Goal: Task Accomplishment & Management: Use online tool/utility

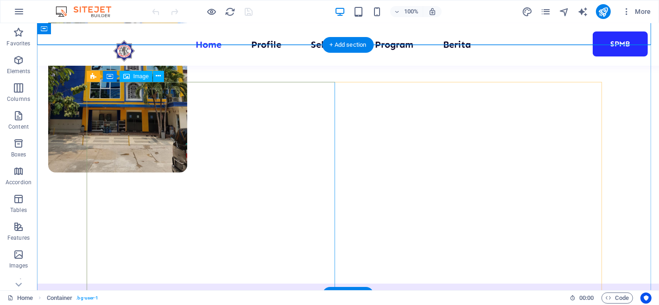
scroll to position [427, 0]
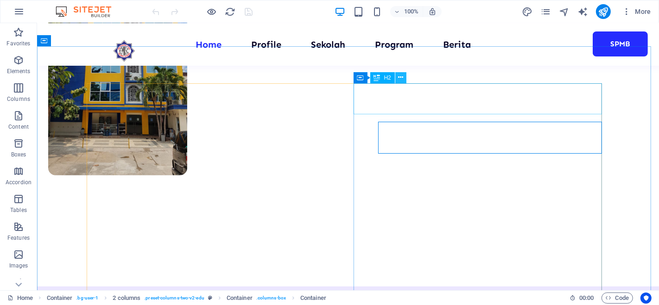
click at [399, 79] on icon at bounding box center [400, 78] width 5 height 10
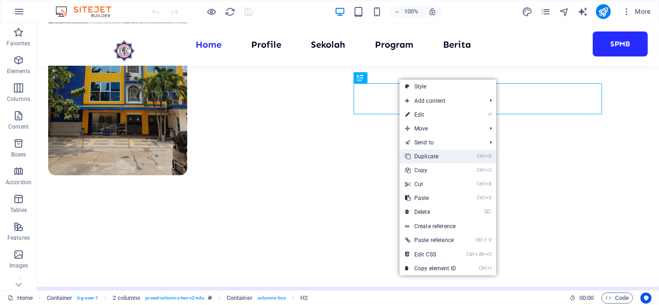
click at [434, 151] on link "Ctrl D Duplicate" at bounding box center [431, 157] width 62 height 14
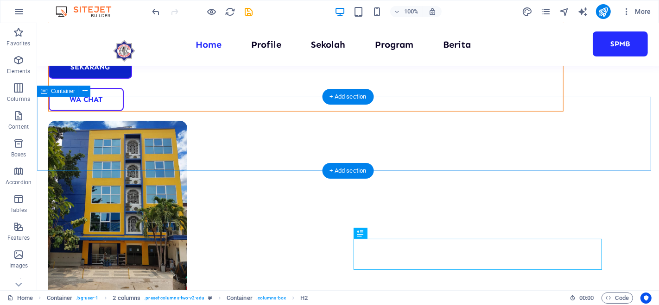
scroll to position [297, 0]
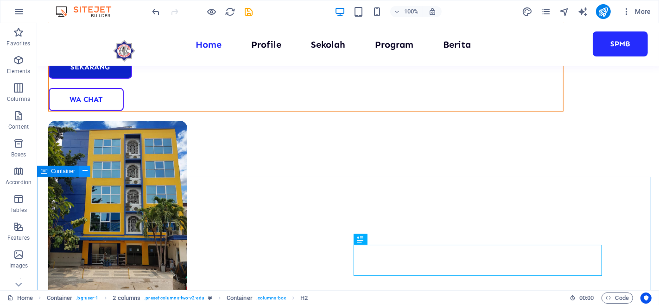
click at [81, 172] on button at bounding box center [84, 171] width 11 height 11
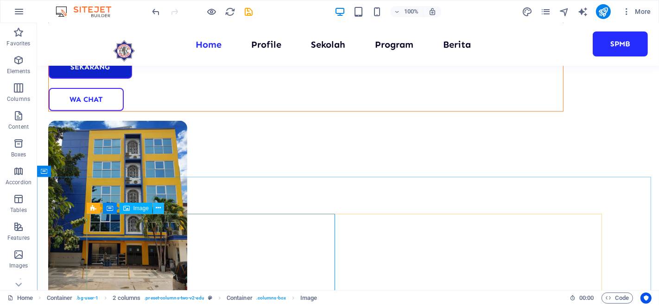
click at [160, 209] on icon at bounding box center [158, 209] width 5 height 10
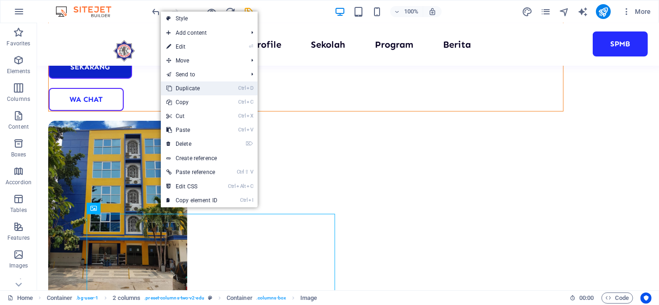
click at [200, 86] on link "Ctrl D Duplicate" at bounding box center [192, 89] width 62 height 14
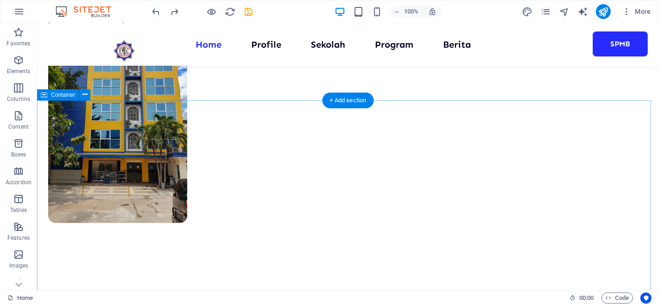
scroll to position [342, 0]
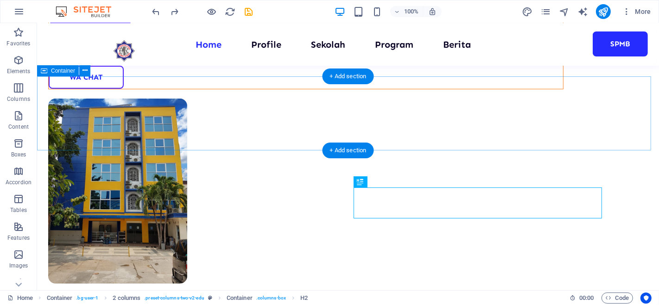
scroll to position [323, 0]
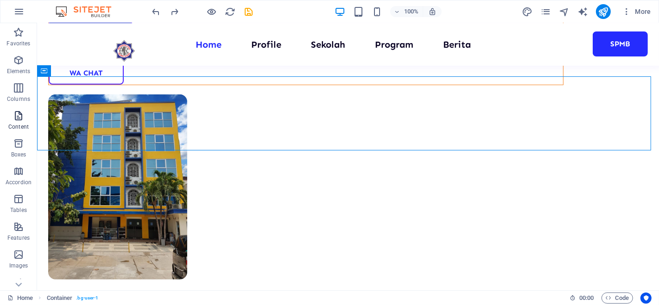
click at [18, 125] on p "Content" at bounding box center [18, 126] width 20 height 7
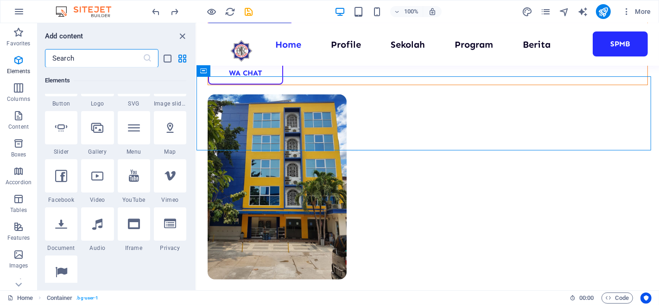
scroll to position [218, 0]
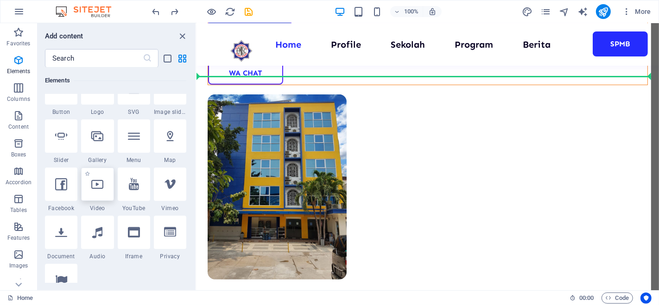
select select "%"
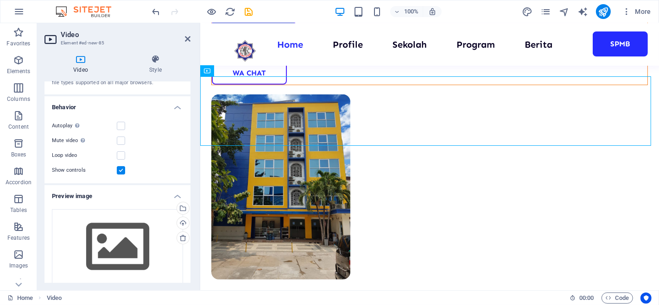
scroll to position [0, 0]
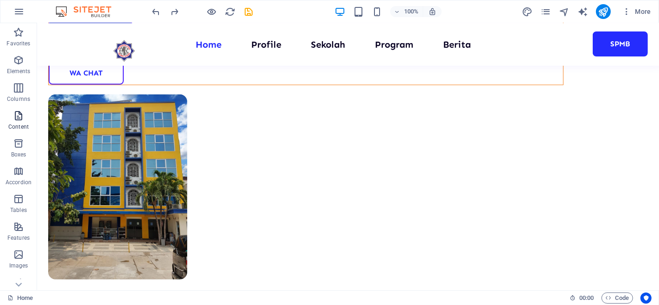
click at [19, 118] on icon "button" at bounding box center [18, 115] width 11 height 11
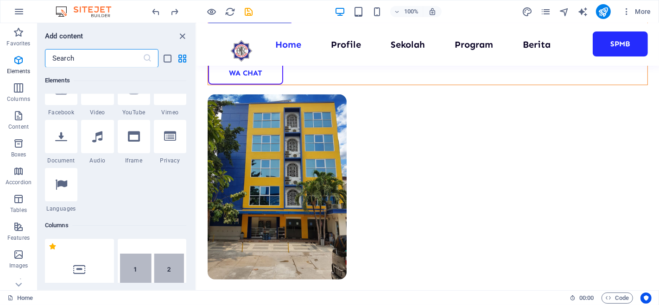
scroll to position [316, 0]
click at [107, 53] on input "text" at bounding box center [94, 58] width 98 height 19
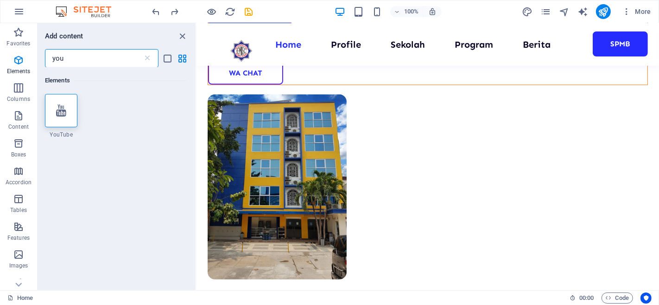
scroll to position [0, 0]
type input "y"
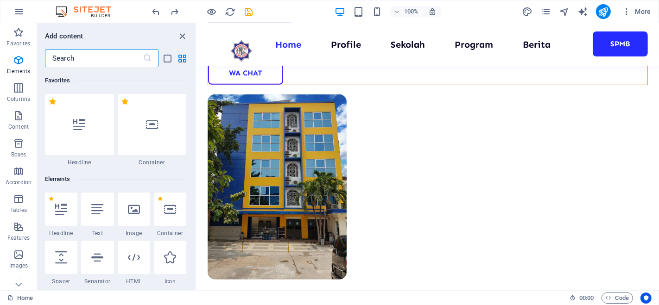
click at [192, 174] on div "Favorites 1 Star Headline 1 Star Container Elements 1 Star Headline 1 Star Text…" at bounding box center [117, 176] width 158 height 216
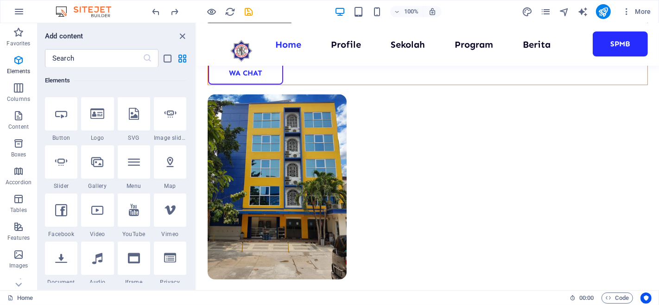
scroll to position [199, 0]
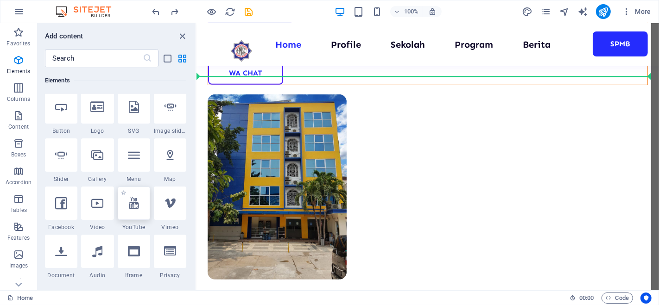
select select "ar16_9"
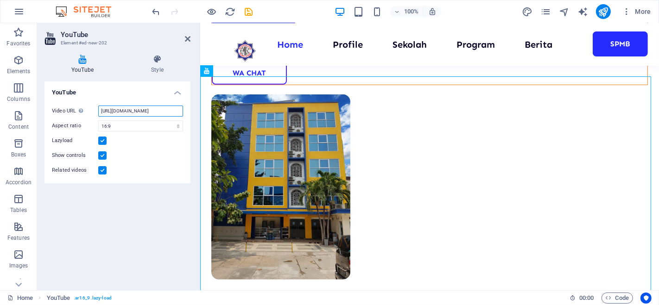
click at [120, 110] on input "[URL][DOMAIN_NAME]" at bounding box center [140, 111] width 85 height 11
click at [121, 109] on input "[URL][DOMAIN_NAME]" at bounding box center [140, 111] width 85 height 11
paste input "[DOMAIN_NAME][URL]"
type input "[URL][DOMAIN_NAME]"
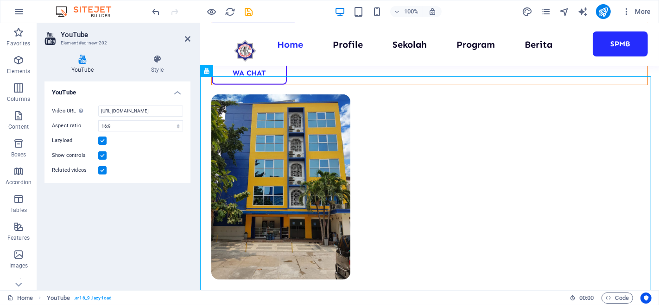
click at [152, 219] on div "YouTube Video URL Insert (or paste) a video URL. [URL][DOMAIN_NAME] Aspect rati…" at bounding box center [118, 183] width 146 height 202
click at [143, 108] on input "[URL][DOMAIN_NAME]" at bounding box center [140, 111] width 85 height 11
click at [150, 231] on div "YouTube Video URL Insert (or paste) a video URL. [URL][DOMAIN_NAME] Aspect rati…" at bounding box center [118, 183] width 146 height 202
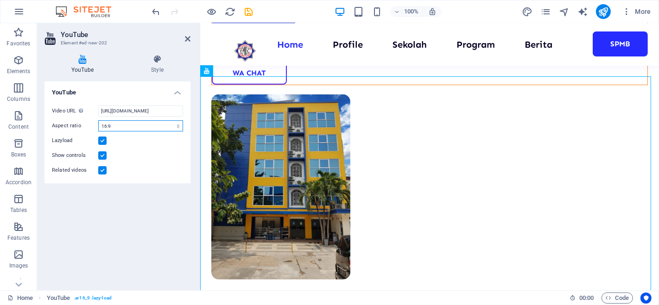
click at [177, 127] on select "16:10 16:9 4:3 2:1 1:1" at bounding box center [140, 126] width 85 height 11
click at [98, 121] on select "16:10 16:9 4:3 2:1 1:1" at bounding box center [140, 126] width 85 height 11
click at [177, 126] on select "16:10 16:9 4:3 2:1 1:1" at bounding box center [140, 126] width 85 height 11
select select "ar16_9"
click at [98, 121] on select "16:10 16:9 4:3 2:1 1:1" at bounding box center [140, 126] width 85 height 11
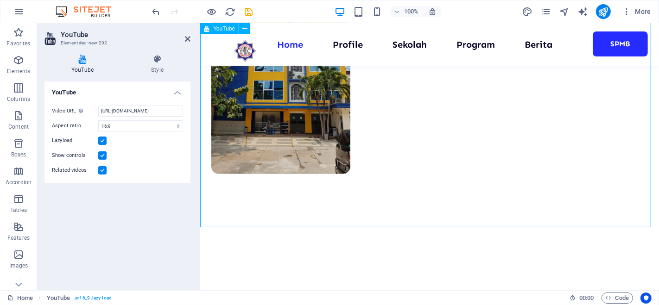
scroll to position [418, 0]
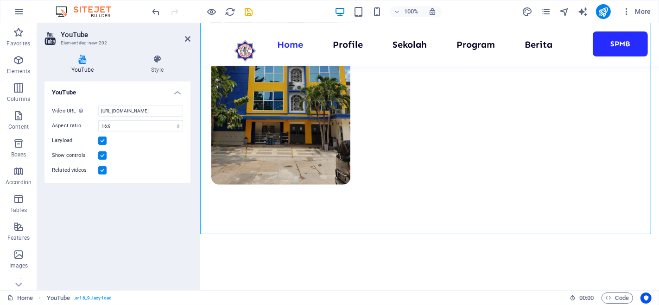
click at [164, 252] on div "YouTube Video URL Insert (or paste) a video URL. [URL][DOMAIN_NAME] Aspect rati…" at bounding box center [118, 183] width 146 height 202
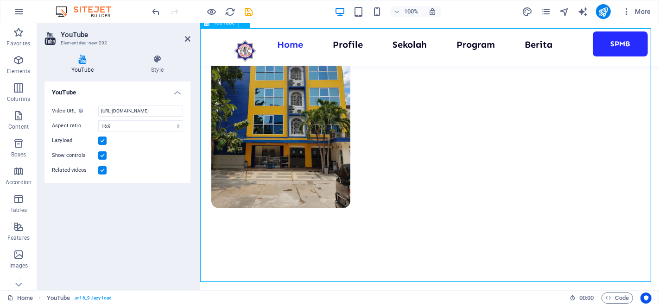
scroll to position [402, 0]
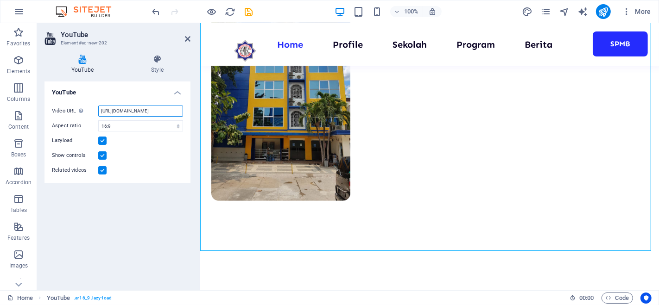
click at [153, 109] on input "[URL][DOMAIN_NAME]" at bounding box center [140, 111] width 85 height 11
paste input "[DOMAIN_NAME][URL]"
type input "[URL][DOMAIN_NAME]"
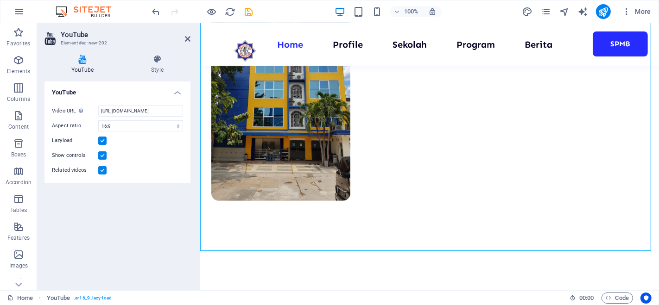
click at [150, 226] on div "YouTube Video URL Insert (or paste) a video URL. [URL][DOMAIN_NAME] Aspect rati…" at bounding box center [118, 183] width 146 height 202
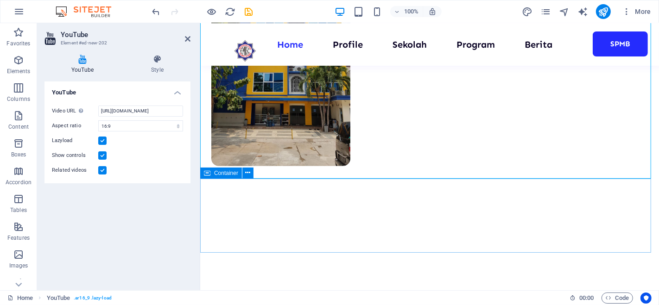
scroll to position [436, 0]
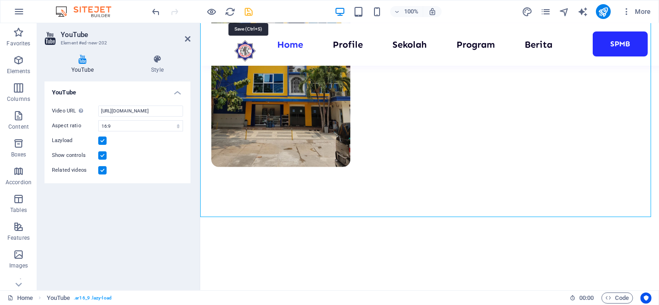
click at [250, 12] on icon "save" at bounding box center [249, 11] width 11 height 11
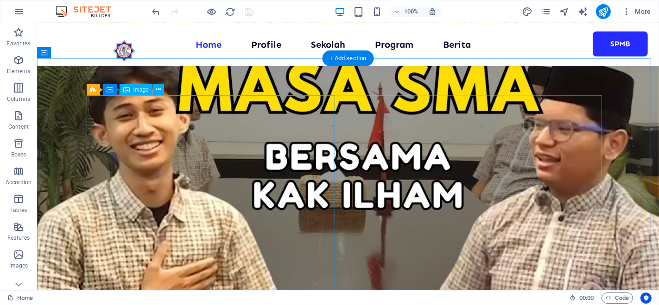
scroll to position [762, 0]
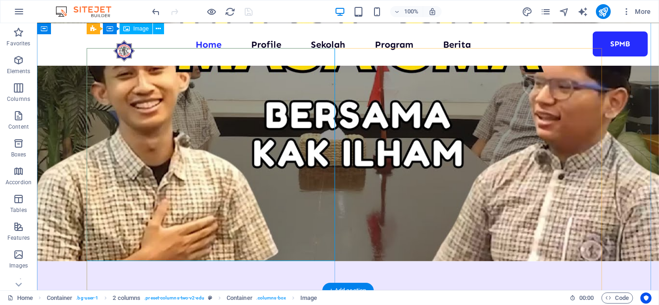
scroll to position [795, 0]
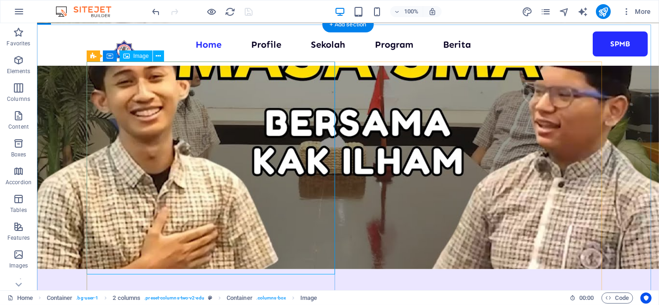
select select "px"
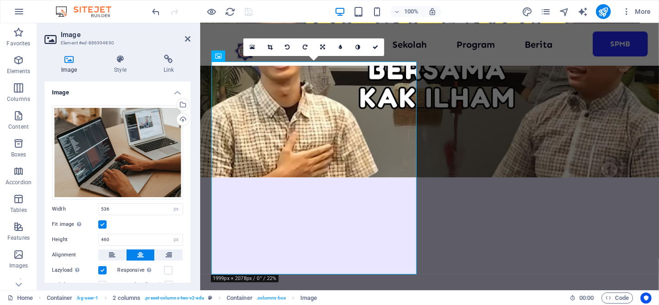
scroll to position [703, 0]
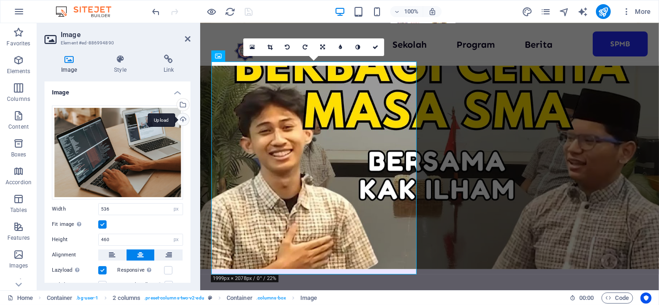
click at [182, 117] on div "Upload" at bounding box center [182, 121] width 14 height 14
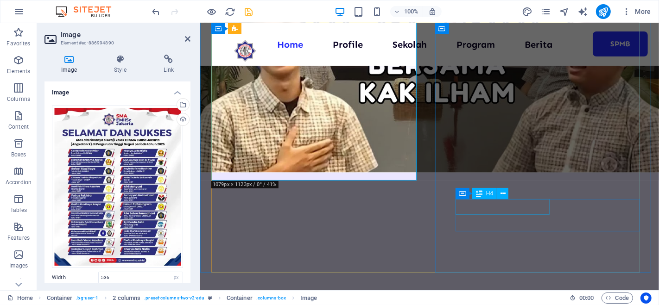
scroll to position [801, 0]
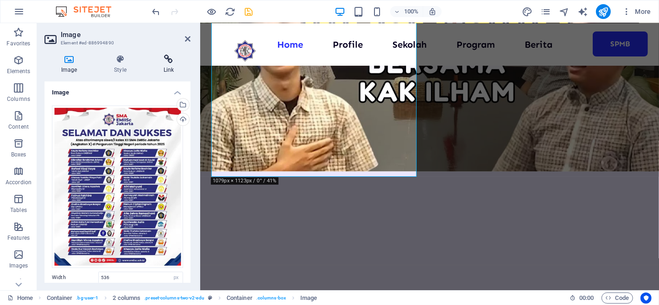
click at [188, 64] on h4 "Link" at bounding box center [169, 64] width 44 height 19
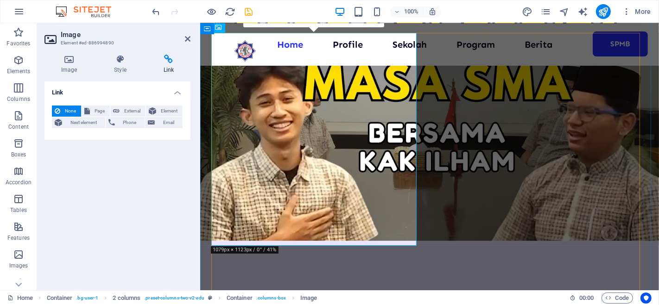
scroll to position [732, 0]
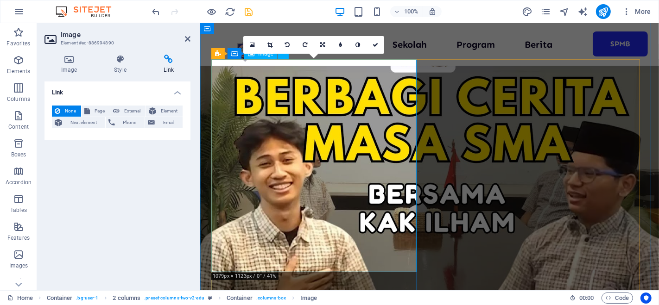
scroll to position [662, 0]
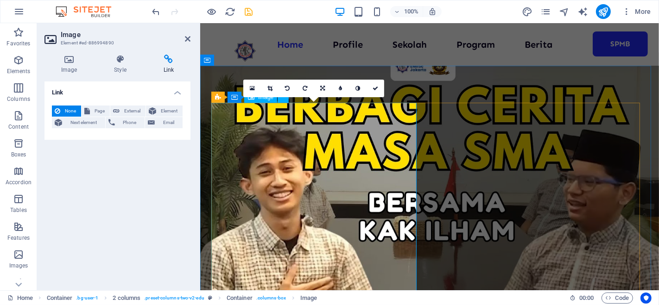
click at [67, 61] on icon at bounding box center [69, 59] width 49 height 9
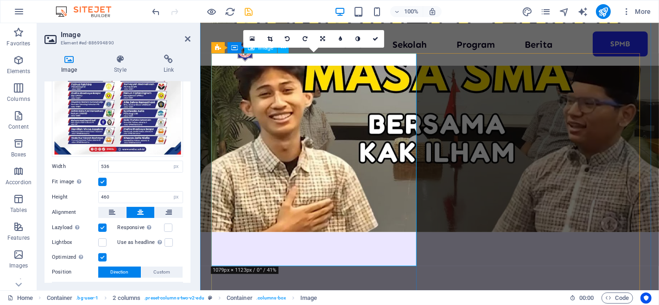
scroll to position [748, 0]
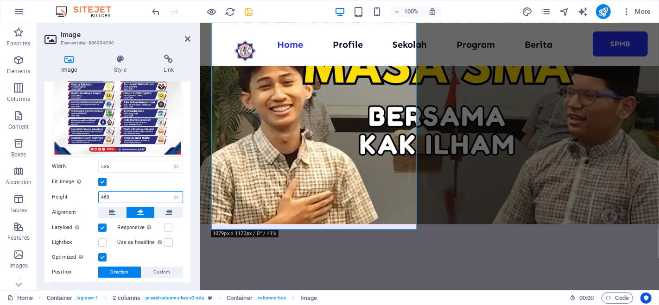
click at [131, 194] on input "460" at bounding box center [141, 197] width 84 height 11
type input "4"
type input "2"
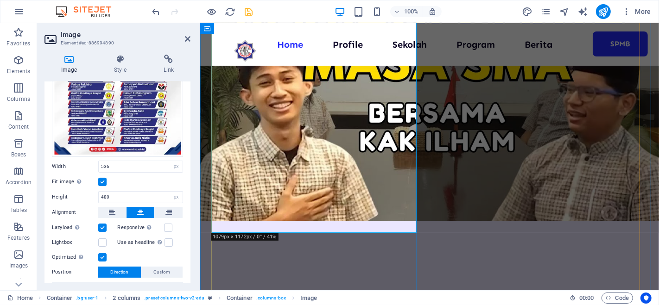
scroll to position [754, 0]
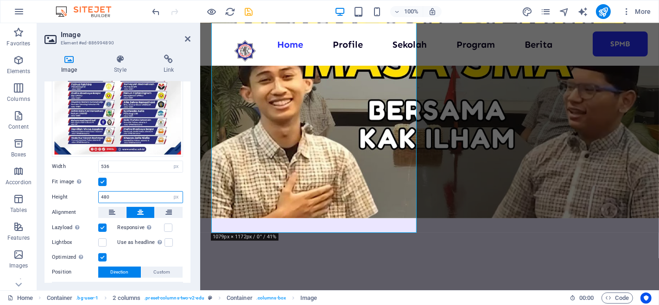
click at [128, 194] on input "480" at bounding box center [141, 197] width 84 height 11
type input "4"
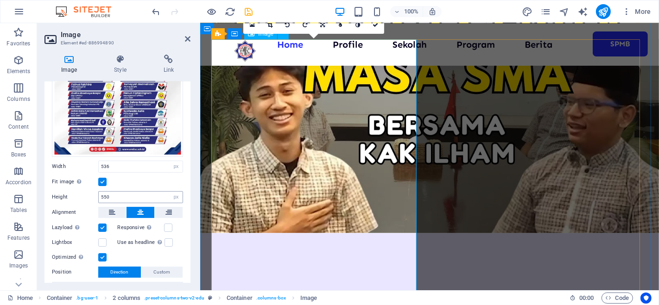
scroll to position [739, 0]
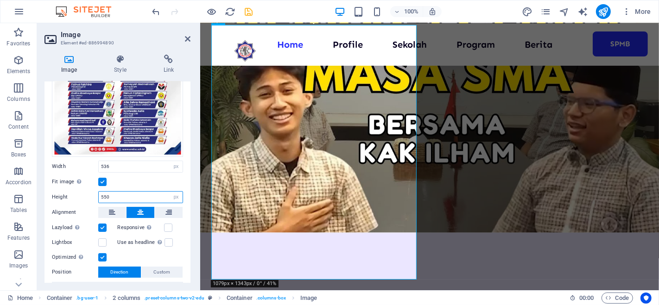
click at [121, 194] on input "550" at bounding box center [141, 197] width 84 height 11
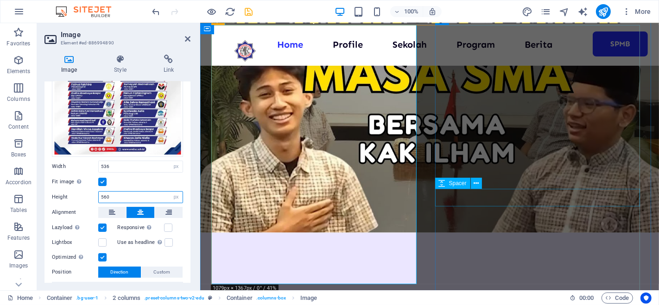
type input "560"
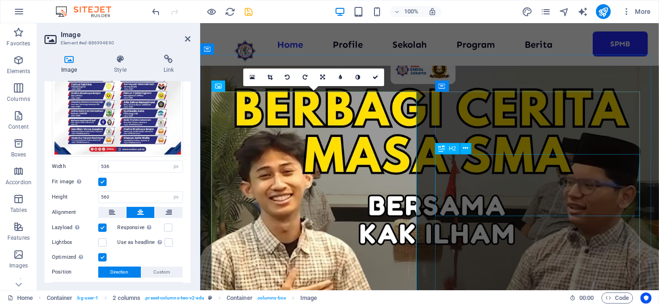
scroll to position [653, 0]
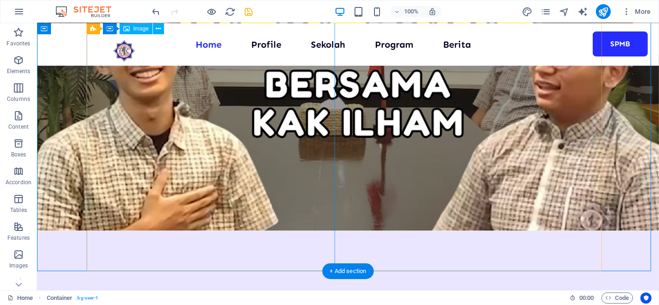
scroll to position [832, 0]
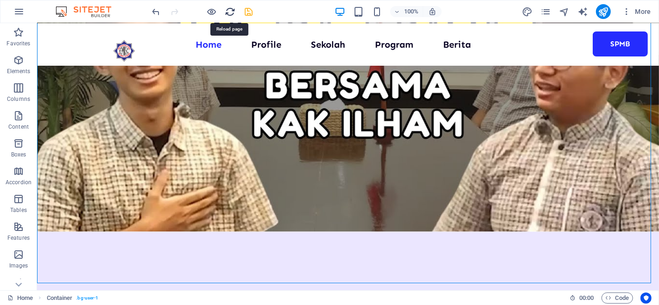
click at [229, 9] on icon "reload" at bounding box center [230, 11] width 11 height 11
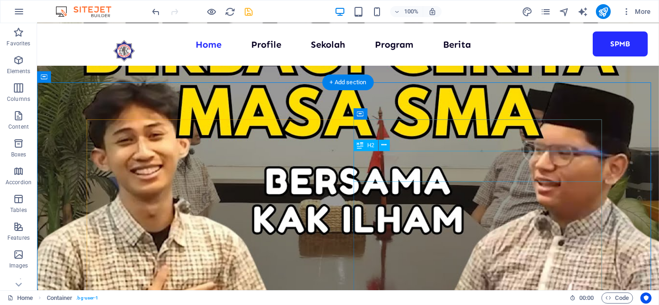
scroll to position [736, 0]
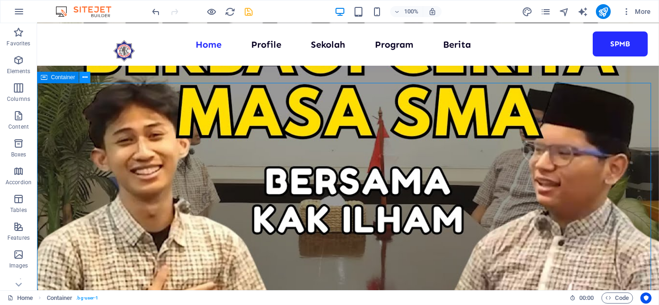
click at [83, 77] on icon at bounding box center [85, 78] width 5 height 10
click at [83, 75] on icon at bounding box center [85, 78] width 5 height 10
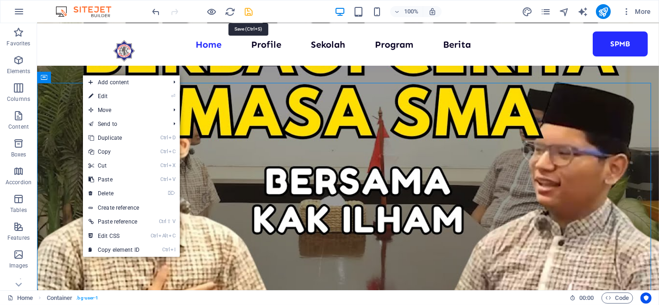
click at [251, 13] on icon "save" at bounding box center [249, 11] width 11 height 11
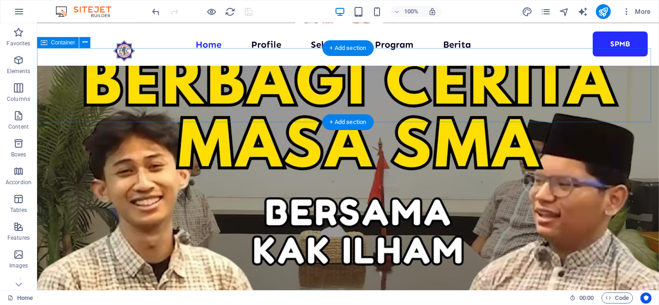
scroll to position [697, 0]
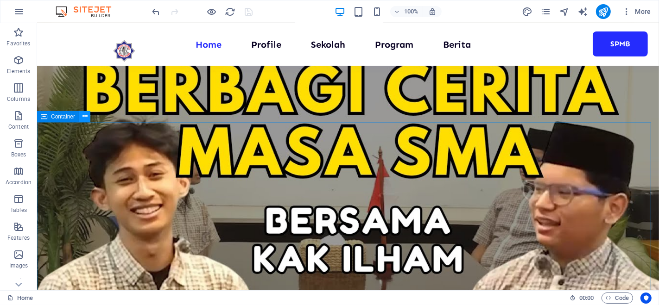
click at [83, 118] on icon at bounding box center [85, 117] width 5 height 10
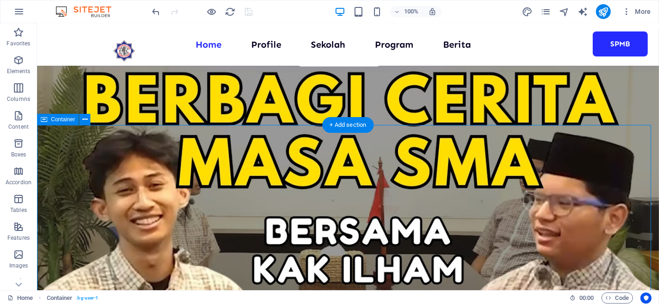
scroll to position [683, 0]
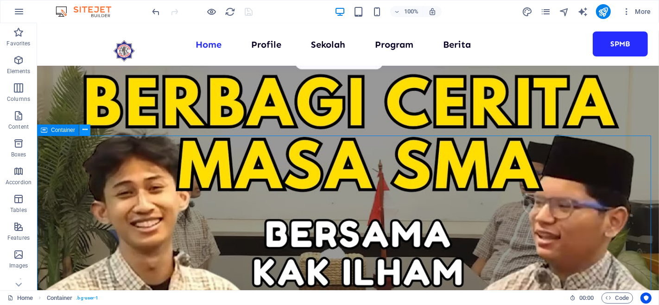
click at [85, 129] on icon at bounding box center [85, 130] width 5 height 10
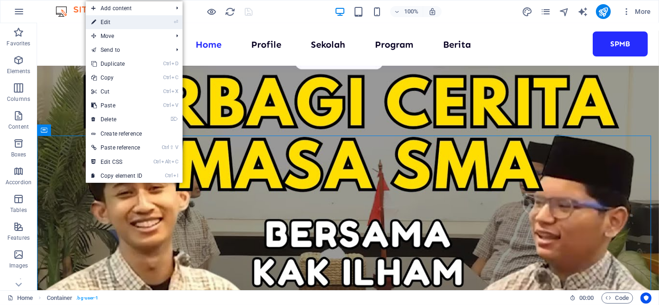
click at [122, 18] on link "⏎ Edit" at bounding box center [117, 22] width 62 height 14
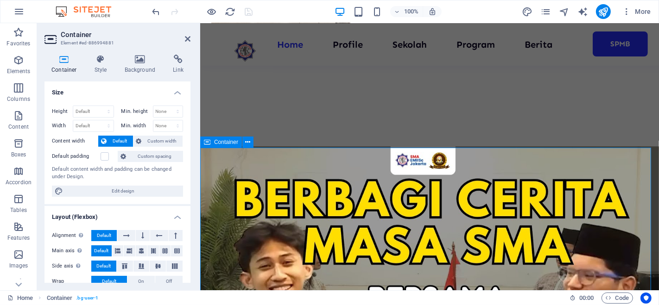
scroll to position [563, 0]
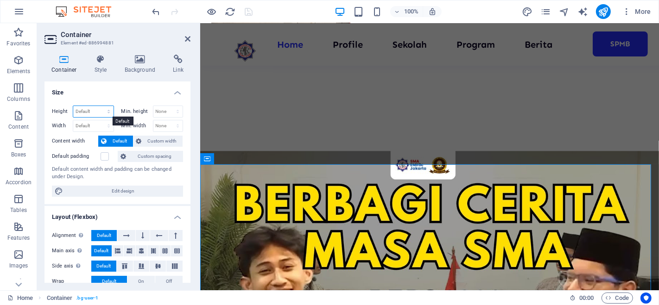
click at [108, 112] on select "Default px rem % vh vw" at bounding box center [93, 111] width 40 height 11
select select "px"
click at [100, 106] on select "Default px rem % vh vw" at bounding box center [93, 111] width 40 height 11
type input "738"
click at [107, 123] on select "Default px rem % em vh vw" at bounding box center [93, 126] width 40 height 11
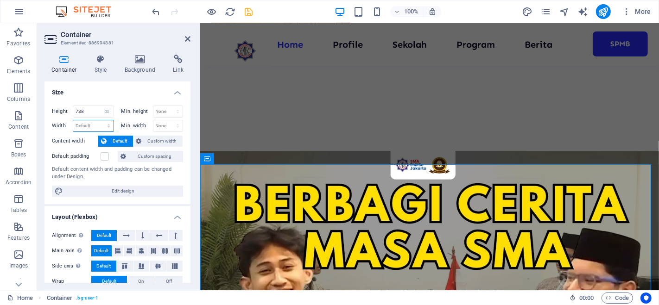
select select "px"
click at [100, 121] on select "Default px rem % em vh vw" at bounding box center [93, 126] width 40 height 11
type input "973"
click at [189, 39] on icon at bounding box center [188, 38] width 6 height 7
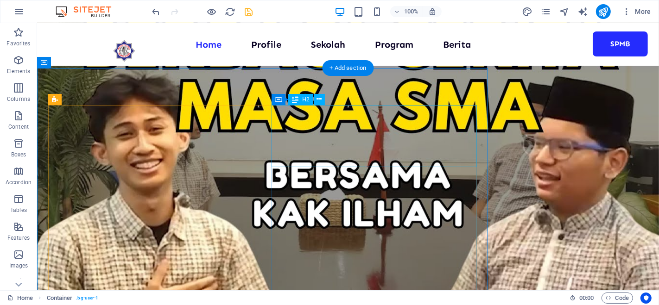
scroll to position [724, 0]
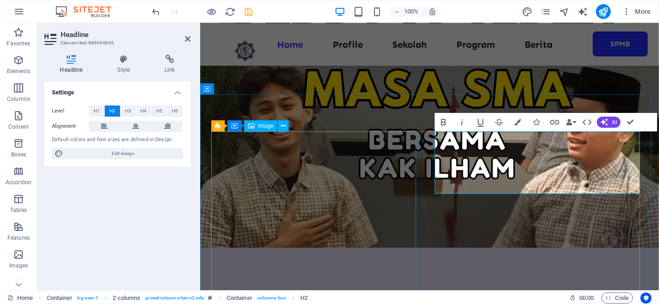
scroll to position [633, 0]
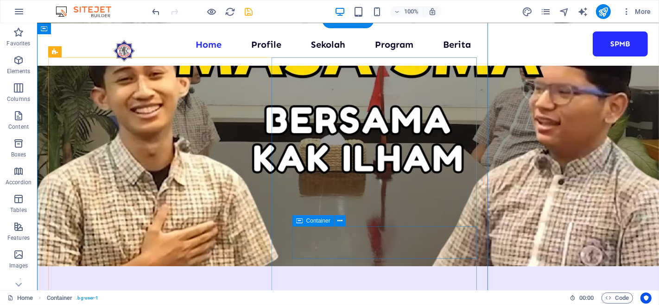
scroll to position [796, 0]
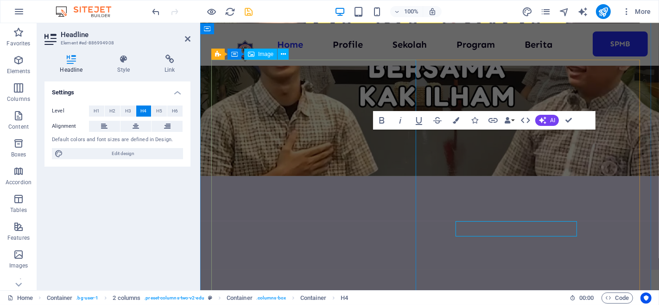
scroll to position [705, 0]
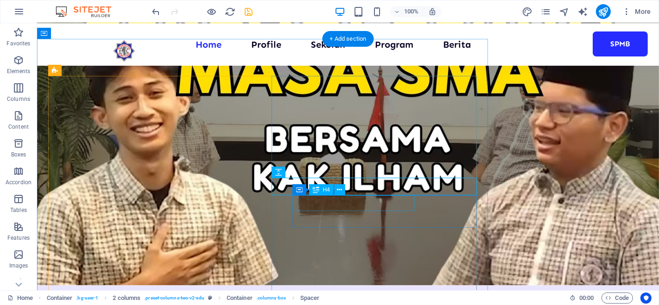
scroll to position [785, 0]
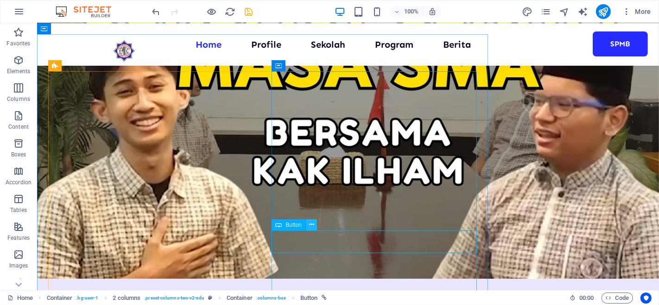
click at [309, 224] on icon at bounding box center [311, 225] width 5 height 10
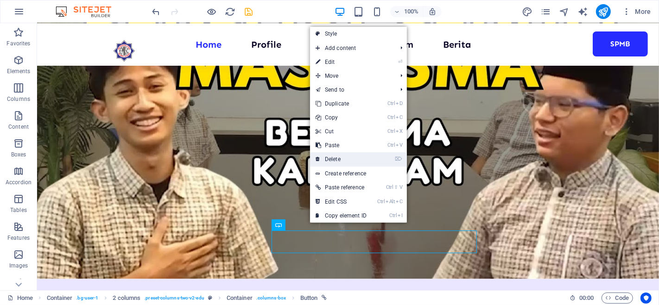
click at [336, 158] on link "⌦ Delete" at bounding box center [341, 160] width 62 height 14
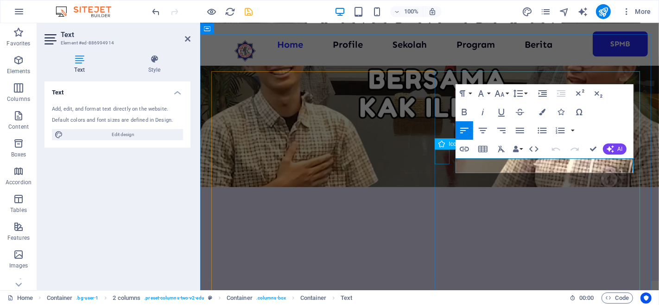
scroll to position [693, 0]
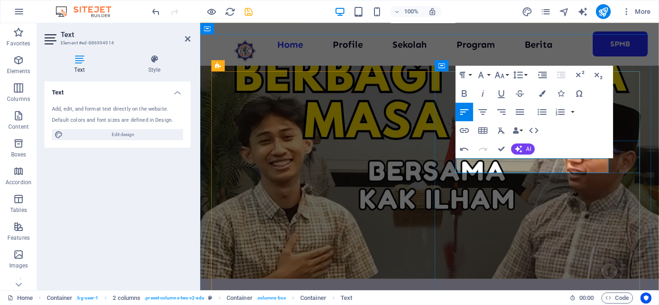
scroll to position [691, 0]
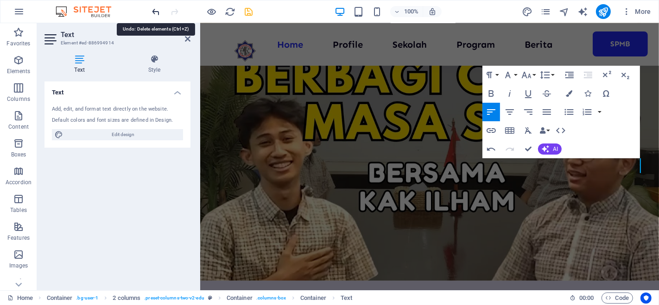
click at [157, 11] on icon "undo" at bounding box center [156, 11] width 11 height 11
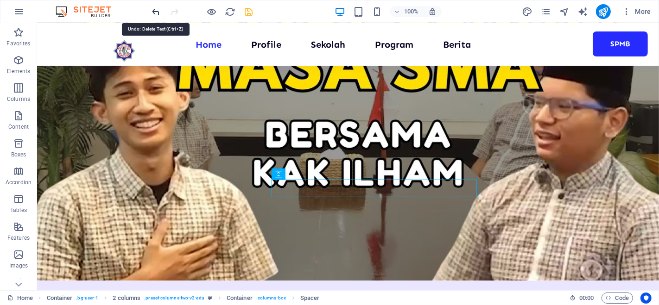
click at [158, 12] on icon "undo" at bounding box center [156, 11] width 11 height 11
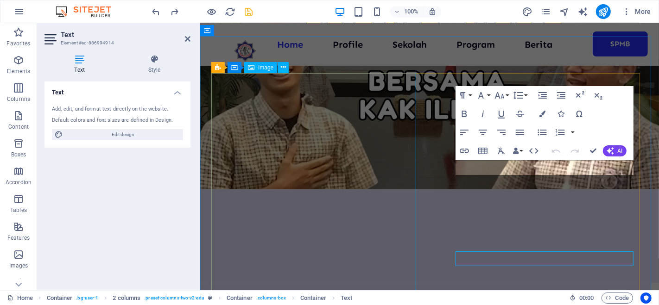
scroll to position [691, 0]
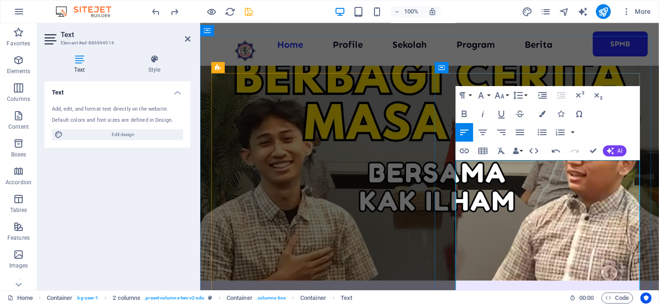
scroll to position [3274, 7]
click at [146, 206] on div "Text Add, edit, and format text directly on the website. Default colors and fon…" at bounding box center [118, 183] width 146 height 202
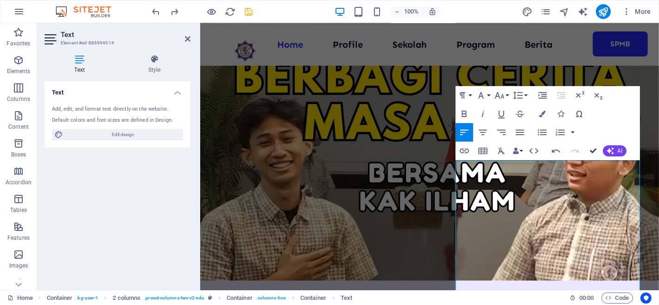
scroll to position [783, 0]
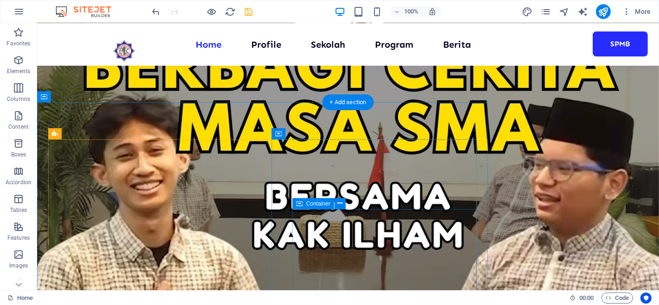
scroll to position [716, 0]
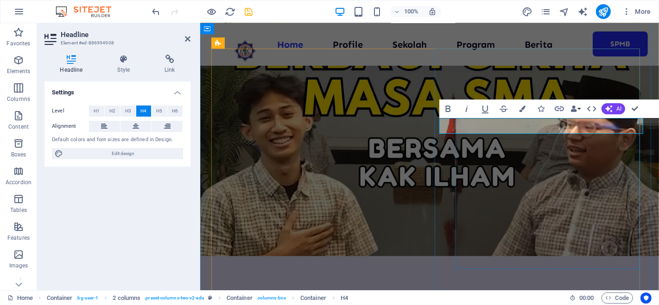
scroll to position [0, 24]
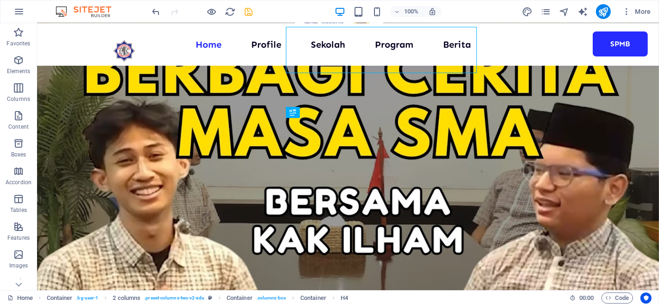
scroll to position [808, 0]
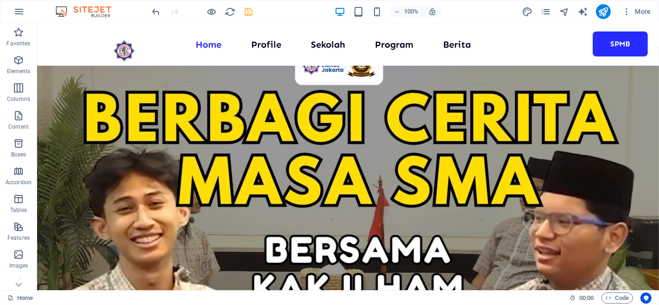
scroll to position [669, 0]
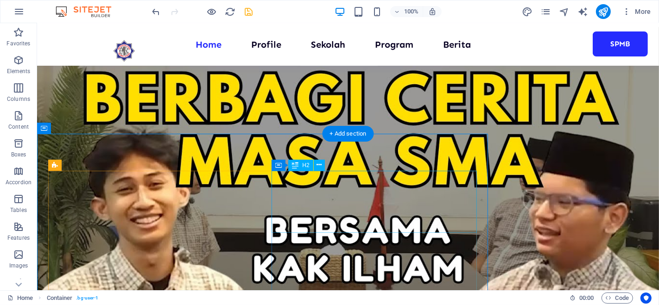
scroll to position [685, 0]
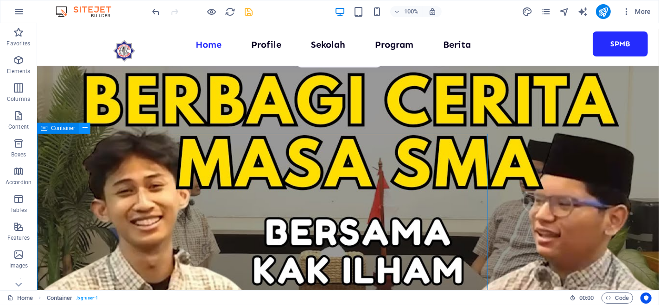
click at [84, 127] on icon at bounding box center [85, 128] width 5 height 10
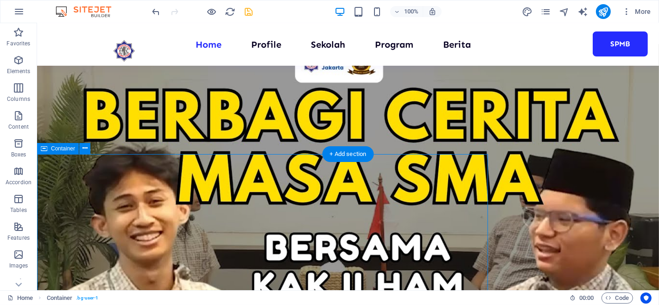
scroll to position [665, 0]
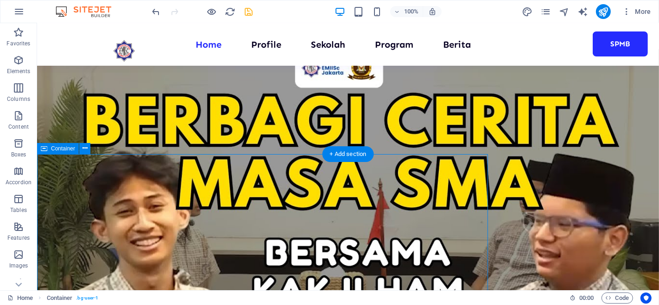
click at [84, 151] on icon at bounding box center [85, 149] width 5 height 10
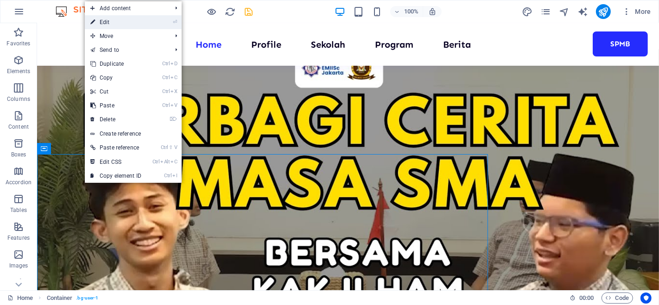
click at [119, 27] on link "⏎ Edit" at bounding box center [116, 22] width 62 height 14
select select "px"
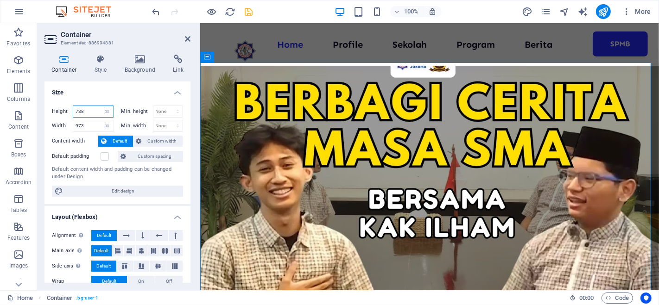
click at [88, 110] on input "738" at bounding box center [93, 111] width 40 height 11
type input "7"
type input "1000"
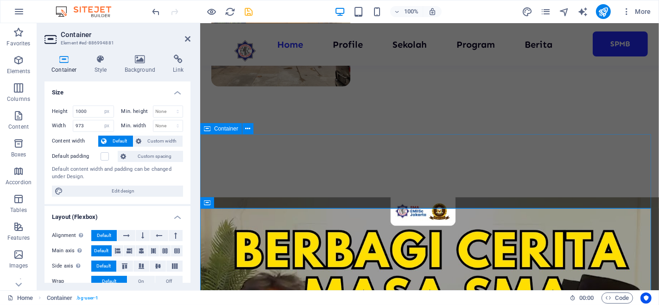
scroll to position [532, 0]
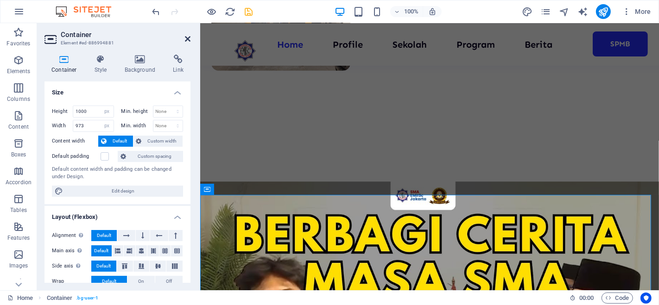
click at [186, 37] on icon at bounding box center [188, 38] width 6 height 7
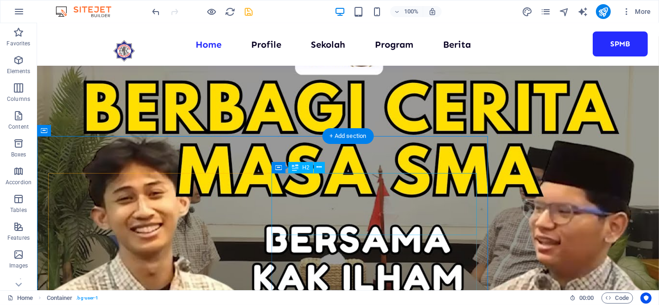
scroll to position [705, 0]
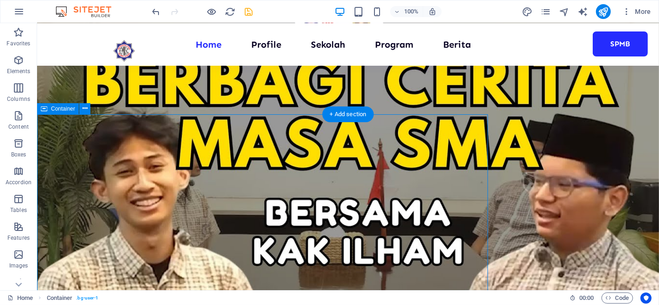
click at [86, 104] on icon at bounding box center [85, 109] width 5 height 10
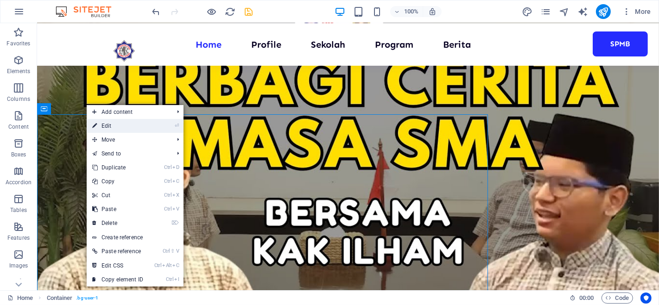
click at [110, 123] on link "⏎ Edit" at bounding box center [118, 126] width 62 height 14
select select "px"
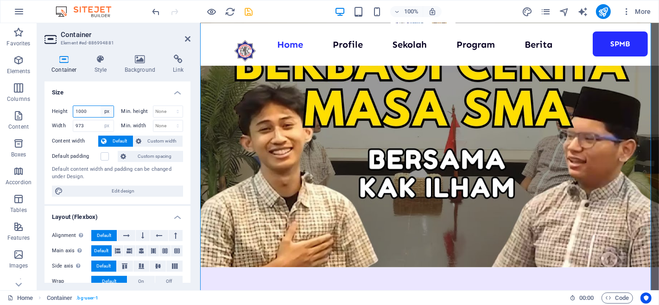
click at [108, 113] on select "Default px rem % vh vw" at bounding box center [107, 111] width 13 height 11
select select "%"
click at [101, 106] on select "Default px rem % vh vw" at bounding box center [107, 111] width 13 height 11
type input "100"
click at [194, 82] on div "Container Style Background Link Size Height 100 Default px rem % vh vw Min. hei…" at bounding box center [117, 168] width 161 height 243
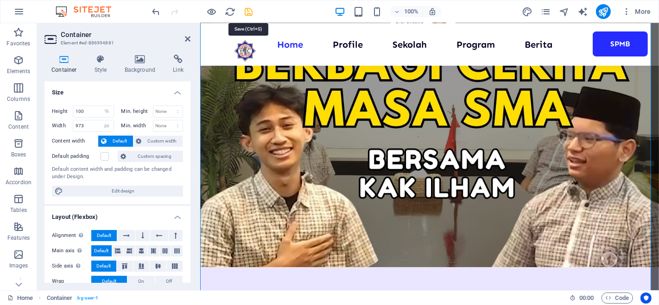
click at [252, 7] on icon "save" at bounding box center [249, 11] width 11 height 11
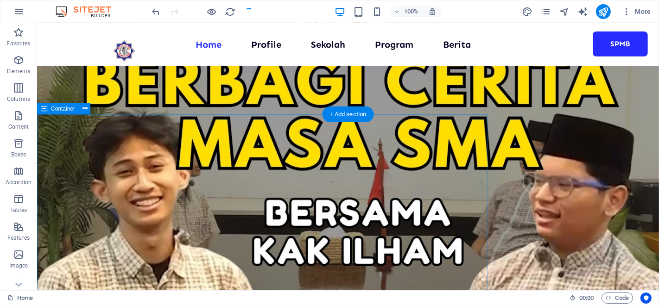
click at [87, 111] on icon at bounding box center [85, 109] width 5 height 10
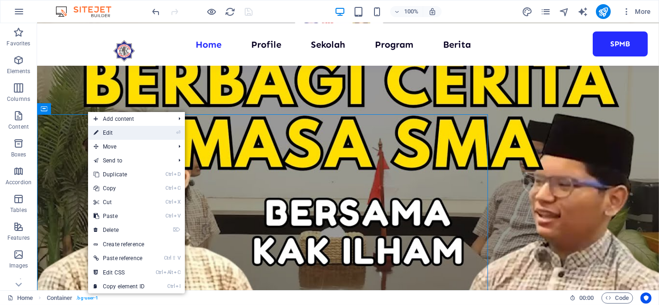
click at [104, 138] on link "⏎ Edit" at bounding box center [119, 133] width 62 height 14
select select "%"
select select "px"
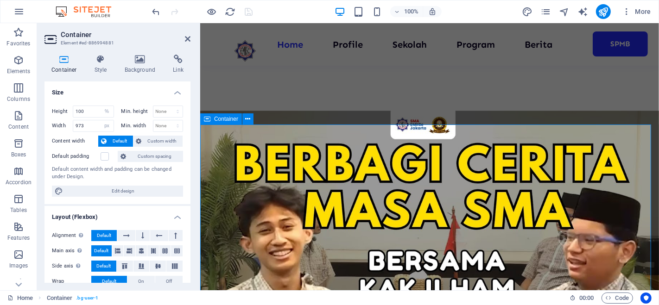
scroll to position [602, 0]
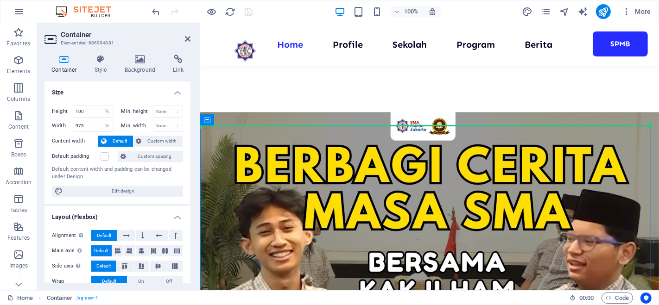
drag, startPoint x: 5, startPoint y: 99, endPoint x: 206, endPoint y: 122, distance: 203.0
click at [206, 122] on icon at bounding box center [207, 120] width 6 height 11
click at [245, 119] on button at bounding box center [247, 120] width 11 height 11
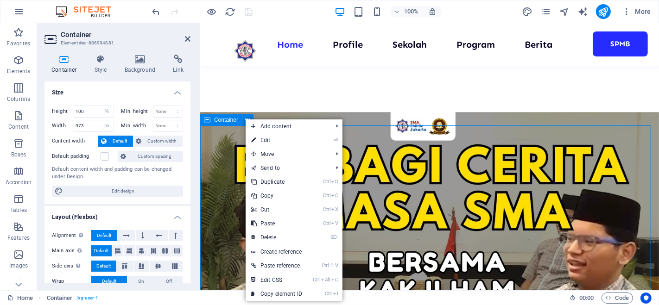
click at [235, 120] on span "Container" at bounding box center [226, 120] width 24 height 6
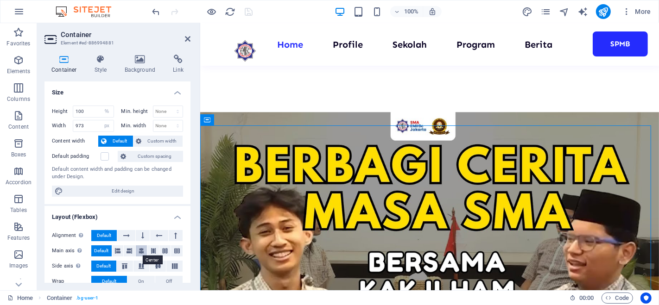
click at [140, 250] on icon at bounding box center [142, 251] width 6 height 11
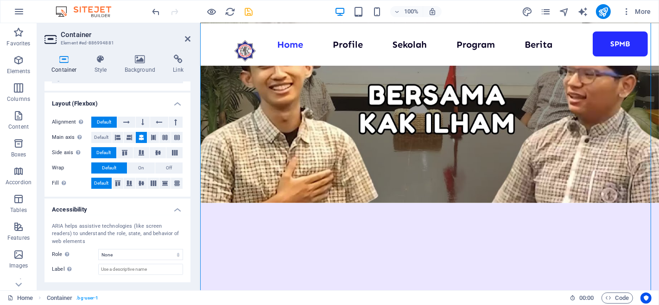
scroll to position [114, 0]
click at [167, 164] on span "Off" at bounding box center [169, 167] width 6 height 11
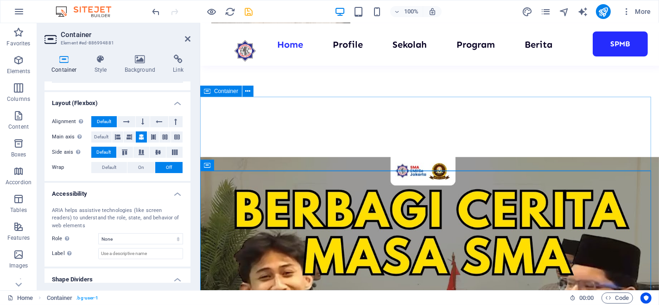
scroll to position [556, 0]
click at [185, 40] on icon at bounding box center [188, 38] width 6 height 7
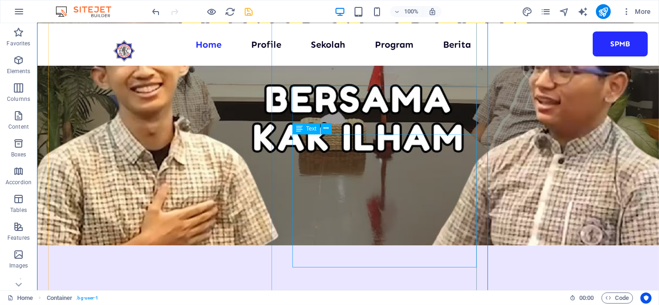
scroll to position [789, 0]
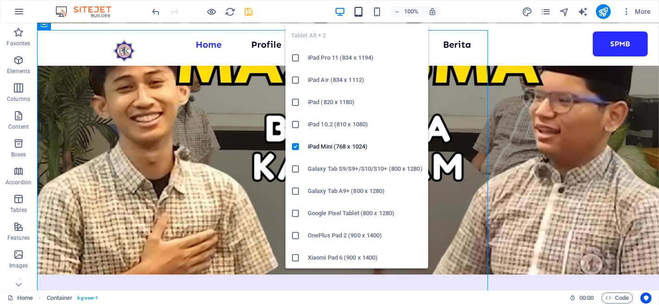
click at [360, 13] on icon "button" at bounding box center [358, 11] width 11 height 11
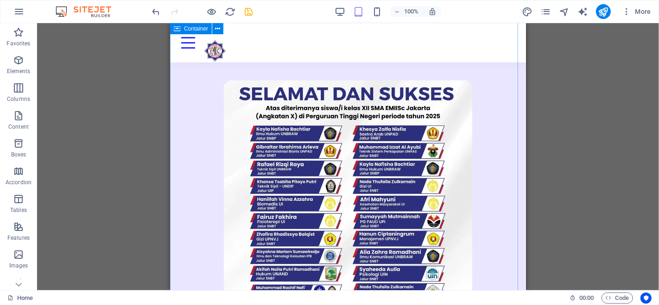
scroll to position [787, 0]
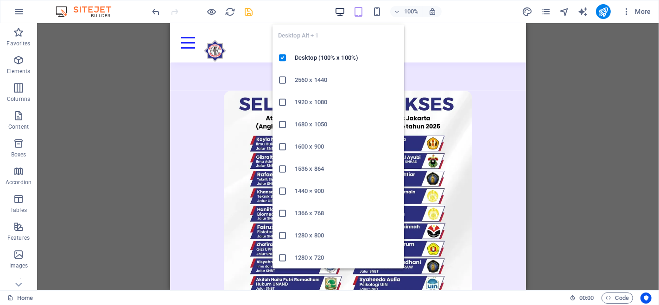
click at [339, 13] on icon "button" at bounding box center [340, 11] width 11 height 11
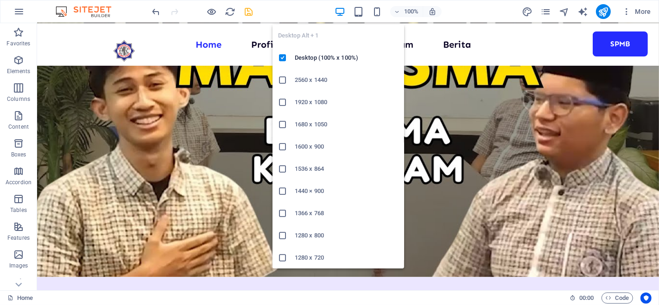
scroll to position [789, 0]
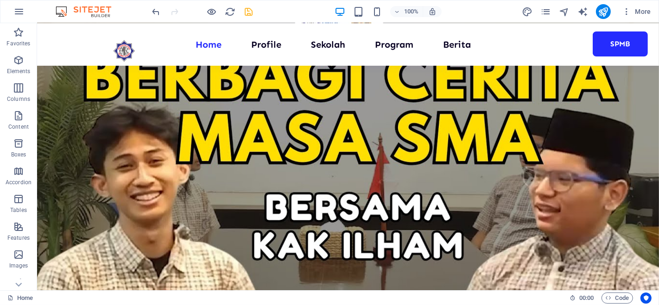
scroll to position [702, 0]
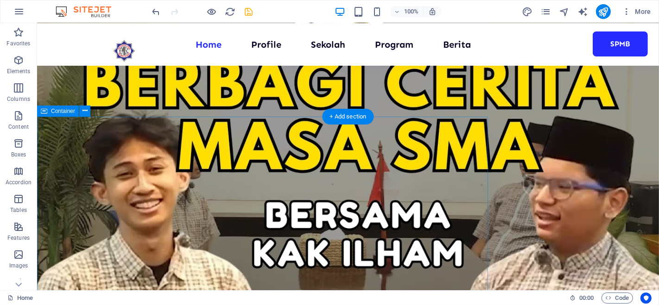
click at [85, 111] on icon at bounding box center [85, 111] width 5 height 10
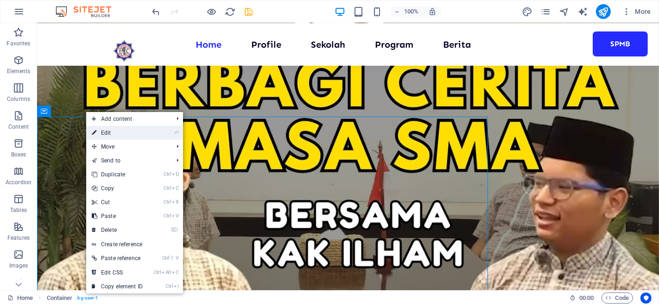
click at [101, 132] on link "⏎ Edit" at bounding box center [117, 133] width 62 height 14
select select "%"
select select "px"
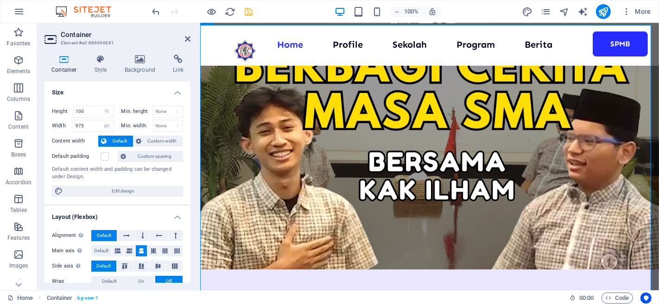
scroll to position [0, 0]
click at [94, 123] on input "973" at bounding box center [93, 126] width 40 height 11
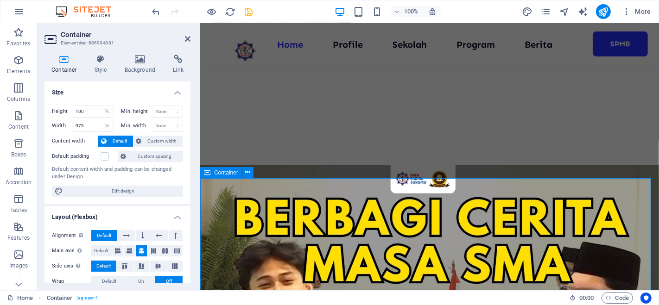
scroll to position [549, 0]
click at [210, 172] on div "Container" at bounding box center [221, 172] width 42 height 11
click at [249, 176] on icon at bounding box center [248, 173] width 5 height 10
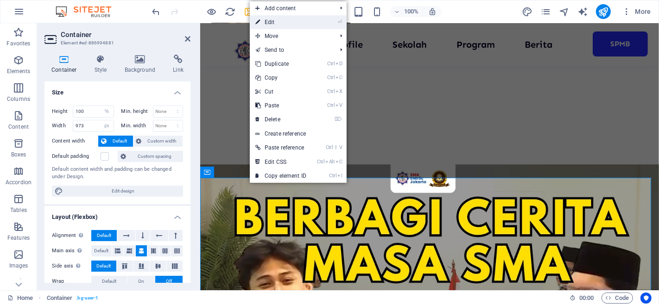
click at [281, 27] on link "⏎ Edit" at bounding box center [281, 22] width 62 height 14
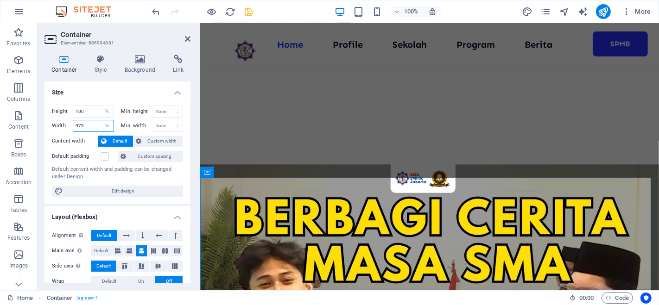
click at [90, 127] on input "973" at bounding box center [93, 126] width 40 height 11
type input "9"
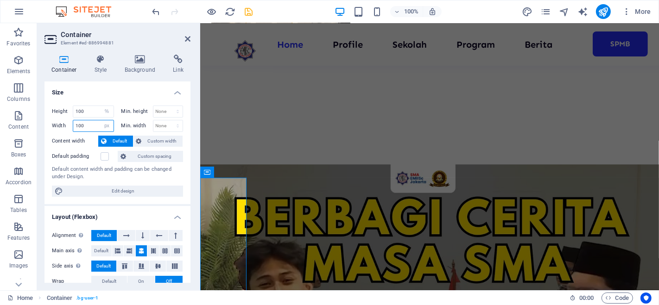
drag, startPoint x: 91, startPoint y: 127, endPoint x: 72, endPoint y: 127, distance: 19.5
click at [72, 127] on div "Width 100 Default px rem % em vh vw" at bounding box center [83, 126] width 62 height 12
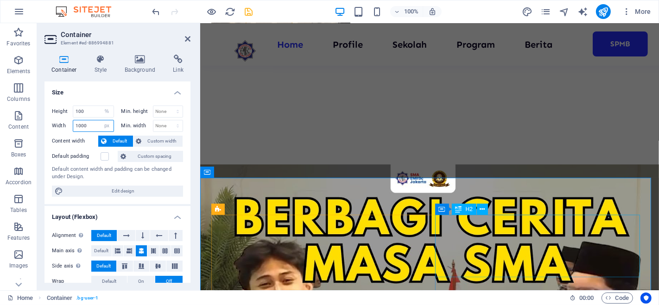
type input "1000"
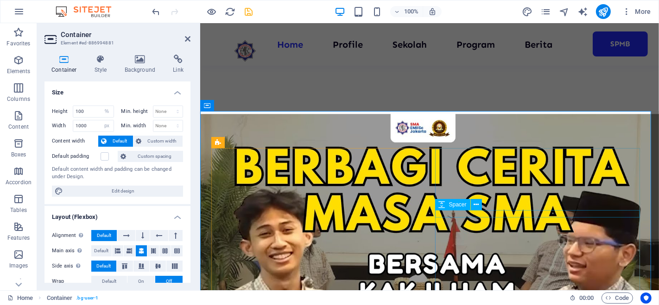
scroll to position [591, 0]
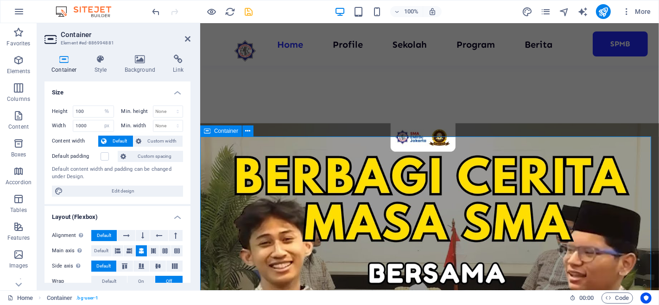
click at [103, 125] on select "Default px rem % em vh vw" at bounding box center [107, 126] width 13 height 11
select select "%"
click at [101, 121] on select "Default px rem % em vh vw" at bounding box center [107, 126] width 13 height 11
type input "100"
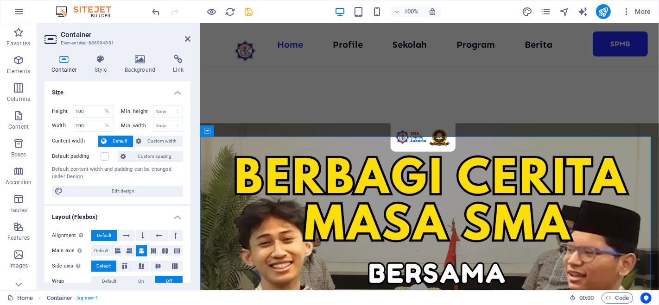
click at [126, 94] on h4 "Size" at bounding box center [118, 90] width 146 height 17
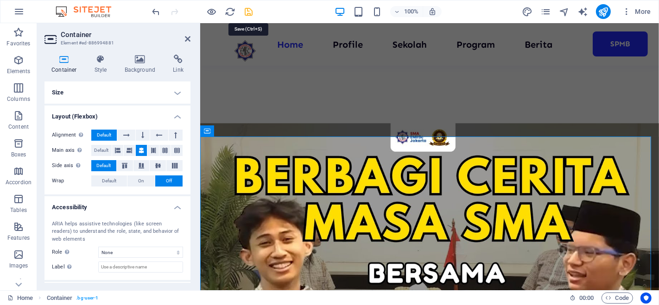
click at [247, 10] on icon "save" at bounding box center [249, 11] width 11 height 11
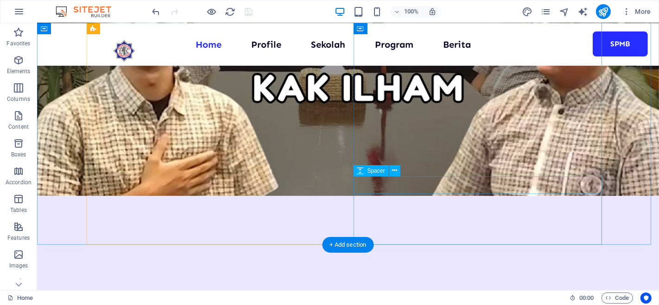
scroll to position [867, 0]
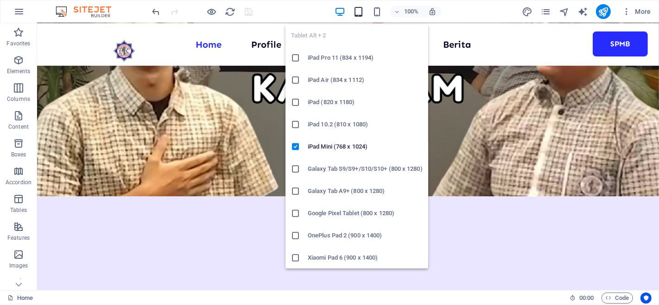
click at [363, 12] on icon "button" at bounding box center [358, 11] width 11 height 11
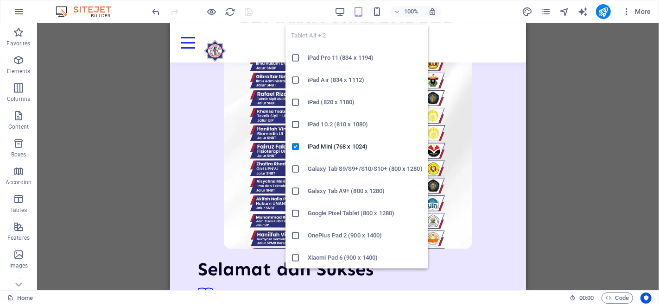
scroll to position [864, 0]
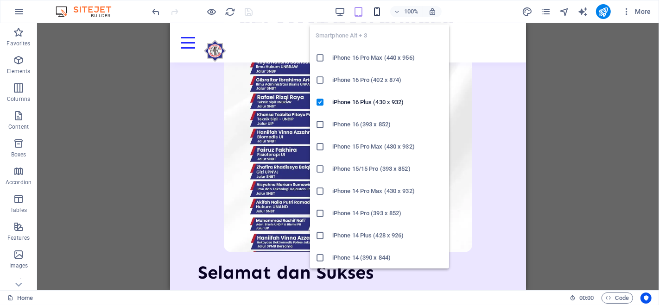
click at [379, 13] on icon "button" at bounding box center [377, 11] width 11 height 11
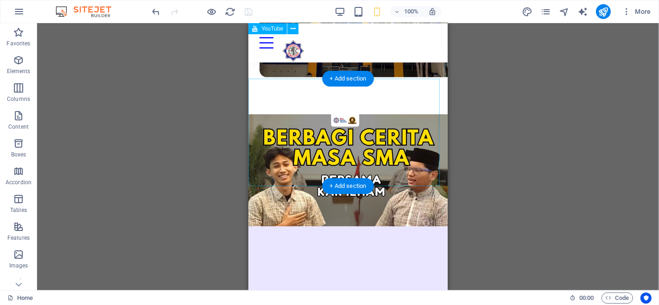
scroll to position [334, 0]
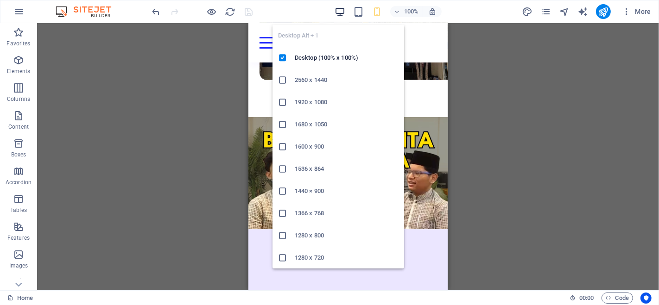
click at [343, 13] on icon "button" at bounding box center [340, 11] width 11 height 11
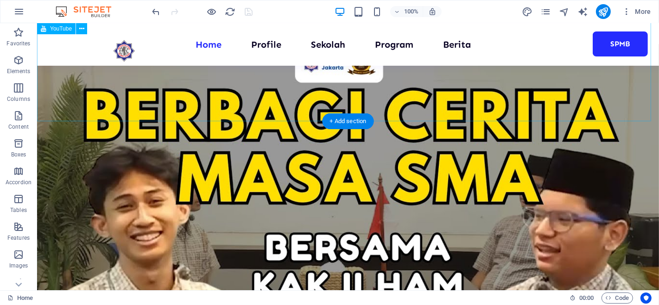
scroll to position [595, 0]
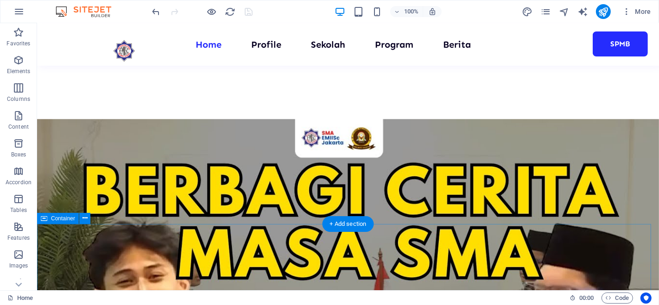
click at [84, 218] on icon at bounding box center [85, 219] width 5 height 10
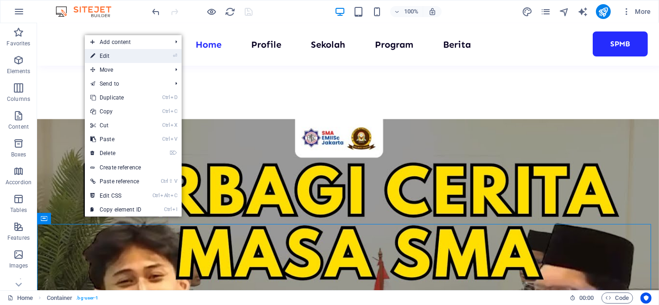
click at [116, 56] on link "⏎ Edit" at bounding box center [116, 56] width 62 height 14
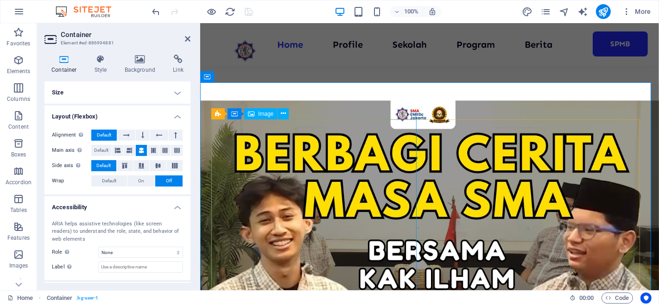
scroll to position [604, 0]
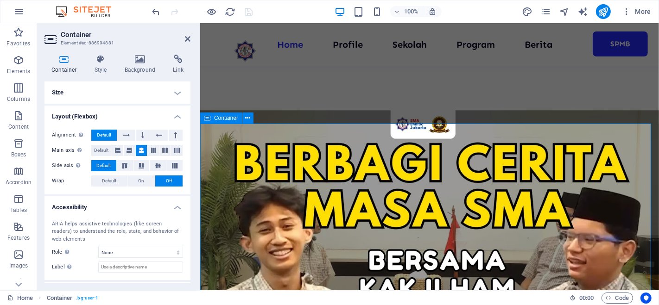
click at [210, 120] on icon at bounding box center [207, 118] width 6 height 11
click at [176, 98] on h4 "Size" at bounding box center [118, 93] width 146 height 22
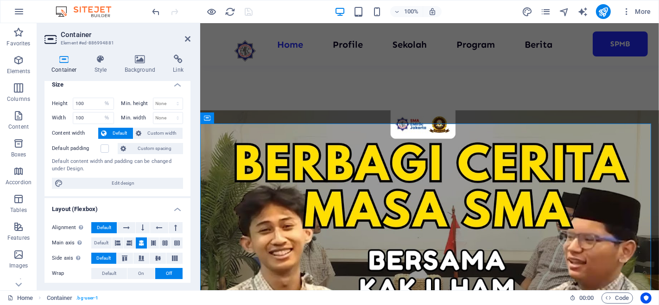
scroll to position [0, 0]
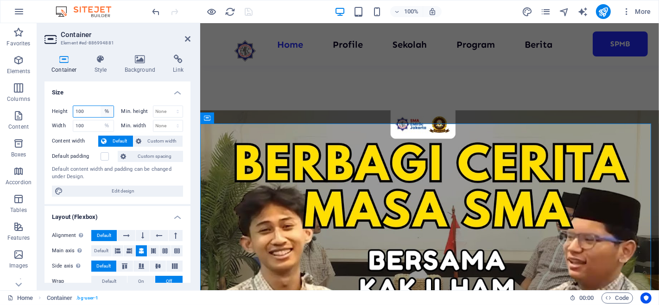
click at [106, 112] on select "Default px rem % vh vw" at bounding box center [107, 111] width 13 height 11
select select "px"
click at [101, 106] on select "Default px rem % vh vw" at bounding box center [107, 111] width 13 height 11
type input "800"
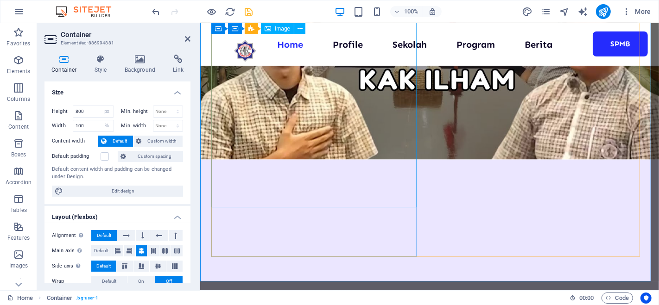
scroll to position [809, 0]
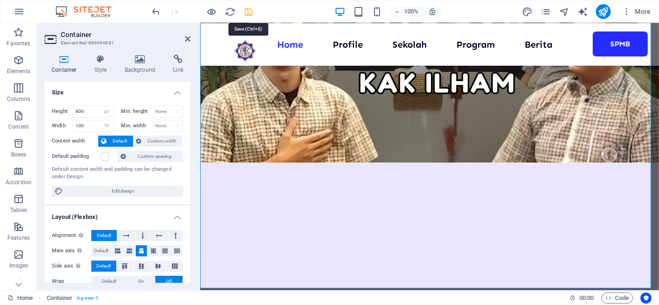
click at [248, 7] on icon "save" at bounding box center [249, 11] width 11 height 11
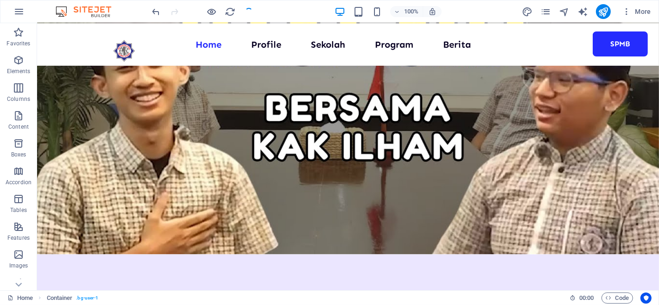
scroll to position [901, 0]
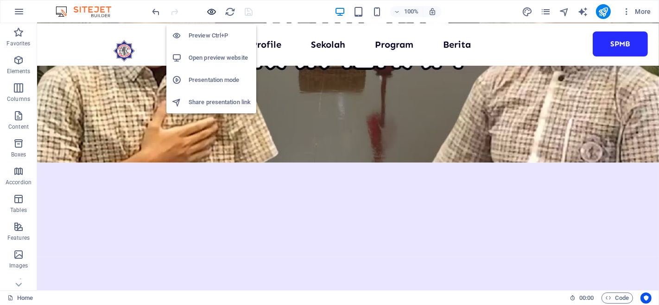
click at [213, 12] on icon "button" at bounding box center [212, 11] width 11 height 11
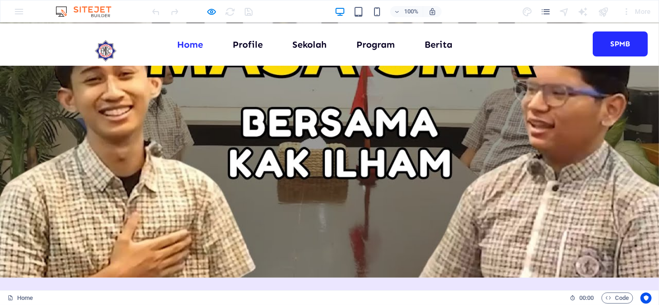
scroll to position [795, 0]
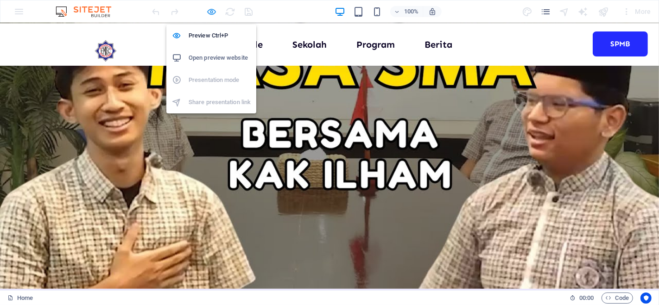
click at [210, 11] on icon "button" at bounding box center [212, 11] width 11 height 11
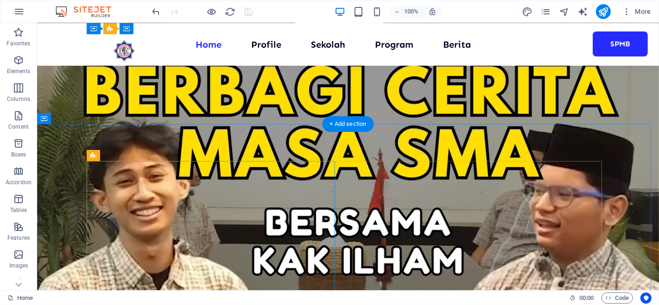
scroll to position [689, 0]
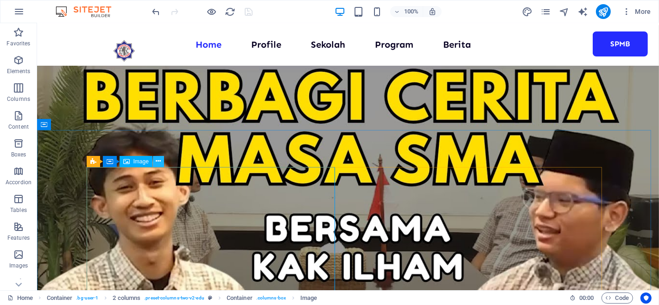
click at [160, 162] on icon at bounding box center [158, 162] width 5 height 10
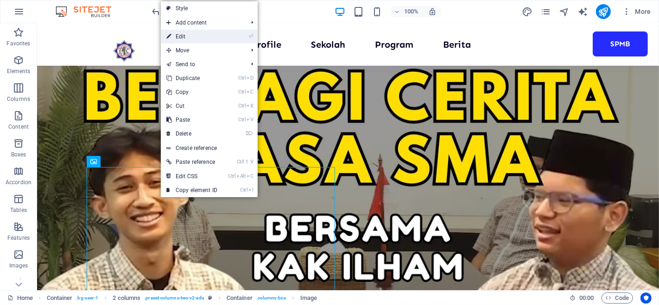
click at [170, 39] on icon at bounding box center [168, 37] width 5 height 14
select select "px"
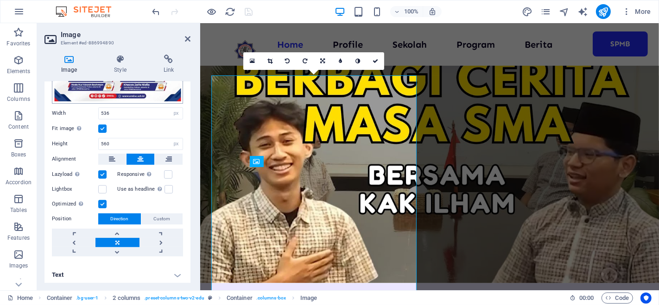
scroll to position [165, 0]
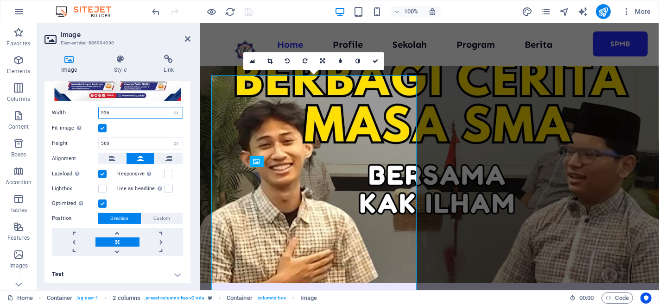
click at [128, 112] on input "536" at bounding box center [141, 113] width 84 height 11
type input "5"
type input "400"
click at [138, 125] on div "Fit image Automatically fit image to a fixed width and height" at bounding box center [117, 128] width 131 height 11
click at [138, 123] on div "Fit image Automatically fit image to a fixed width and height" at bounding box center [117, 128] width 131 height 11
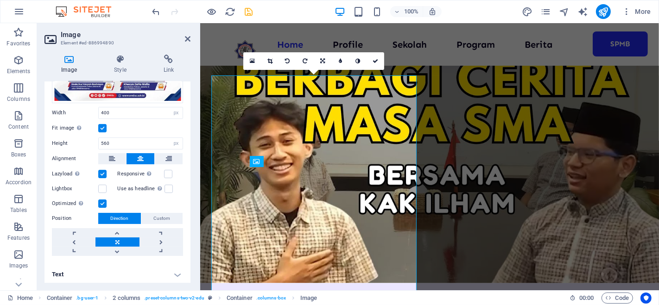
click at [117, 238] on link at bounding box center [117, 242] width 44 height 9
click at [167, 255] on div "Drag files here, click to choose files or select files from Files or our free s…" at bounding box center [118, 98] width 146 height 331
drag, startPoint x: 167, startPoint y: 255, endPoint x: 140, endPoint y: 36, distance: 220.5
click at [140, 36] on h2 "Image" at bounding box center [126, 35] width 130 height 8
click at [250, 10] on icon "save" at bounding box center [249, 11] width 11 height 11
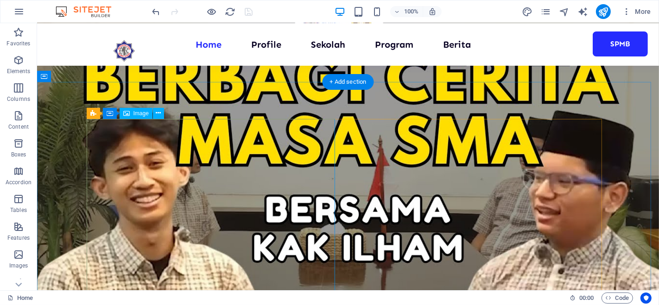
scroll to position [703, 0]
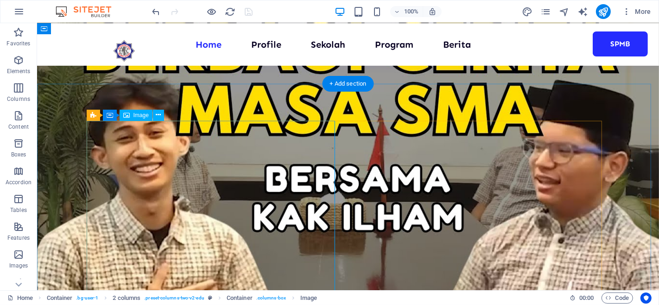
scroll to position [735, 0]
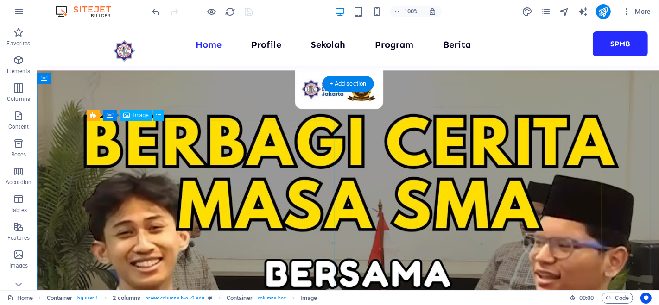
select select "px"
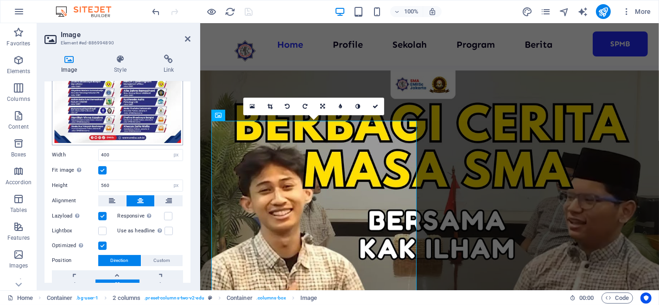
scroll to position [130, 0]
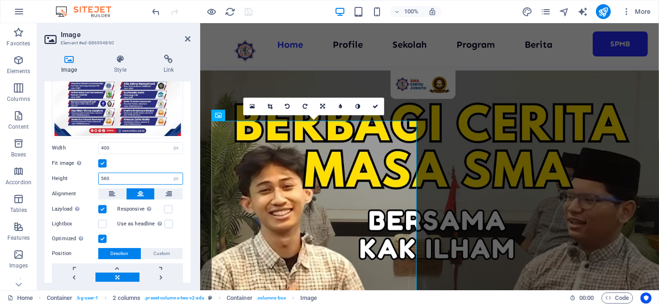
click at [121, 174] on input "560" at bounding box center [141, 178] width 84 height 11
type input "5"
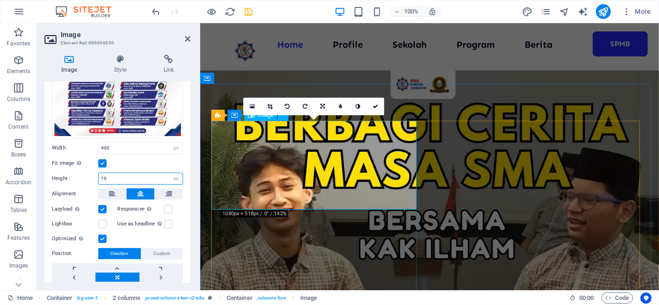
type input "1"
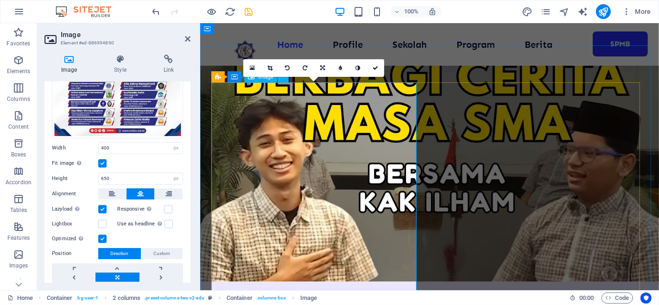
scroll to position [666, 0]
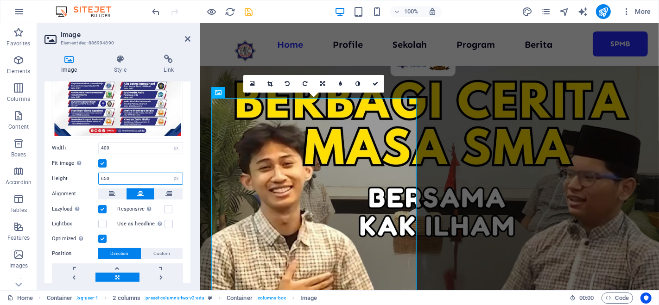
click at [127, 173] on input "650" at bounding box center [141, 178] width 84 height 11
type input "6"
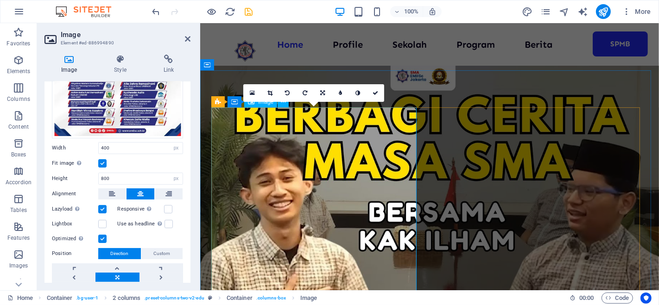
scroll to position [649, 0]
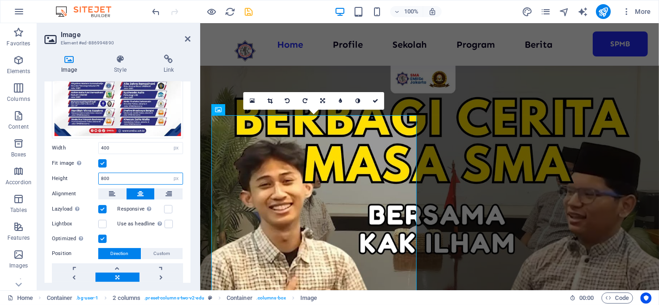
click at [132, 177] on input "800" at bounding box center [141, 178] width 84 height 11
type input "8"
click at [127, 174] on input "600" at bounding box center [141, 178] width 84 height 11
type input "6"
type input "4"
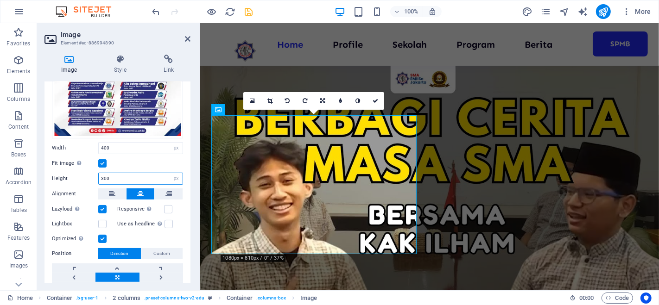
click at [102, 177] on input "300" at bounding box center [141, 178] width 84 height 11
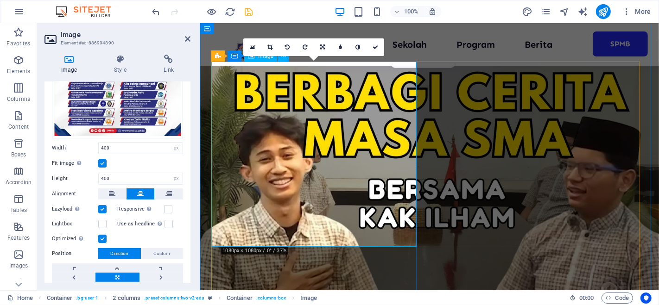
scroll to position [671, 0]
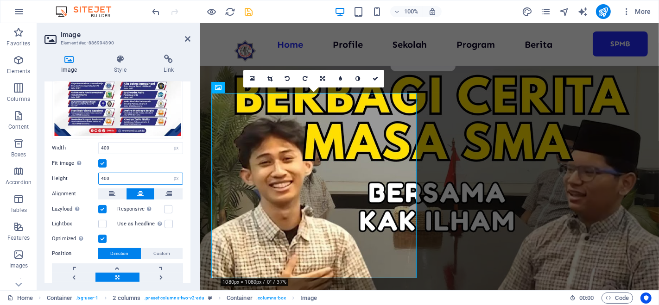
click at [102, 174] on input "400" at bounding box center [141, 178] width 84 height 11
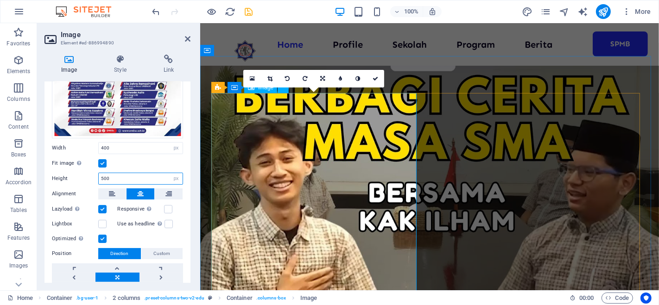
type input "500"
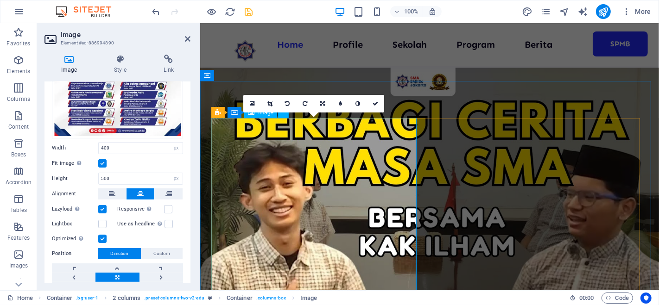
scroll to position [646, 0]
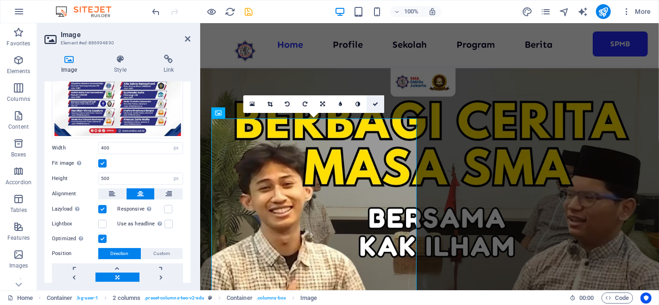
click at [378, 102] on icon at bounding box center [376, 105] width 6 height 6
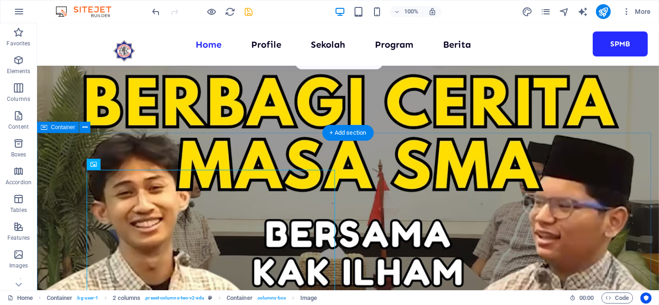
scroll to position [680, 0]
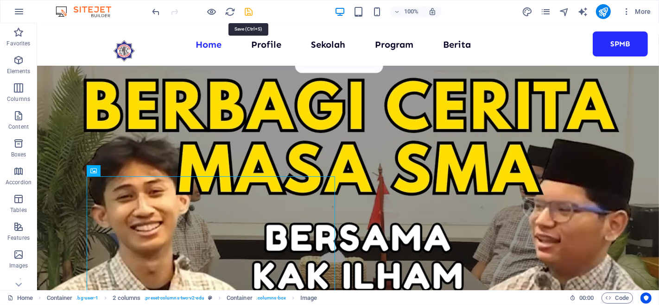
click at [248, 13] on icon "save" at bounding box center [249, 11] width 11 height 11
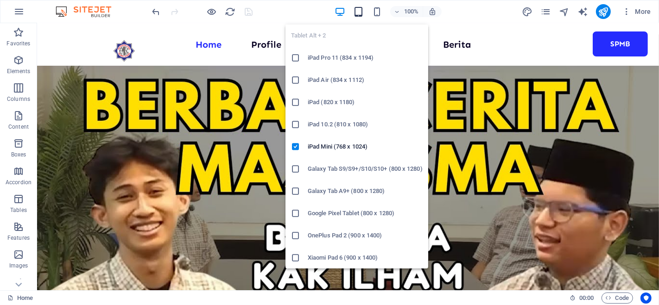
click at [358, 11] on icon "button" at bounding box center [358, 11] width 11 height 11
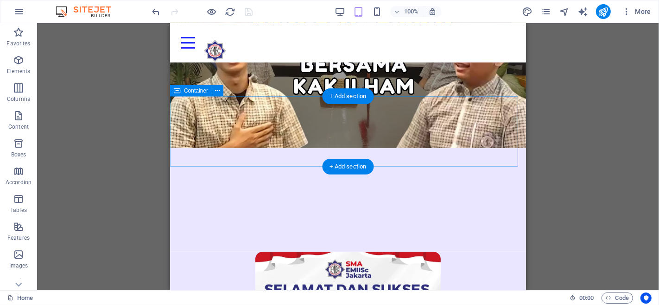
scroll to position [611, 0]
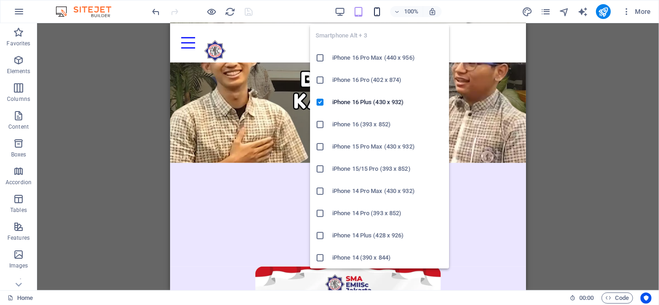
click at [376, 11] on icon "button" at bounding box center [377, 11] width 11 height 11
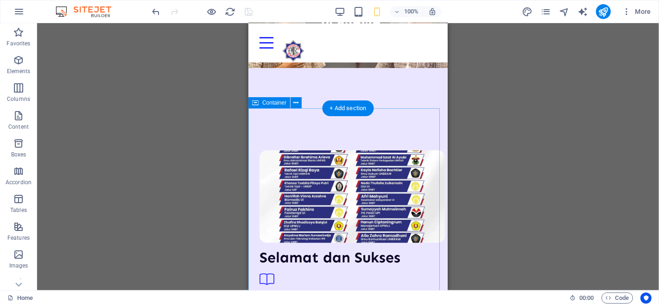
scroll to position [496, 0]
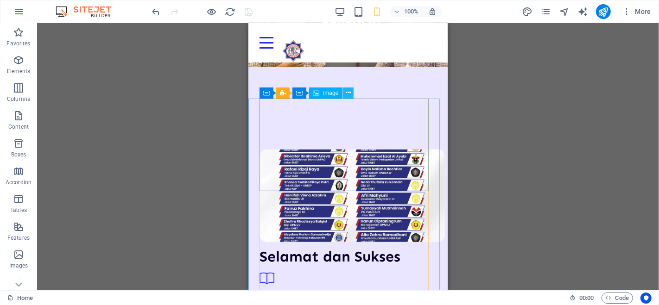
click at [349, 91] on icon at bounding box center [348, 93] width 5 height 10
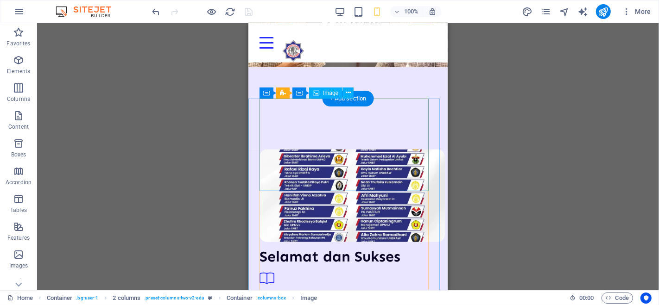
click at [293, 151] on figure at bounding box center [347, 196] width 177 height 93
select select "px"
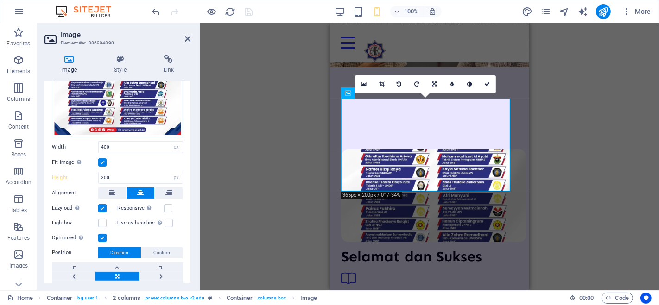
scroll to position [128, 0]
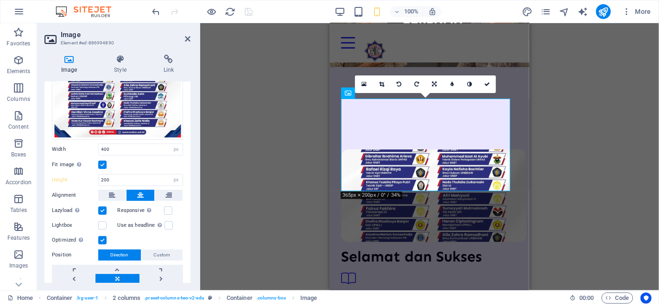
click at [102, 161] on label at bounding box center [102, 165] width 8 height 8
click at [0, 0] on input "Fit image Automatically fit image to a fixed width and height" at bounding box center [0, 0] width 0 height 0
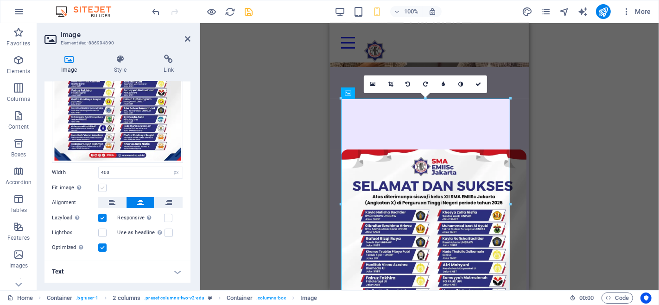
scroll to position [103, 0]
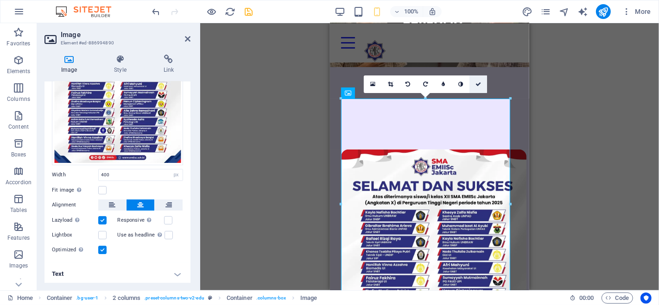
click at [479, 83] on icon at bounding box center [479, 85] width 6 height 6
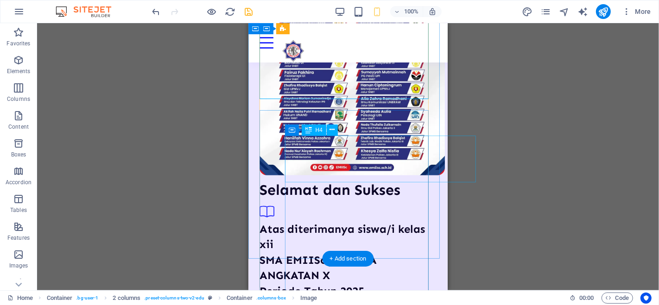
scroll to position [712, 0]
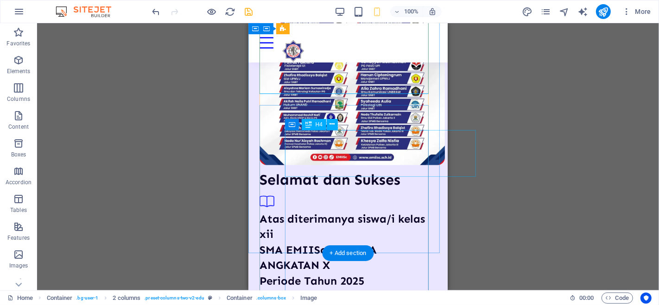
click at [355, 211] on div "Atas diterimanya siswa/i kelas xii SMA EMIISc JAKARTA ANGKATAN X Periode Tahun …" at bounding box center [347, 250] width 177 height 78
click at [334, 125] on icon at bounding box center [332, 125] width 5 height 10
drag, startPoint x: 333, startPoint y: 127, endPoint x: 322, endPoint y: 127, distance: 11.2
click at [322, 127] on div "Container H4" at bounding box center [314, 125] width 59 height 12
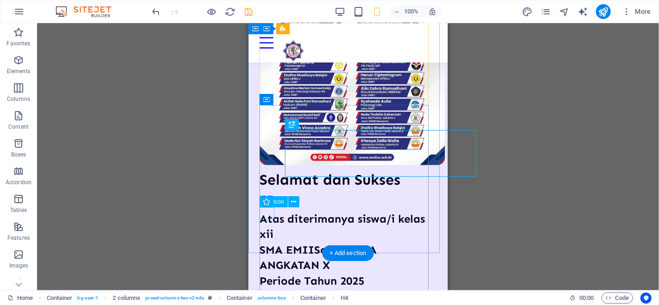
click at [269, 211] on figure at bounding box center [347, 203] width 177 height 15
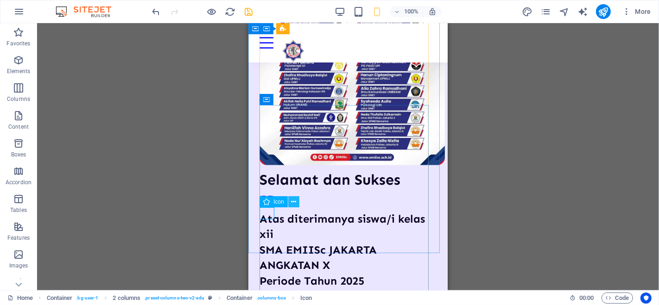
click at [294, 201] on icon at bounding box center [293, 202] width 5 height 10
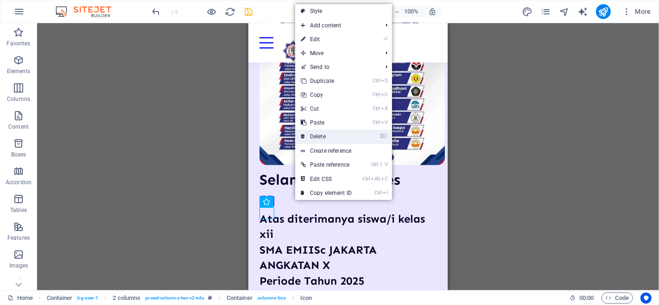
click at [313, 140] on link "⌦ Delete" at bounding box center [326, 137] width 62 height 14
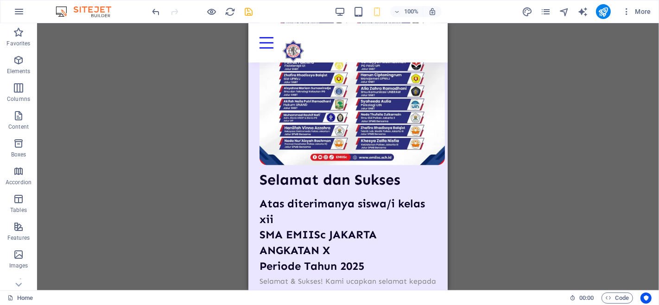
drag, startPoint x: 465, startPoint y: 189, endPoint x: 459, endPoint y: 188, distance: 5.6
click at [464, 189] on div "Drag here to replace the existing content. Press “Ctrl” if you want to create a…" at bounding box center [348, 156] width 622 height 267
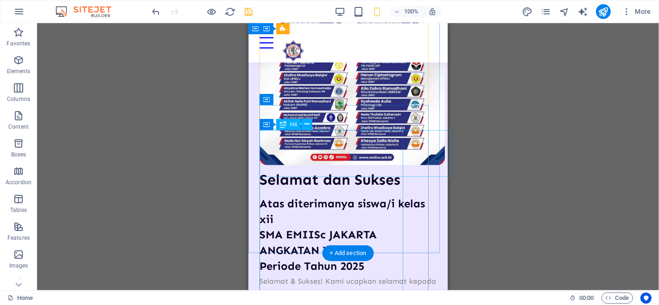
click at [395, 196] on div "Atas diterimanya siswa/i kelas xii SMA EMIISc JAKARTA ANGKATAN X Periode Tahun …" at bounding box center [347, 235] width 177 height 78
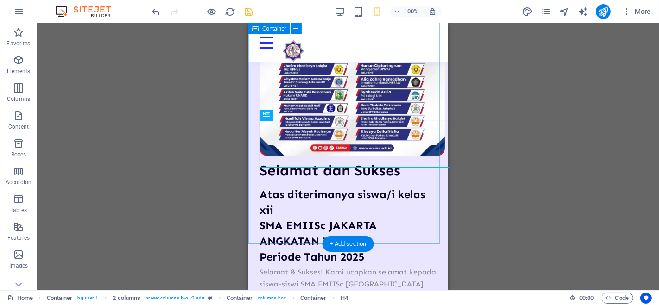
scroll to position [747, 0]
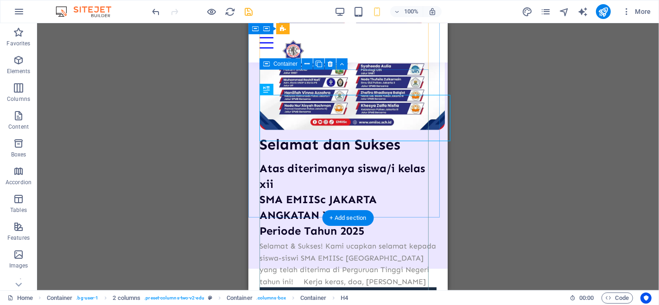
click at [411, 216] on div "Selamat [PERSON_NAME] Sukses Atas diterimanya siswa/i kelas xii SMA EMIISc JAKA…" at bounding box center [347, 264] width 177 height 257
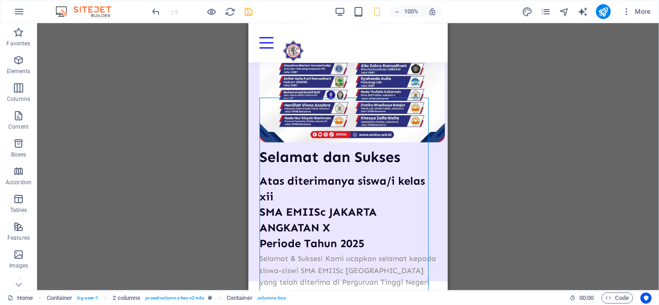
scroll to position [738, 0]
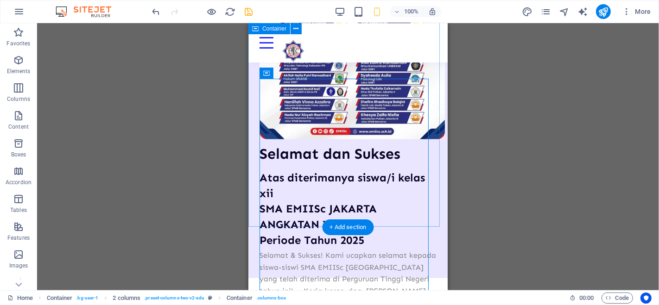
click at [430, 226] on div "Selamat [PERSON_NAME] Sukses Atas diterimanya siswa/i kelas xii SMA EMIISc JAKA…" at bounding box center [347, 93] width 199 height 371
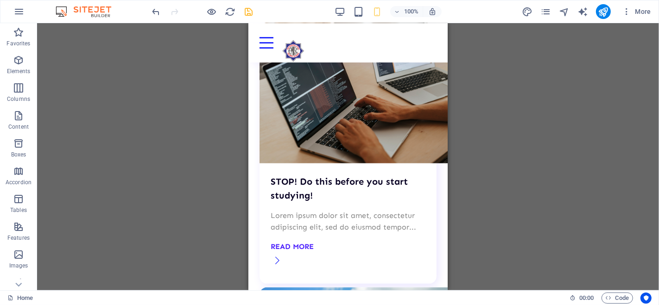
scroll to position [3237, 0]
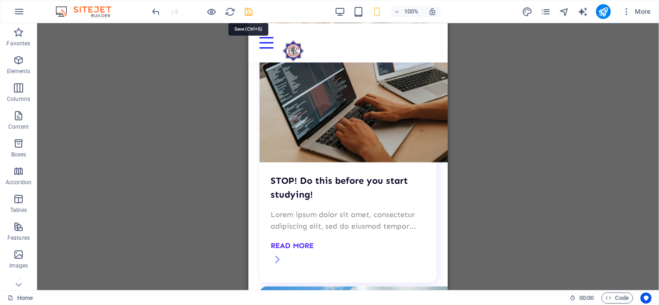
click at [247, 11] on icon "save" at bounding box center [249, 11] width 11 height 11
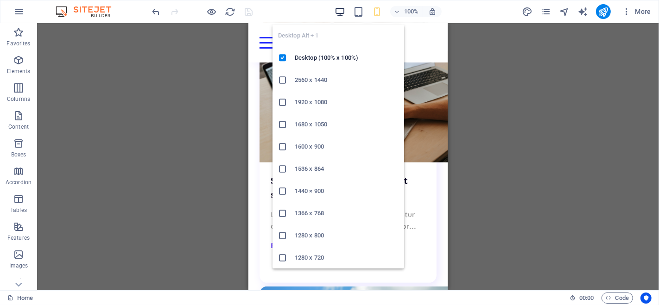
click at [340, 12] on icon "button" at bounding box center [340, 11] width 11 height 11
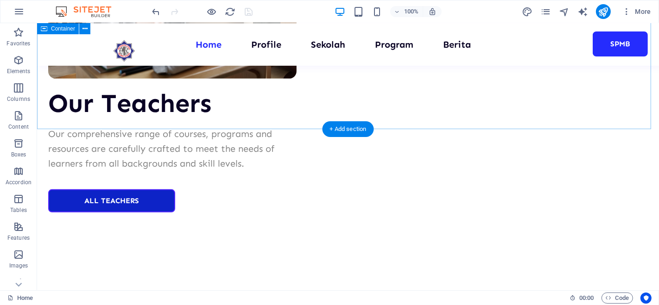
scroll to position [3374, 0]
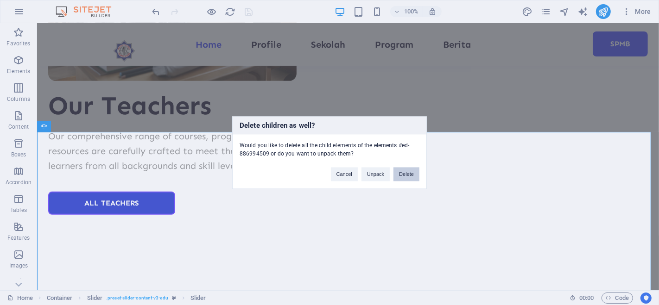
click at [408, 175] on button "Delete" at bounding box center [407, 174] width 26 height 14
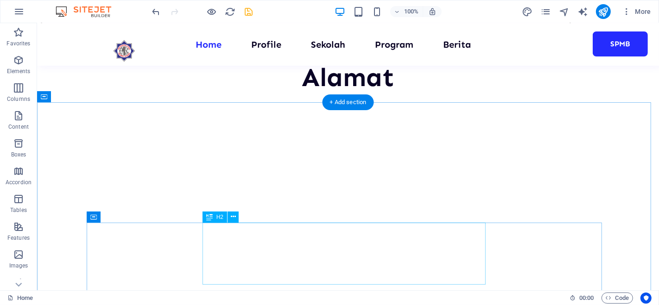
scroll to position [2669, 0]
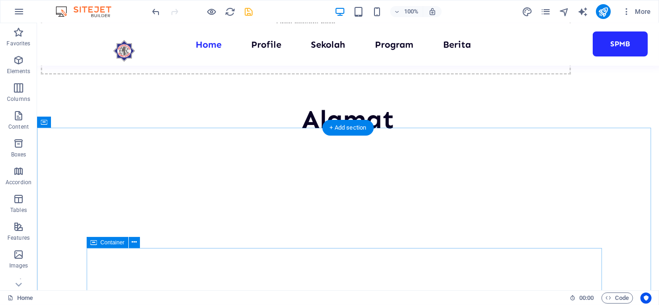
click at [175, 251] on div "Drag here to replace the existing content. Press “Ctrl” if you want to create a…" at bounding box center [348, 156] width 622 height 267
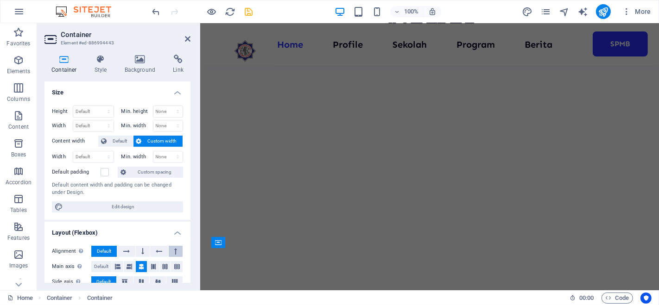
scroll to position [2574, 0]
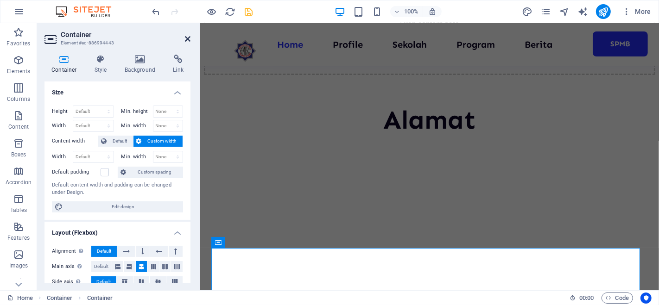
click at [186, 37] on icon at bounding box center [188, 38] width 6 height 7
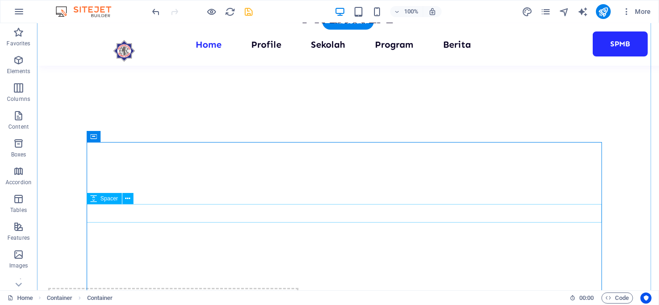
scroll to position [2797, 0]
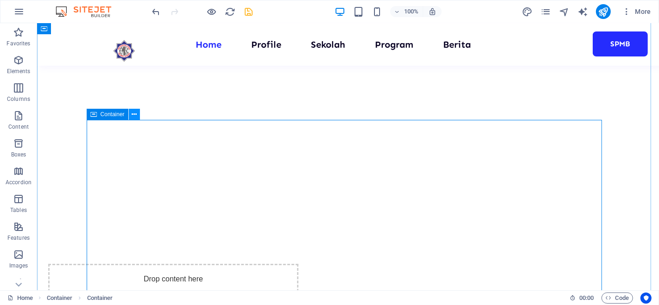
click at [136, 117] on icon at bounding box center [134, 115] width 5 height 10
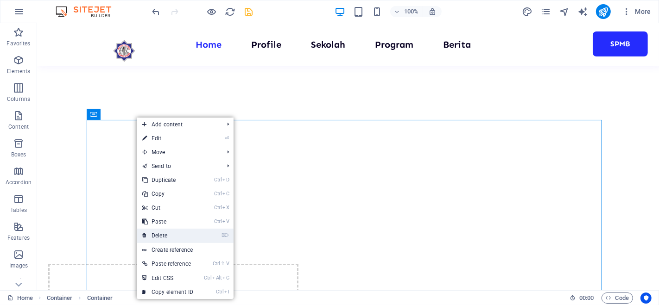
click at [158, 231] on link "⌦ Delete" at bounding box center [168, 236] width 62 height 14
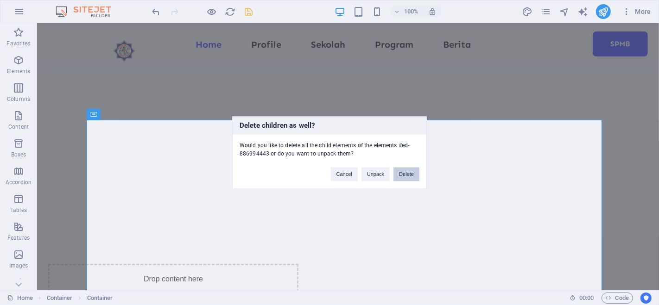
click at [412, 172] on button "Delete" at bounding box center [407, 174] width 26 height 14
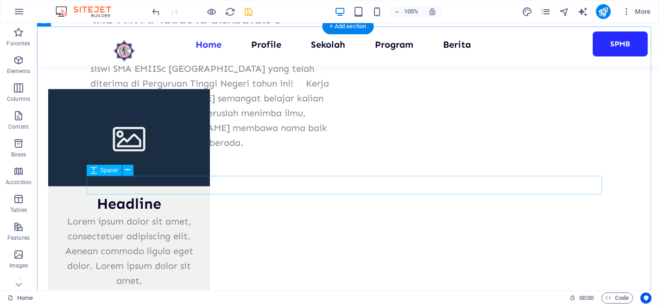
scroll to position [1380, 0]
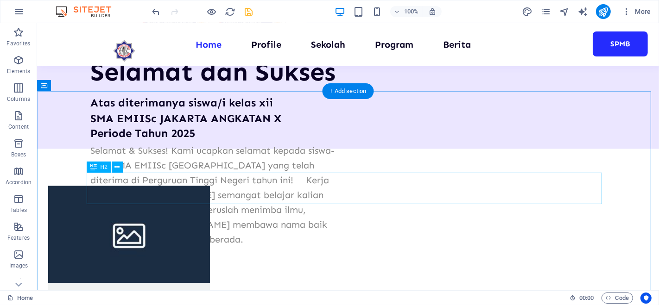
click at [118, 167] on icon at bounding box center [117, 168] width 5 height 10
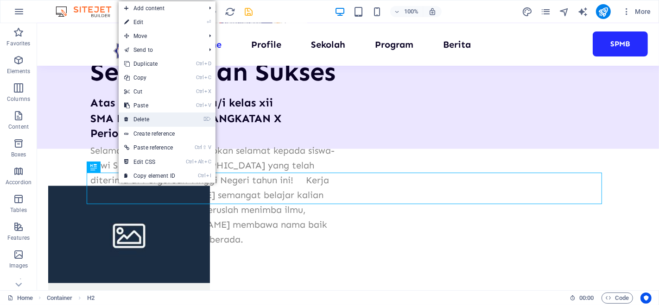
click at [141, 120] on link "⌦ Delete" at bounding box center [150, 120] width 62 height 14
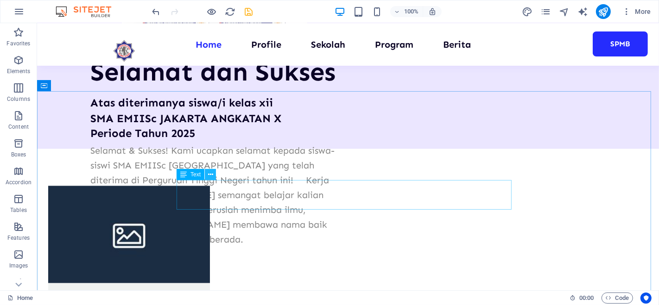
click at [213, 174] on icon at bounding box center [210, 175] width 5 height 10
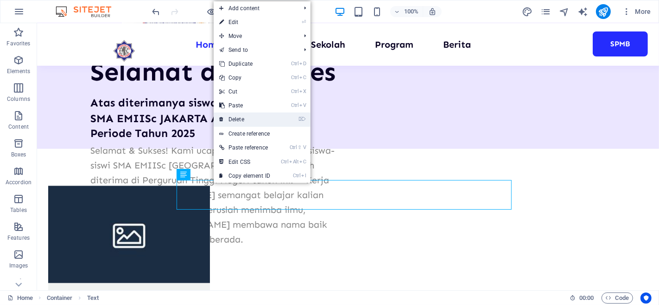
click at [241, 120] on link "⌦ Delete" at bounding box center [245, 120] width 62 height 14
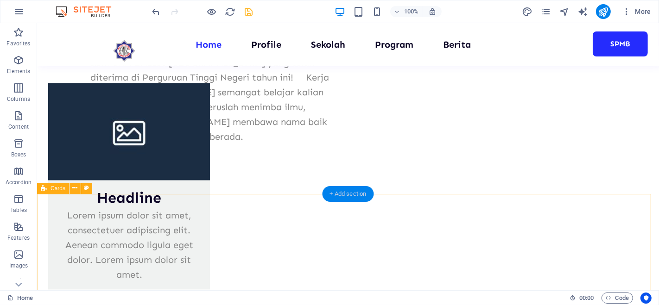
scroll to position [1481, 0]
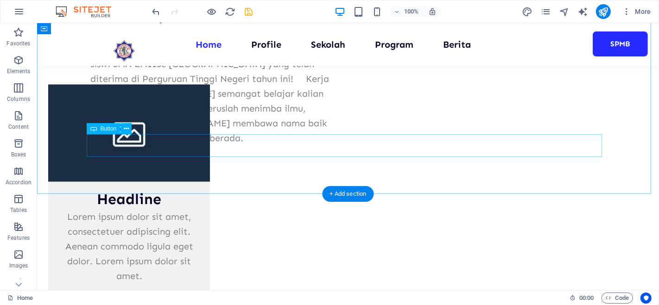
click at [129, 129] on button at bounding box center [126, 128] width 11 height 11
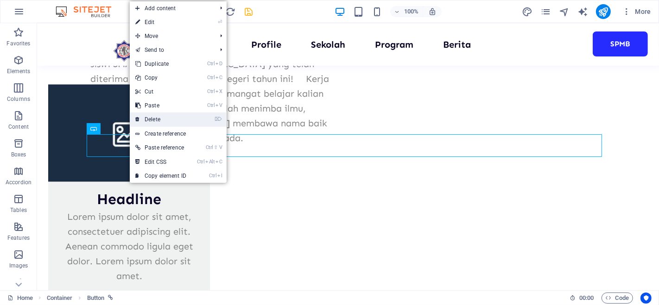
click at [143, 120] on link "⌦ Delete" at bounding box center [161, 120] width 62 height 14
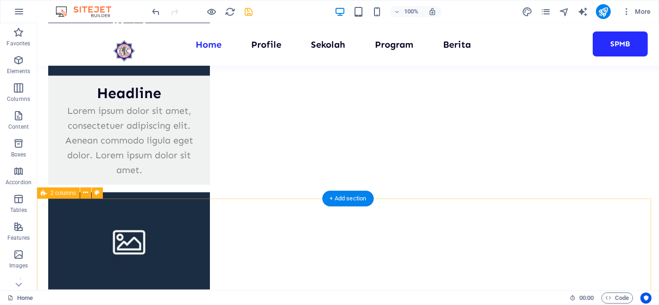
scroll to position [1681, 0]
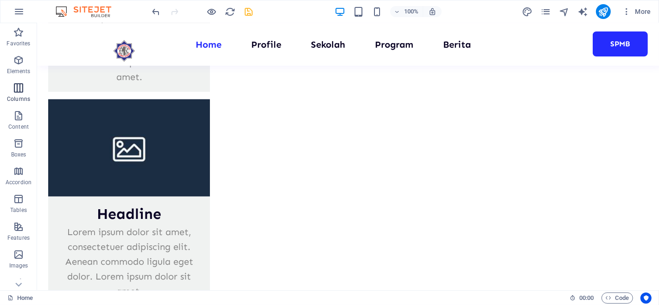
click at [19, 83] on icon "button" at bounding box center [18, 88] width 11 height 11
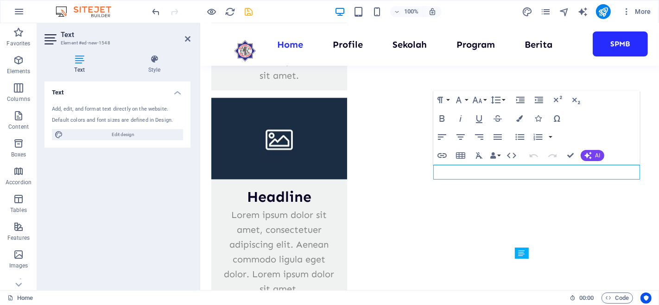
scroll to position [1587, 0]
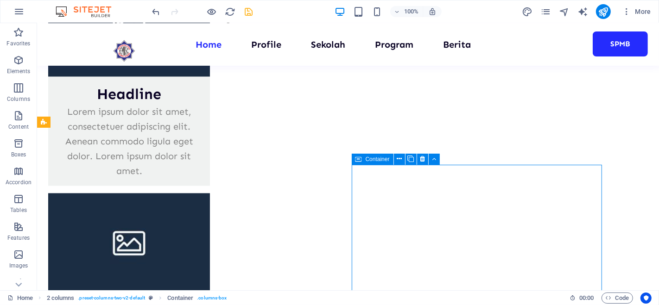
scroll to position [1681, 0]
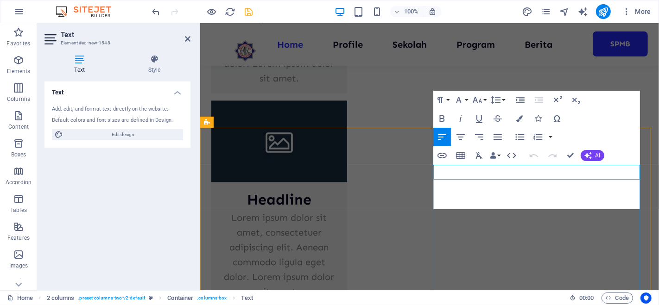
scroll to position [1094, 4]
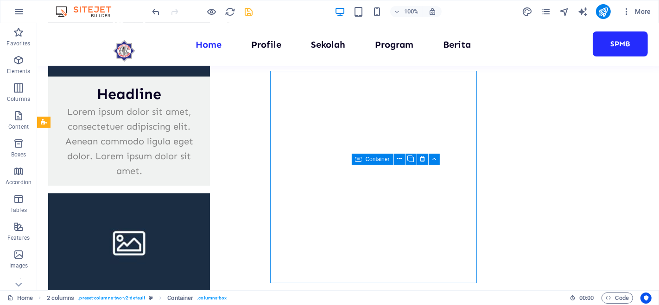
scroll to position [1681, 0]
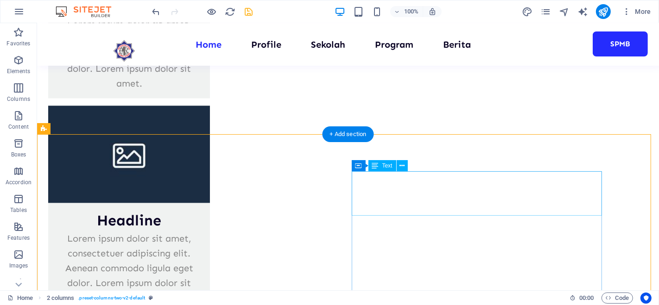
scroll to position [1670, 0]
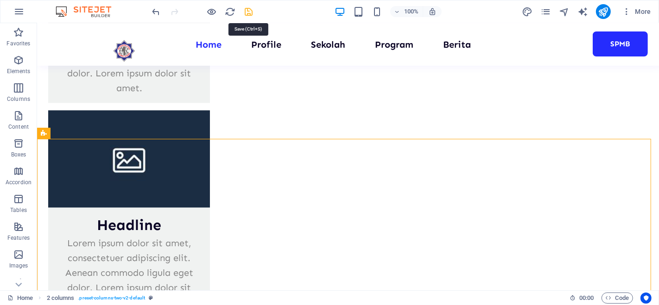
click at [248, 9] on icon "save" at bounding box center [249, 11] width 11 height 11
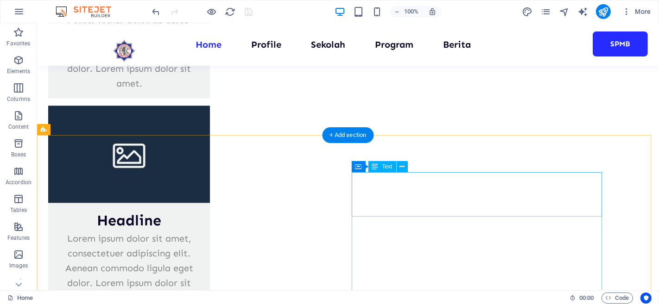
scroll to position [1674, 0]
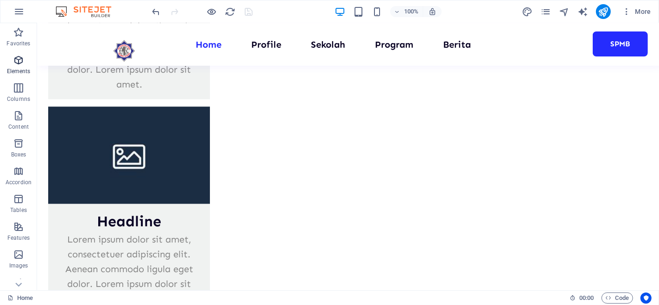
click at [16, 61] on icon "button" at bounding box center [18, 60] width 11 height 11
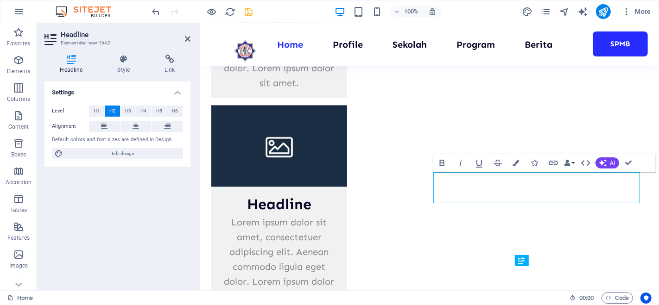
scroll to position [1579, 0]
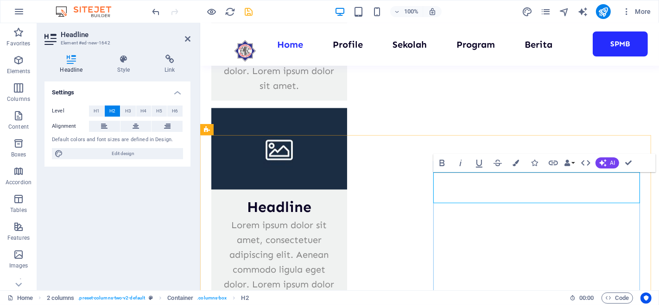
drag, startPoint x: 562, startPoint y: 194, endPoint x: 440, endPoint y: 189, distance: 122.5
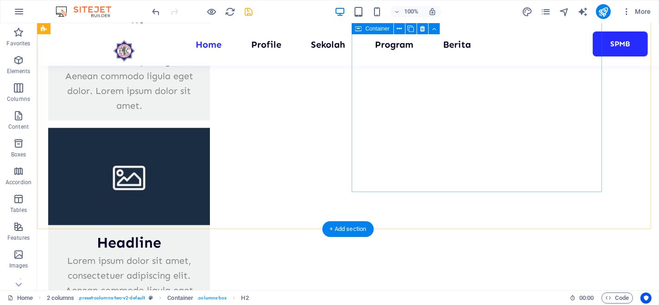
scroll to position [1926, 0]
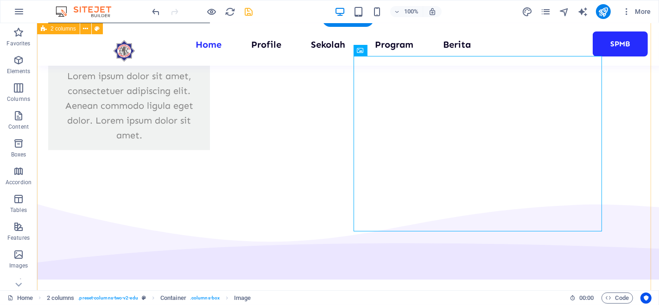
scroll to position [2042, 0]
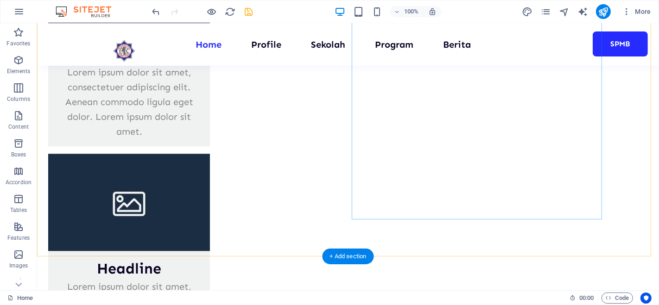
scroll to position [1841, 0]
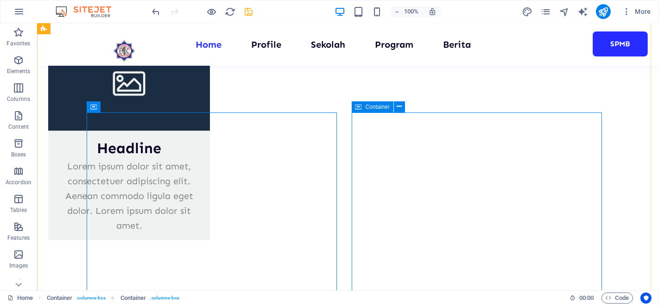
scroll to position [1960, 0]
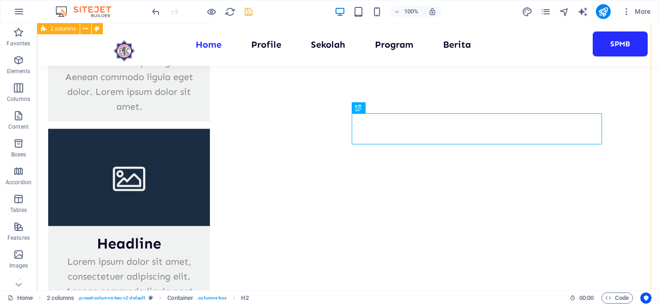
scroll to position [1960, 0]
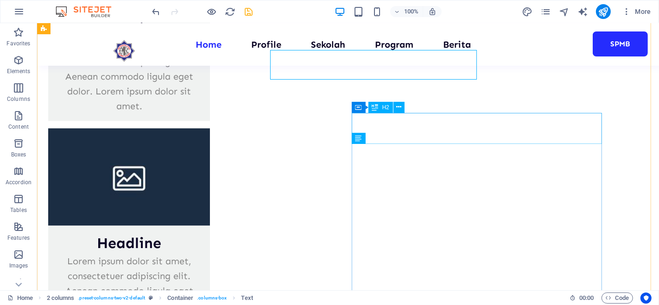
scroll to position [1961, 0]
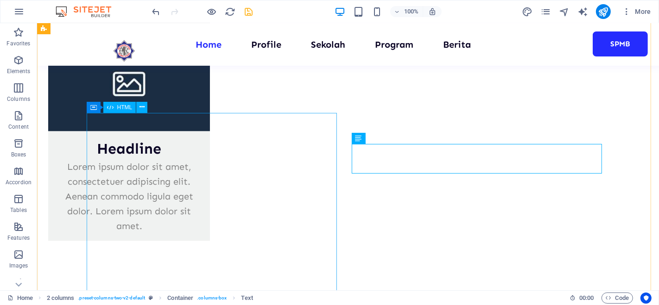
click at [117, 111] on div "HTML" at bounding box center [119, 107] width 33 height 11
click at [141, 110] on icon at bounding box center [142, 107] width 5 height 10
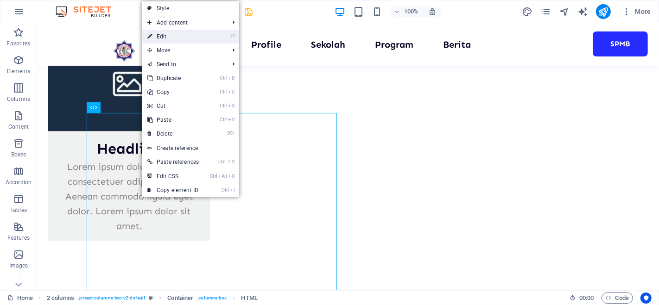
click at [171, 39] on link "⏎ Edit" at bounding box center [173, 37] width 63 height 14
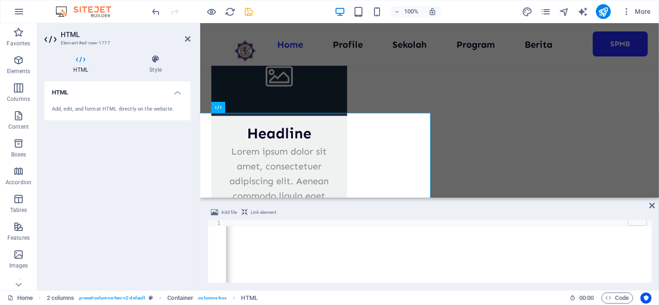
scroll to position [0, 973]
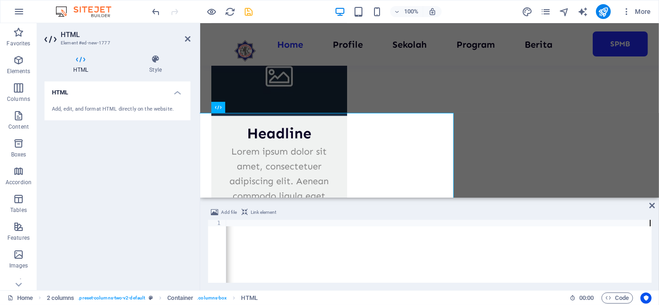
type textarea "<iframe src="[URL][DOMAIN_NAME]" width="500" height="450" style="border:0;" all…"
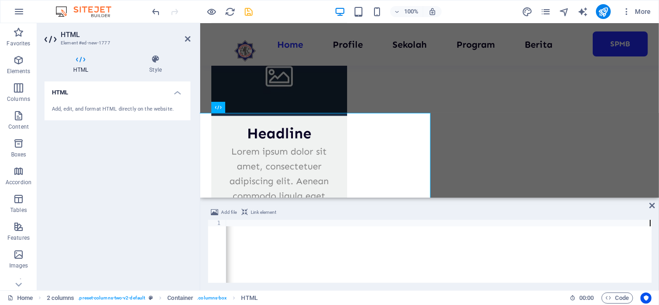
scroll to position [0, 976]
click at [654, 206] on icon at bounding box center [652, 205] width 6 height 7
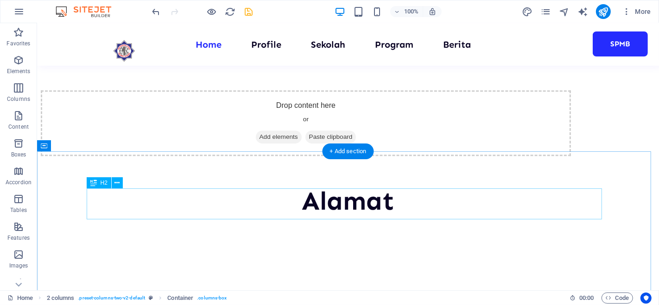
scroll to position [2386, 0]
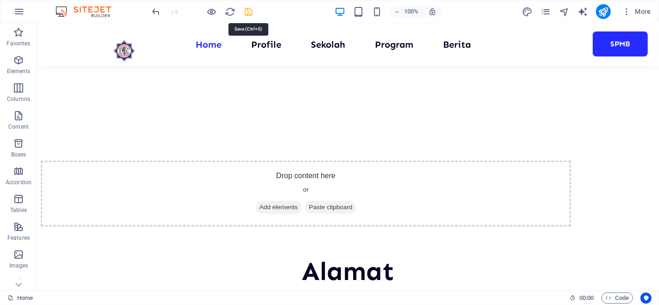
click at [244, 9] on icon "save" at bounding box center [249, 11] width 11 height 11
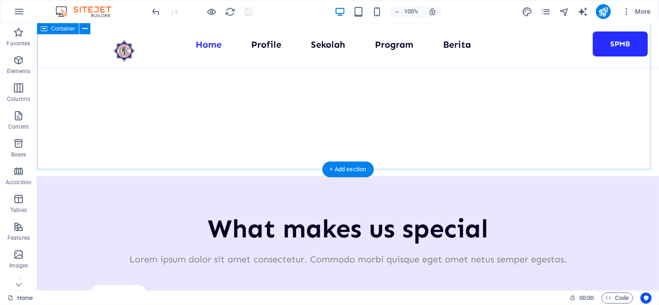
scroll to position [3238, 0]
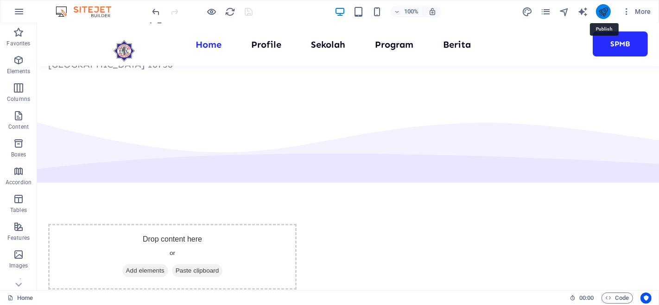
click at [603, 13] on icon "publish" at bounding box center [603, 11] width 11 height 11
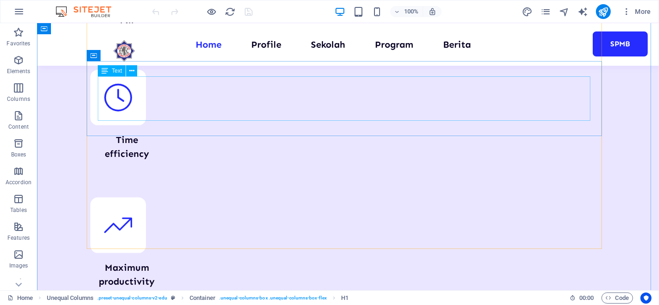
scroll to position [4126, 0]
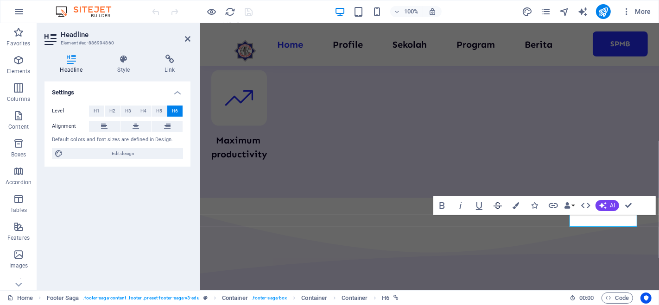
scroll to position [4061, 0]
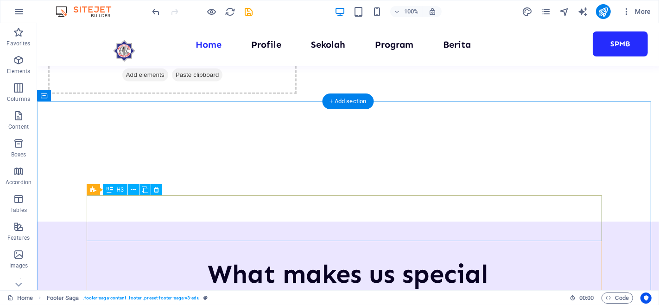
scroll to position [3456, 0]
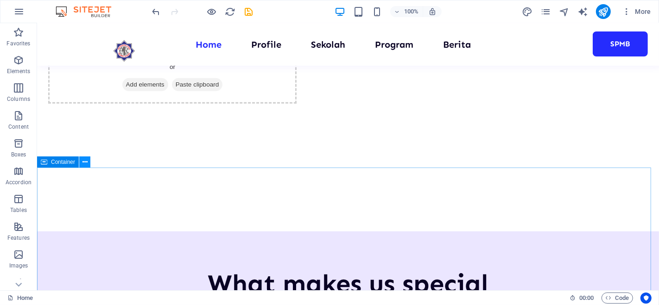
click at [84, 164] on icon at bounding box center [85, 163] width 5 height 10
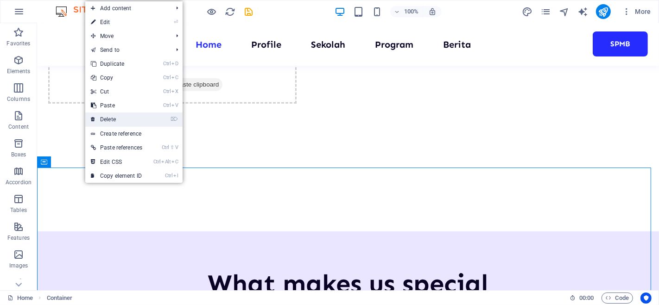
click at [119, 118] on link "⌦ Delete" at bounding box center [116, 120] width 63 height 14
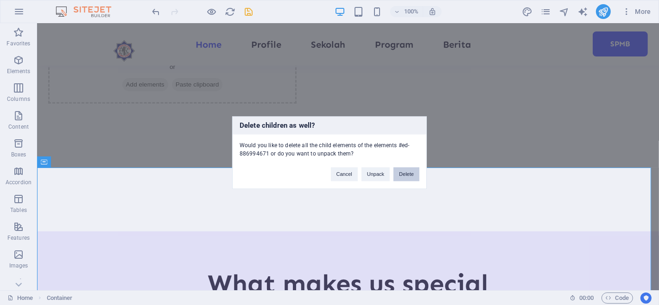
click at [405, 174] on button "Delete" at bounding box center [407, 174] width 26 height 14
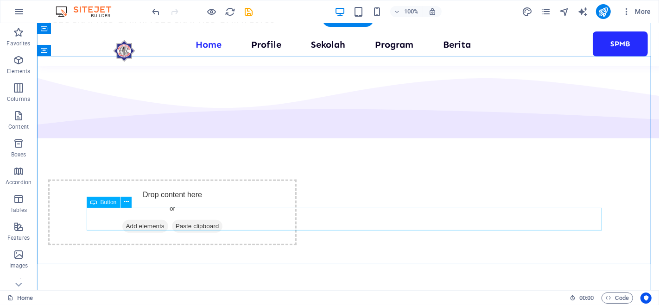
scroll to position [3322, 0]
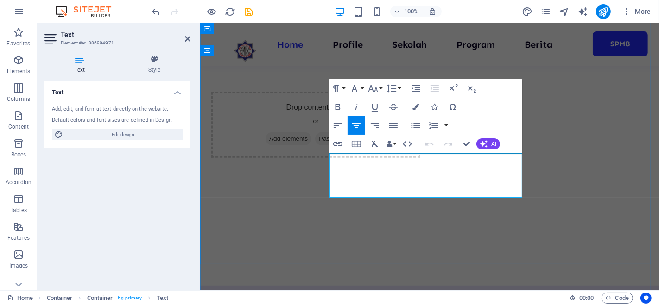
scroll to position [3258, 0]
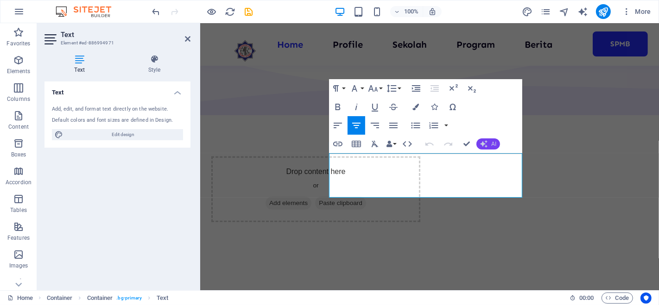
click at [492, 143] on span "AI" at bounding box center [493, 144] width 5 height 6
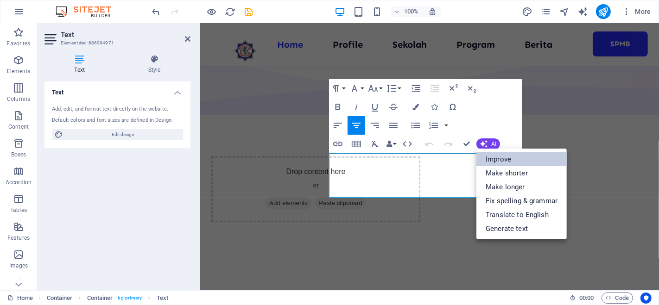
click at [496, 158] on link "Improve" at bounding box center [522, 160] width 90 height 14
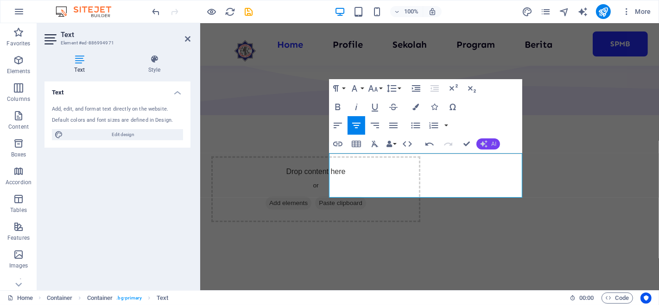
click at [489, 147] on button "AI" at bounding box center [489, 144] width 24 height 11
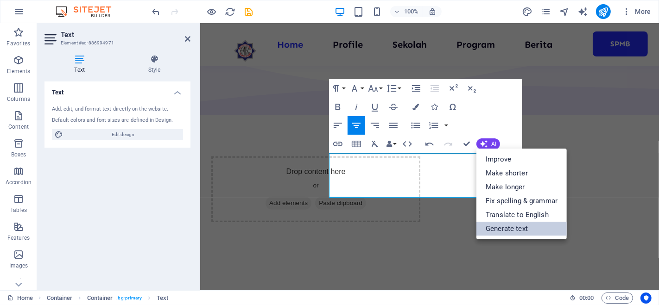
click at [519, 227] on link "Generate text" at bounding box center [522, 229] width 90 height 14
select select "English"
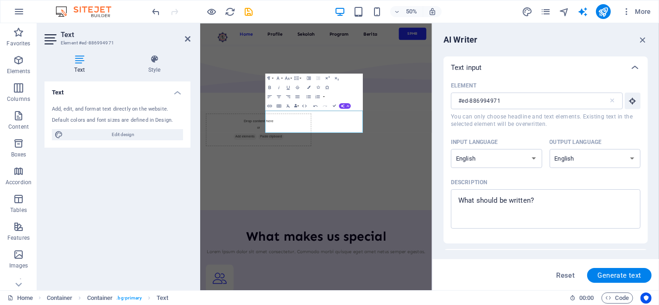
scroll to position [0, 0]
type textarea "x"
click at [547, 198] on textarea "Description x ​" at bounding box center [546, 209] width 180 height 30
drag, startPoint x: 548, startPoint y: 200, endPoint x: 529, endPoint y: 195, distance: 19.1
click at [529, 195] on textarea "Description x ​" at bounding box center [546, 209] width 180 height 30
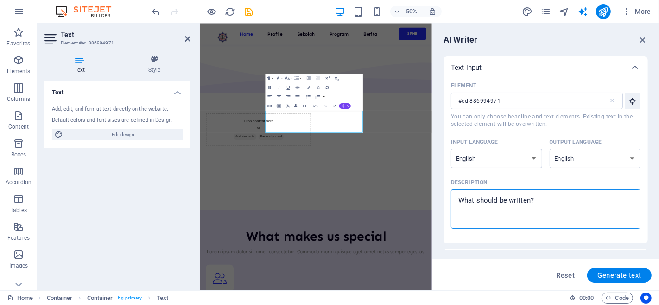
type textarea "g"
type textarea "x"
type textarea "gr"
type textarea "x"
type textarea "gre"
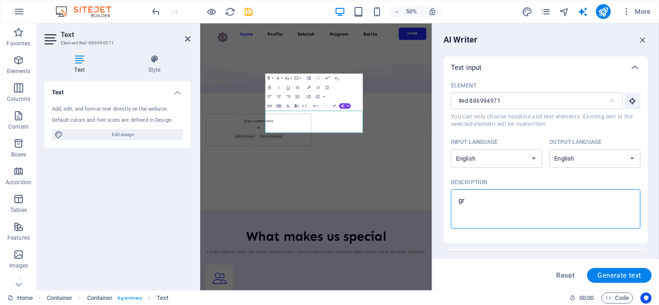
type textarea "x"
type textarea "grea"
type textarea "x"
type textarea "greas"
type textarea "x"
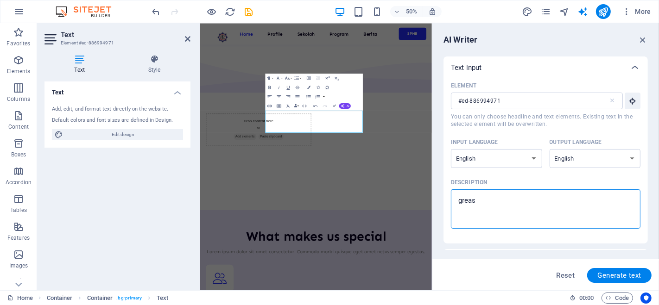
type textarea "greast"
type textarea "x"
type textarea "greas"
type textarea "x"
type textarea "grea"
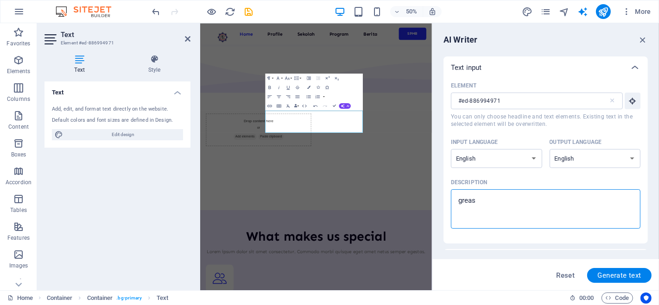
type textarea "x"
type textarea "great"
type textarea "x"
type textarea "great"
type textarea "x"
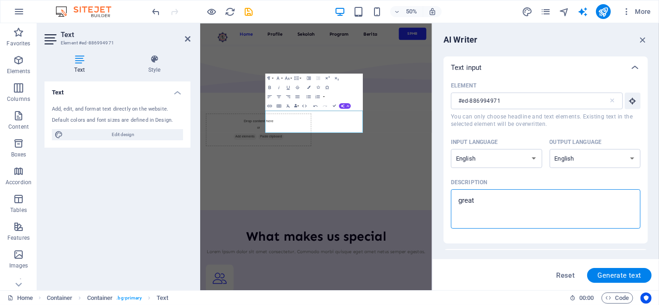
type textarea "great c"
type textarea "x"
type textarea "great cr"
type textarea "x"
type textarea "great cra"
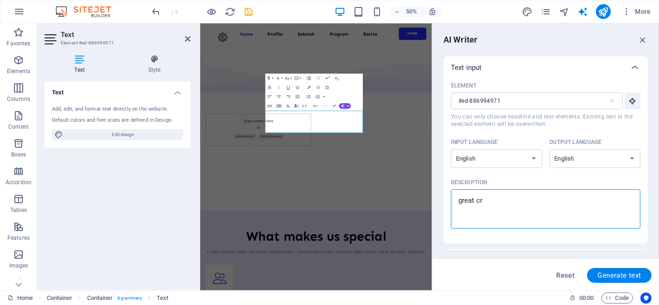
type textarea "x"
type textarea "great cr"
type textarea "x"
type textarea "great c"
type textarea "x"
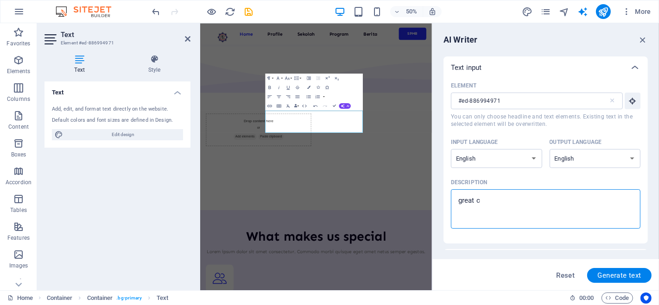
type textarea "great"
type textarea "x"
type textarea "great"
type textarea "x"
type textarea "grea"
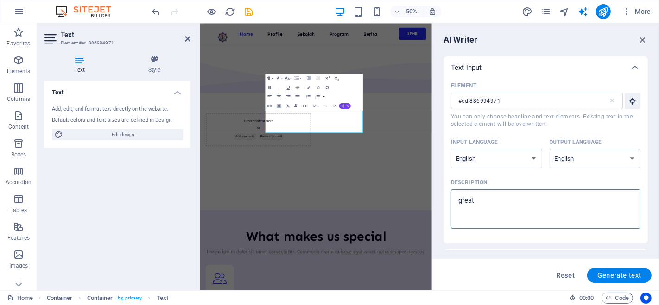
type textarea "x"
type textarea "gre"
type textarea "x"
type textarea "gr"
type textarea "x"
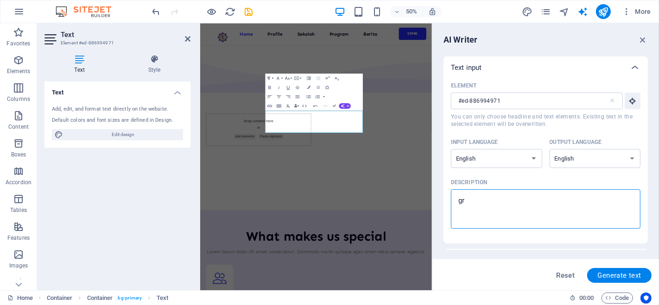
type textarea "g"
type textarea "x"
type textarea "k"
type textarea "x"
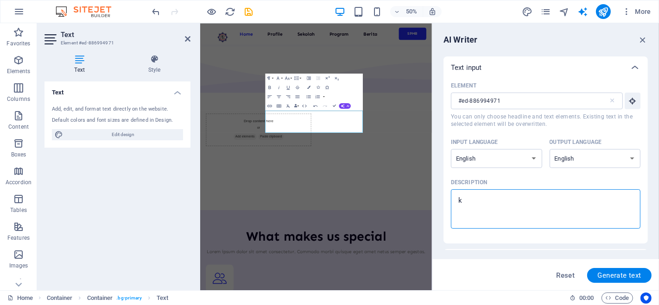
type textarea "ka"
type textarea "x"
type textarea "kar"
type textarea "x"
type textarea "kara"
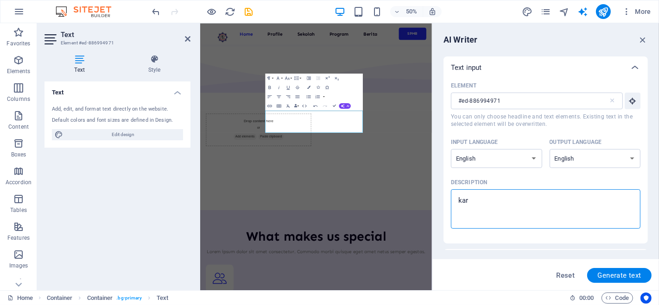
type textarea "x"
type textarea "karak"
type textarea "x"
type textarea "karakt"
type textarea "x"
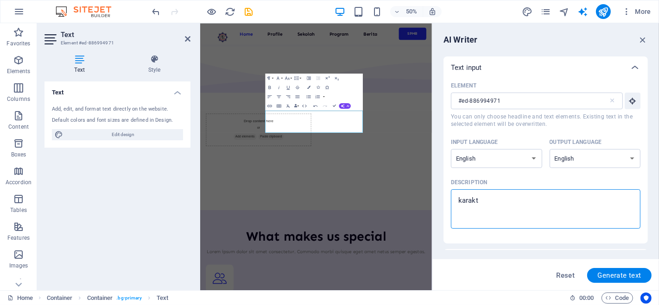
type textarea "karakte"
type textarea "x"
type textarea "karakter"
type textarea "x"
type textarea "karakter"
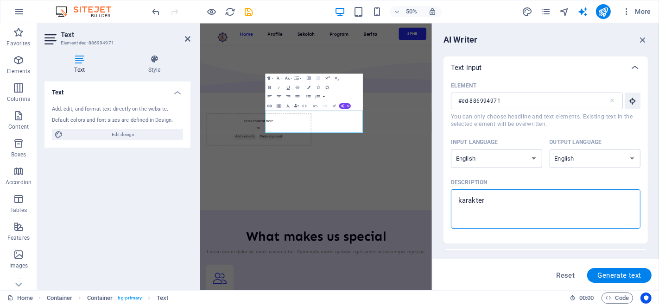
type textarea "x"
type textarea "karakter s"
type textarea "x"
type textarea "karakter si"
type textarea "x"
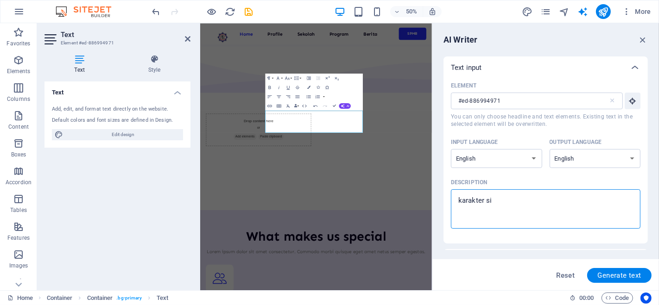
type textarea "karakter sis"
type textarea "x"
type textarea "karakter siss"
type textarea "x"
type textarea "karakter sisst"
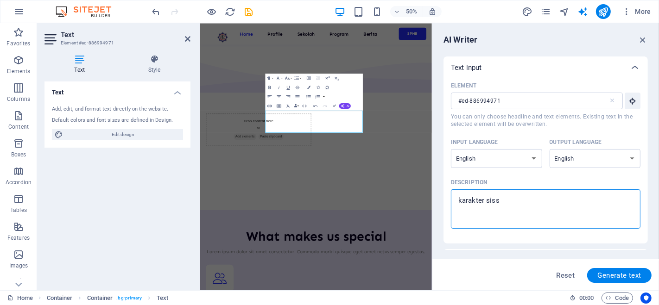
type textarea "x"
type textarea "karakter sisste"
type textarea "x"
type textarea "karakter sisst"
type textarea "x"
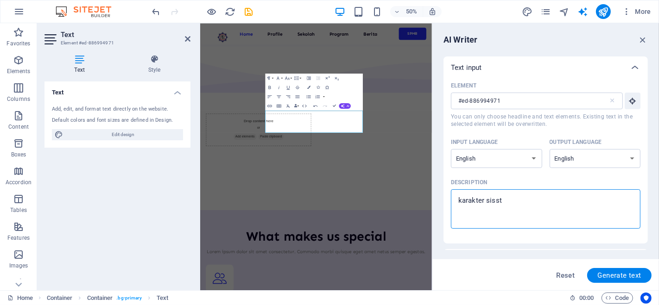
type textarea "karakter siss"
type textarea "x"
type textarea "karakter sis"
type textarea "x"
type textarea "karakter si"
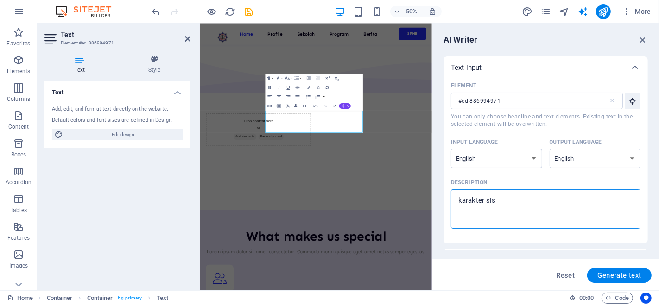
type textarea "x"
type textarea "karakter sis"
type textarea "x"
type textarea "karakter sisw"
type textarea "x"
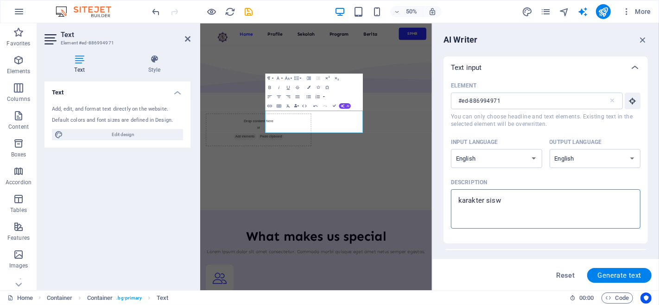
type textarea "karakter siswa"
type textarea "x"
type textarea "karakter siswa"
type textarea "x"
type textarea "karakter siswa y"
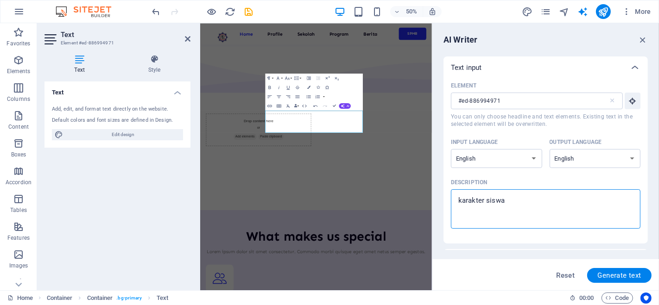
type textarea "x"
type textarea "karakter siswa ya"
type textarea "x"
type textarea "karakter siswa yan"
type textarea "x"
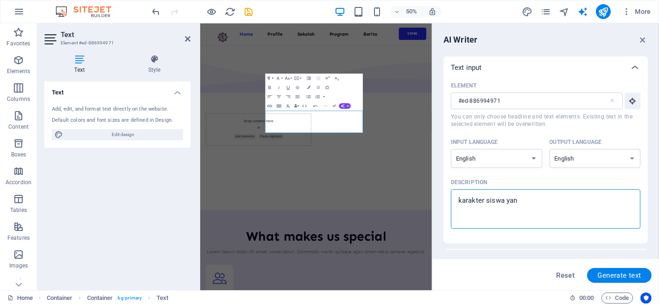
type textarea "karakter siswa yang"
type textarea "x"
type textarea "karakter siswa yang"
type textarea "x"
type textarea "karakter siswa yang b"
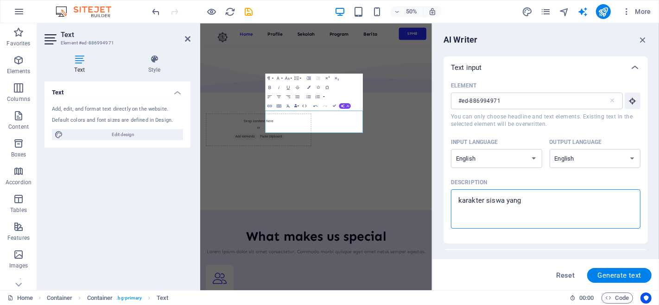
type textarea "x"
type textarea "karakter siswa yang ba"
type textarea "x"
type textarea "karakter siswa yang bai"
type textarea "x"
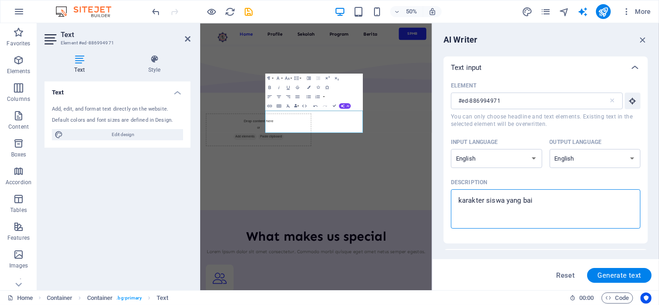
type textarea "karakter siswa yang baik"
type textarea "x"
type textarea "karakter siswa yang baik"
type textarea "x"
type textarea "karakter siswa yang baik m"
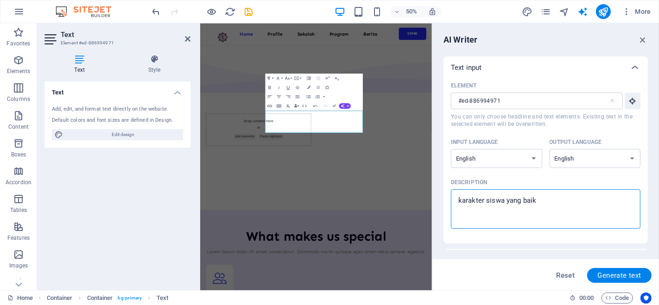
type textarea "x"
type textarea "karakter siswa yang baik me"
type textarea "x"
type textarea "karakter siswa yang baik men"
type textarea "x"
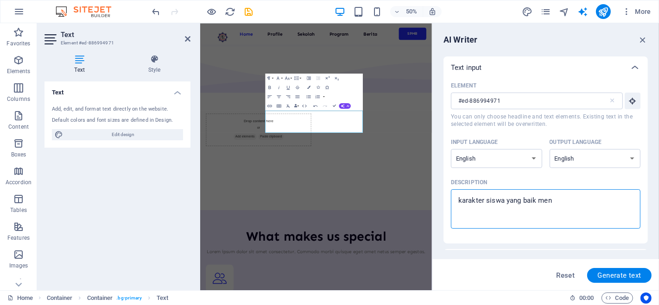
type textarea "karakter siswa yang baik menj"
type textarea "x"
type textarea "karakter siswa yang baik menja"
type textarea "x"
type textarea "karakter siswa yang baik menjad"
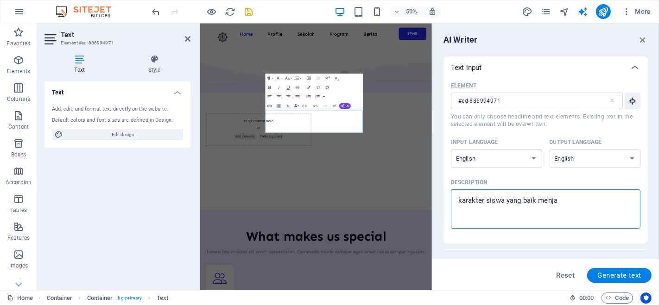
type textarea "x"
type textarea "karakter siswa yang baik menjadi"
type textarea "x"
type textarea "karakter siswa yang baik menjadi"
type textarea "x"
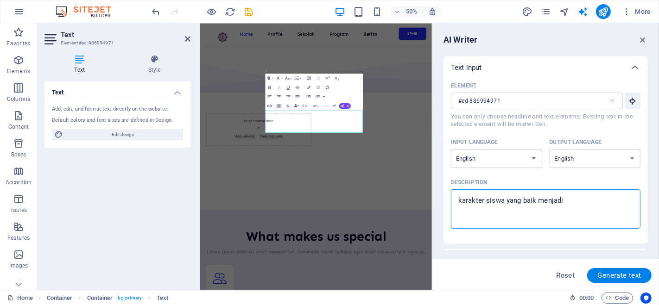
type textarea "karakter siswa yang baik menjadi p"
type textarea "x"
type textarea "karakter siswa yang baik menjadi pr"
type textarea "x"
type textarea "karakter siswa yang baik menjadi pri"
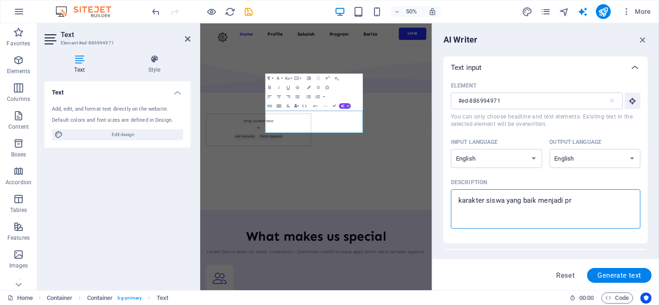
type textarea "x"
type textarea "karakter siswa yang baik menjadi prib"
type textarea "x"
type textarea "karakter siswa yang baik menjadi priba"
type textarea "x"
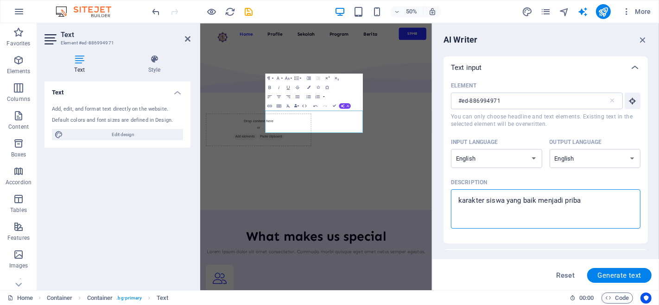
type textarea "karakter siswa yang baik menjadi pribad"
type textarea "x"
type textarea "karakter siswa yang baik menjadi pribadi"
type textarea "x"
type textarea "karakter siswa yang baik menjadi pribadi"
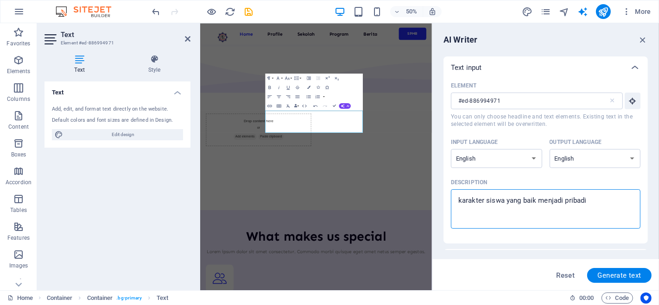
type textarea "x"
type textarea "karakter siswa yang baik menjadi pribadi y"
type textarea "x"
type textarea "karakter siswa yang baik menjadi pribadi ya"
type textarea "x"
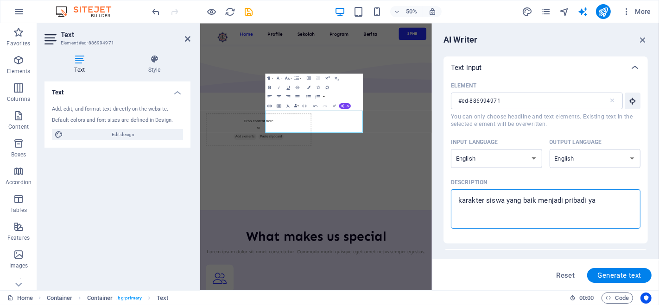
type textarea "karakter siswa yang baik menjadi pribadi yan"
type textarea "x"
type textarea "karakter siswa yang baik menjadi pribadi yang"
type textarea "x"
type textarea "karakter siswa yang baik menjadi pribadi yang"
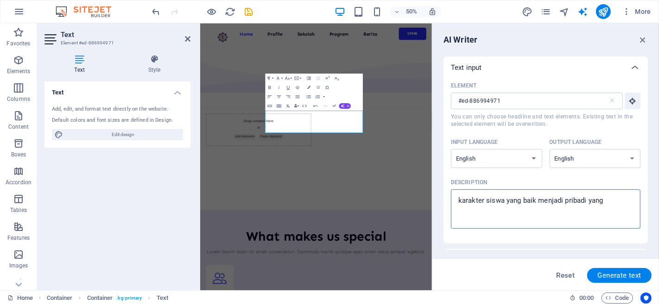
type textarea "x"
type textarea "karakter siswa yang baik menjadi pribadi yang b"
type textarea "x"
type textarea "karakter siswa yang baik menjadi pribadi yang be"
type textarea "x"
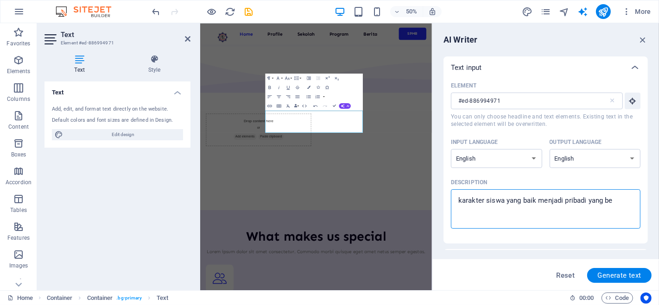
type textarea "karakter siswa yang baik menjadi pribadi yang ber"
type textarea "x"
type textarea "karakter siswa yang baik menjadi pribadi yang berb"
type textarea "x"
type textarea "karakter siswa yang baik menjadi pribadi yang berbu"
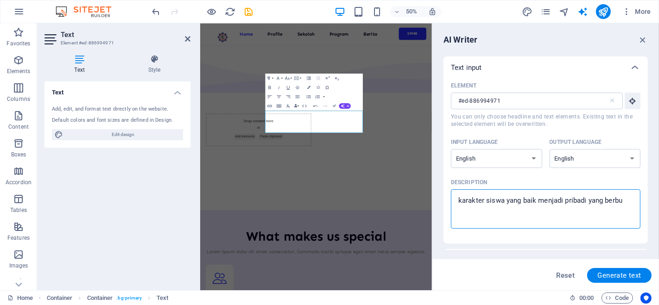
type textarea "x"
type textarea "karakter siswa yang baik menjadi pribadi yang berbud"
type textarea "x"
type textarea "karakter siswa yang baik menjadi pribadi yang berbudi"
type textarea "x"
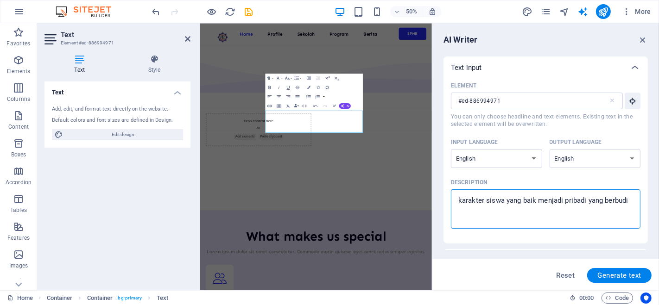
type textarea "karakter siswa yang baik menjadi pribadi yang berbudi"
type textarea "x"
type textarea "karakter siswa yang baik menjadi pribadi yang berbudi p"
type textarea "x"
type textarea "karakter siswa yang baik menjadi pribadi yang berbudi pe"
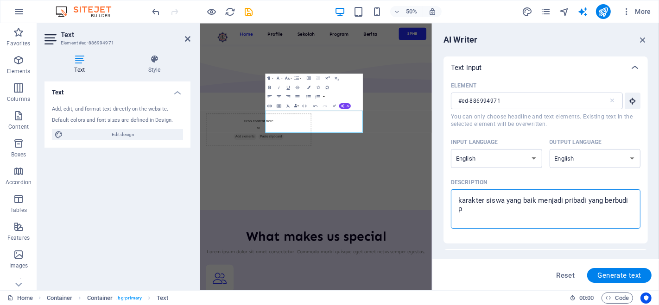
type textarea "x"
type textarea "karakter siswa yang baik menjadi pribadi yang berbudi pek"
type textarea "x"
type textarea "karakter siswa yang baik menjadi pribadi yang berbudi peke"
type textarea "x"
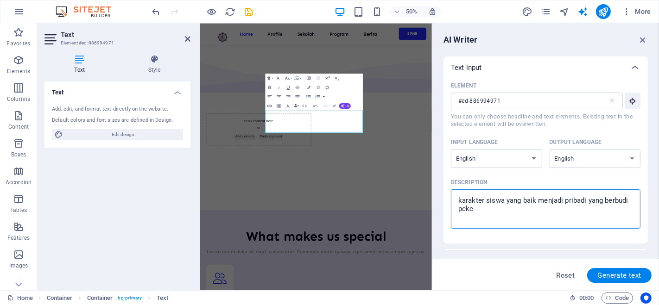
type textarea "karakter siswa yang baik menjadi pribadi yang berbudi peker"
type textarea "x"
type textarea "karakter siswa yang baik menjadi pribadi yang berbudi pekert"
type textarea "x"
type textarea "karakter siswa yang baik menjadi pribadi yang berbudi pekerto"
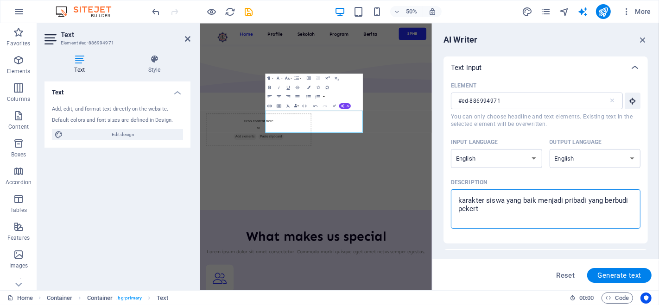
type textarea "x"
type textarea "karakter siswa yang baik menjadi pribadi yang berbudi pekerto"
click at [626, 274] on span "Generate text" at bounding box center [620, 275] width 44 height 7
type textarea "x"
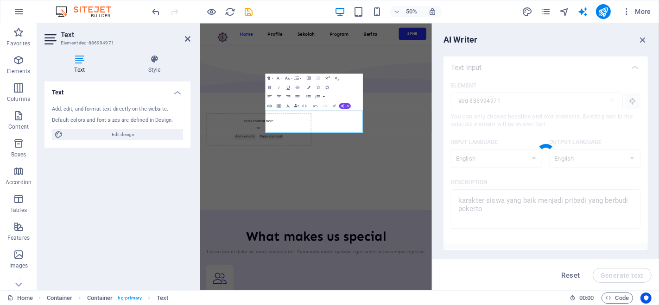
type textarea "x"
type textarea "A good student embodies noble character and values, shaping a respectful indivi…"
type textarea "x"
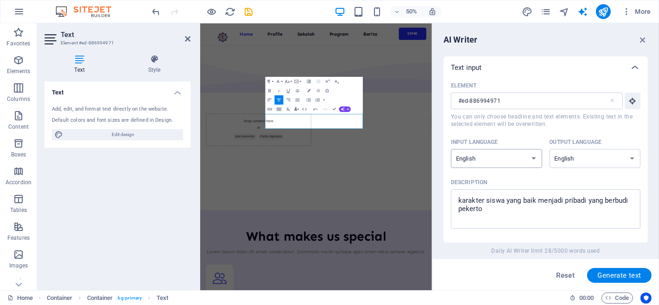
click at [531, 159] on select "Albanian Arabic Armenian Awadhi Azerbaijani Bashkir Basque Belarusian Bengali B…" at bounding box center [496, 158] width 91 height 19
select select "Indonesian"
click at [451, 149] on select "Albanian Arabic Armenian Awadhi Azerbaijani Bashkir Basque Belarusian Bengali B…" at bounding box center [496, 158] width 91 height 19
click at [598, 160] on select "Albanian Arabic Armenian Awadhi Azerbaijani Bashkir Basque Belarusian Bengali B…" at bounding box center [595, 158] width 91 height 19
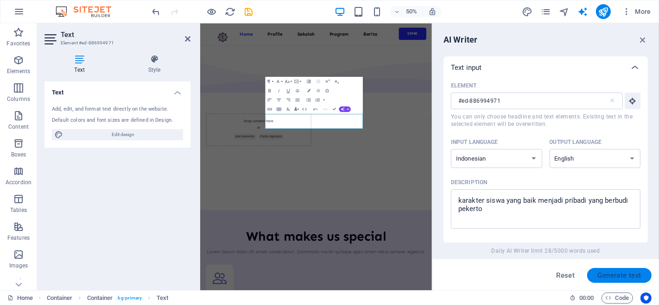
click at [625, 277] on span "Generate text" at bounding box center [620, 275] width 44 height 7
type textarea "x"
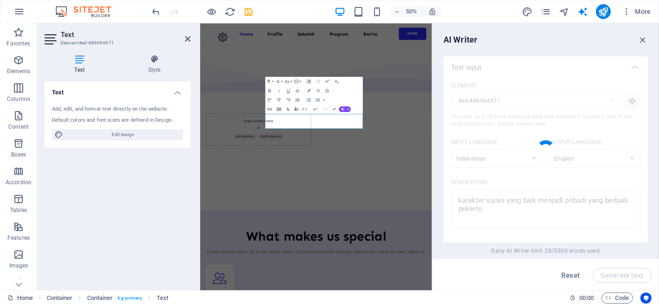
type textarea "x"
type textarea "A good student's character fosters a noble and virtuous personality."
type textarea "x"
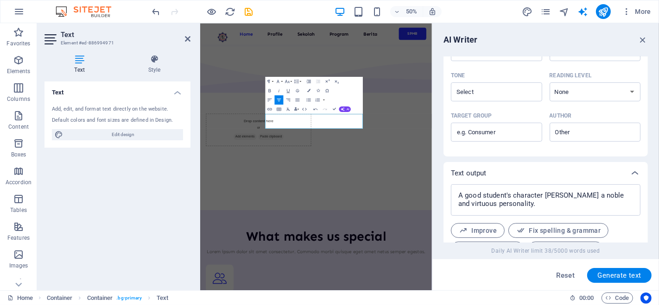
scroll to position [286, 0]
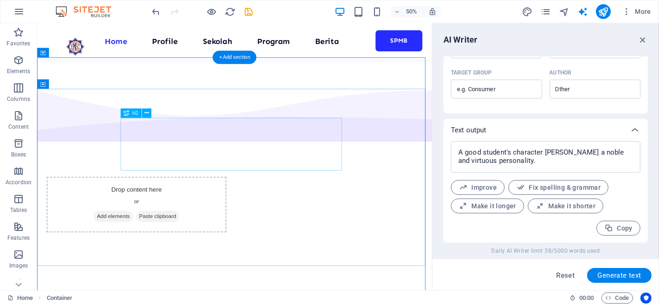
scroll to position [3217, 0]
click at [644, 38] on icon "button" at bounding box center [643, 40] width 10 height 10
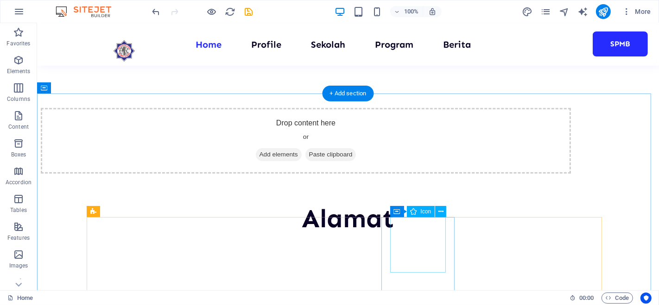
scroll to position [2453, 0]
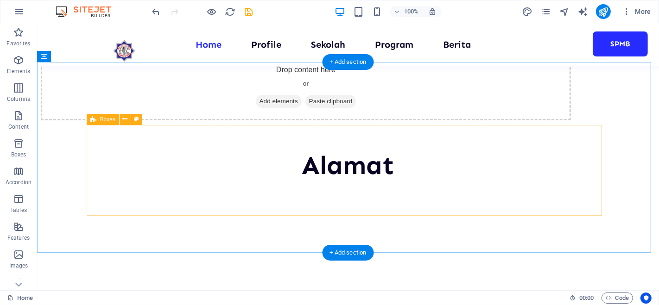
scroll to position [2541, 0]
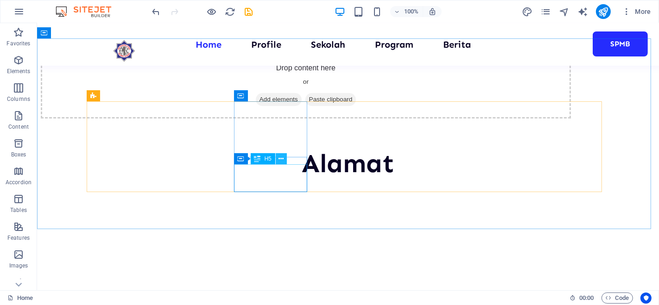
click at [277, 157] on button at bounding box center [281, 158] width 11 height 11
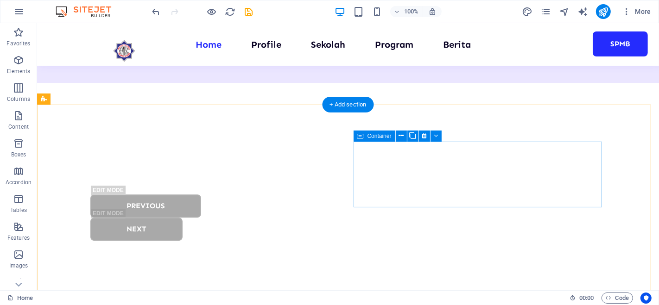
scroll to position [2266, 0]
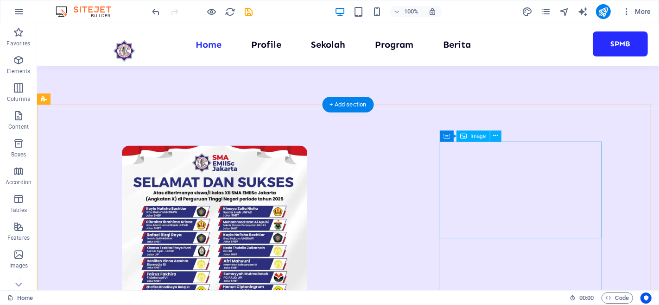
scroll to position [1049, 0]
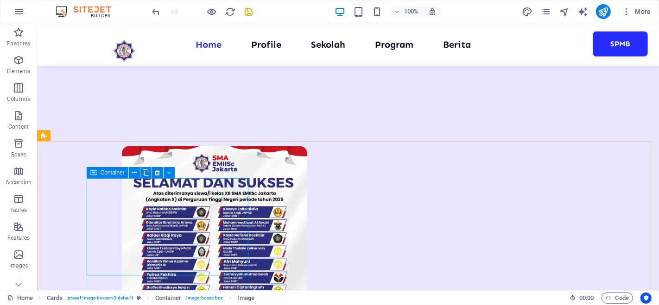
click at [91, 173] on icon at bounding box center [93, 172] width 6 height 11
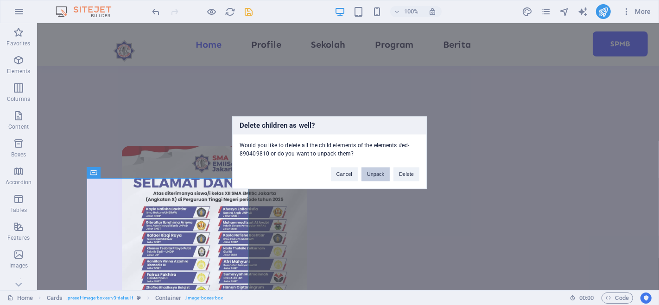
click at [381, 172] on button "Unpack" at bounding box center [376, 174] width 28 height 14
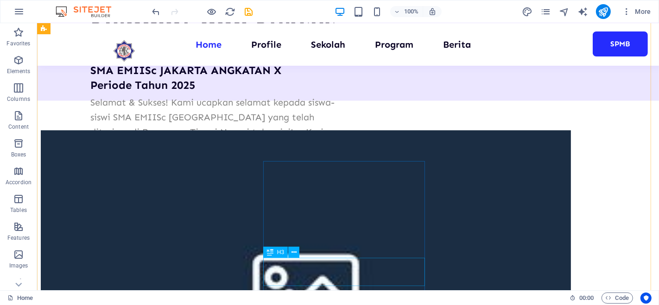
scroll to position [1425, 0]
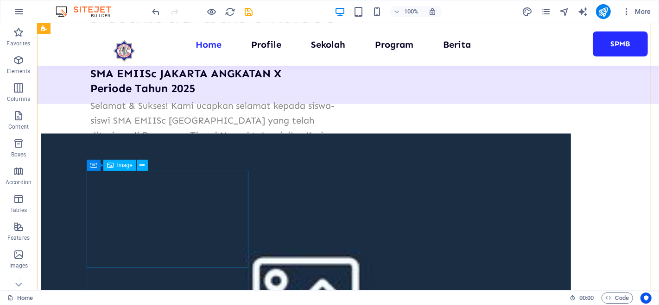
click at [142, 162] on icon at bounding box center [142, 166] width 5 height 10
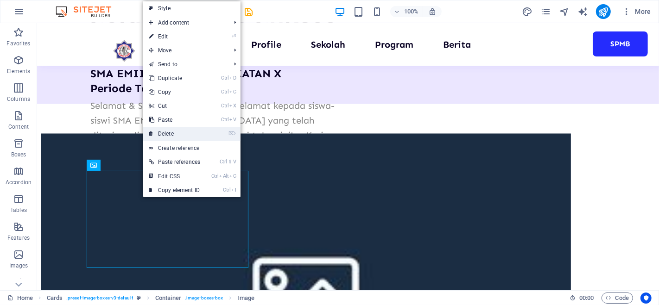
click at [171, 135] on link "⌦ Delete" at bounding box center [174, 134] width 63 height 14
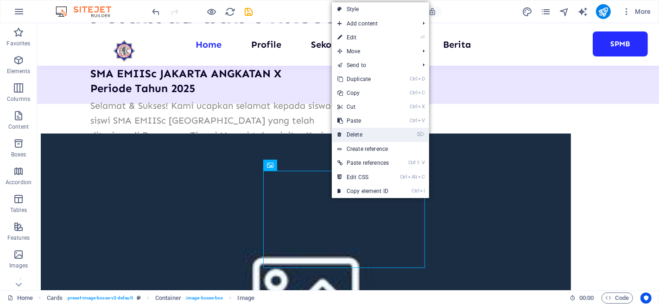
click at [364, 134] on link "⌦ Delete" at bounding box center [363, 135] width 63 height 14
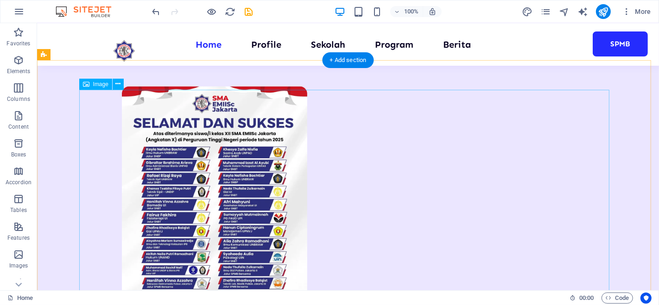
scroll to position [1107, 0]
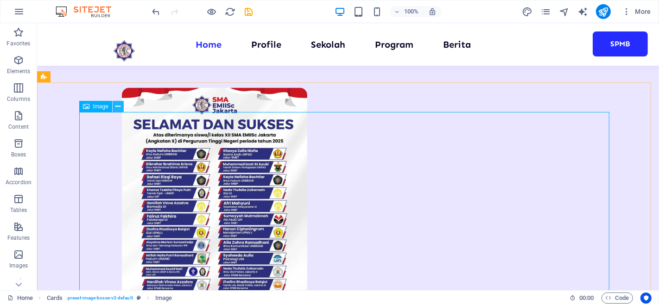
click at [118, 108] on icon at bounding box center [117, 107] width 5 height 10
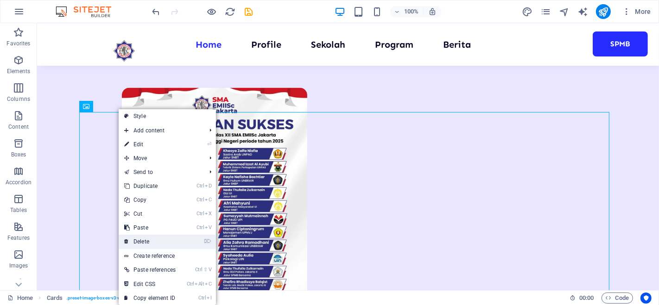
click at [153, 242] on link "⌦ Delete" at bounding box center [150, 242] width 63 height 14
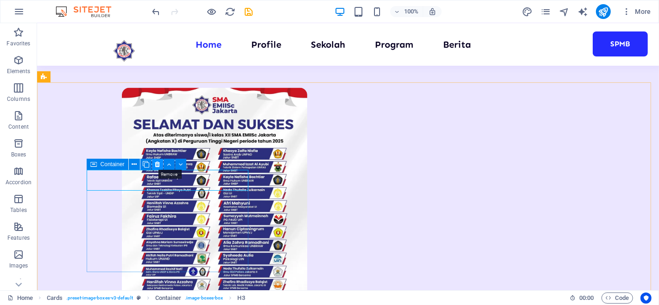
click at [158, 162] on icon at bounding box center [157, 165] width 5 height 10
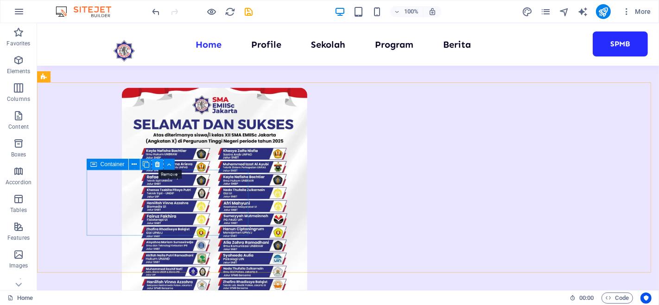
click at [152, 163] on button at bounding box center [157, 164] width 11 height 11
click at [161, 162] on button at bounding box center [157, 164] width 11 height 11
click at [160, 162] on button at bounding box center [157, 164] width 11 height 11
click at [158, 163] on icon at bounding box center [157, 165] width 5 height 10
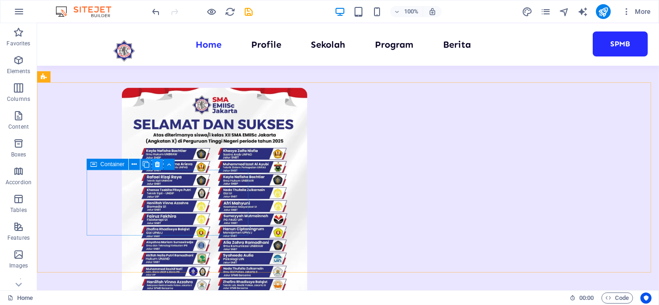
click at [158, 163] on icon at bounding box center [157, 165] width 5 height 10
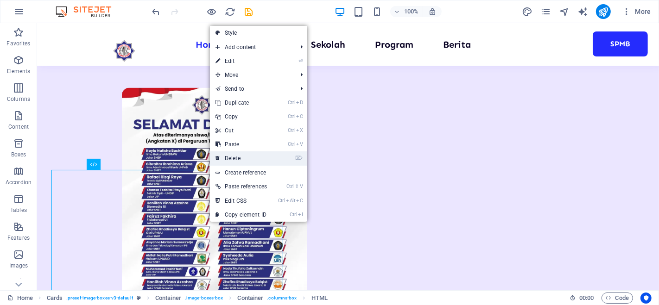
click at [254, 163] on link "⌦ Delete" at bounding box center [241, 159] width 63 height 14
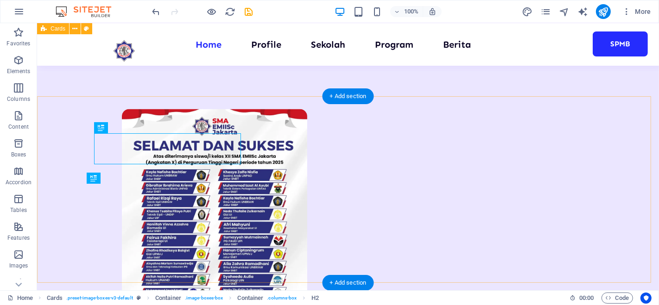
scroll to position [1078, 0]
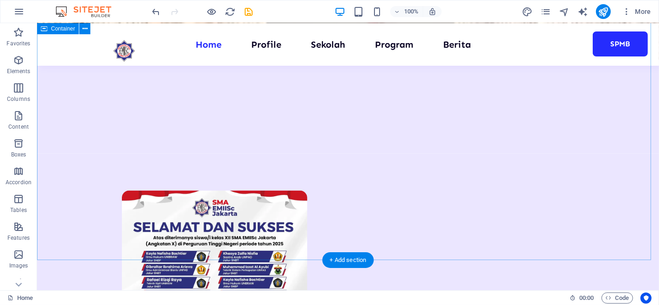
scroll to position [1011, 0]
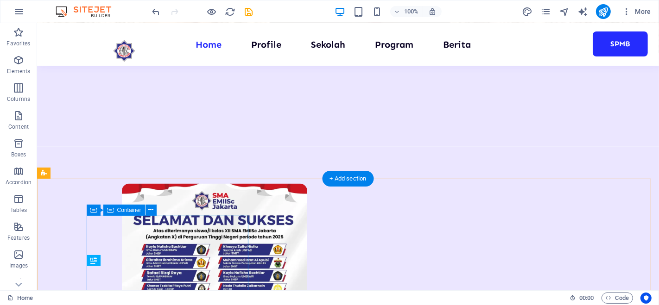
click at [150, 211] on icon at bounding box center [150, 210] width 5 height 10
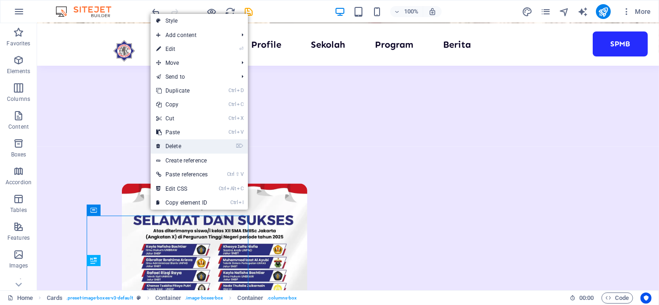
click at [178, 146] on link "⌦ Delete" at bounding box center [182, 147] width 63 height 14
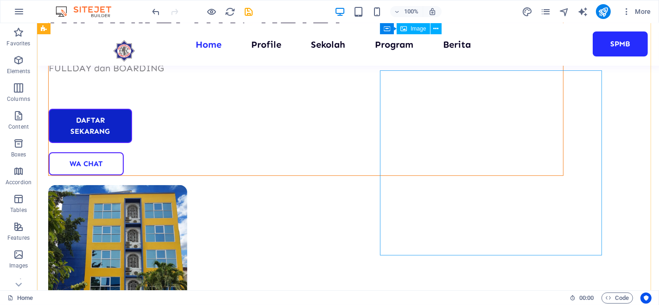
scroll to position [0, 0]
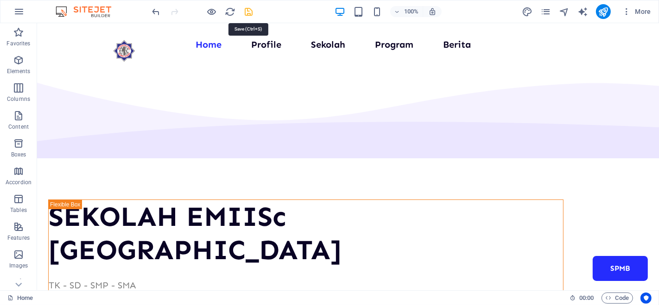
click at [251, 8] on icon "save" at bounding box center [249, 11] width 11 height 11
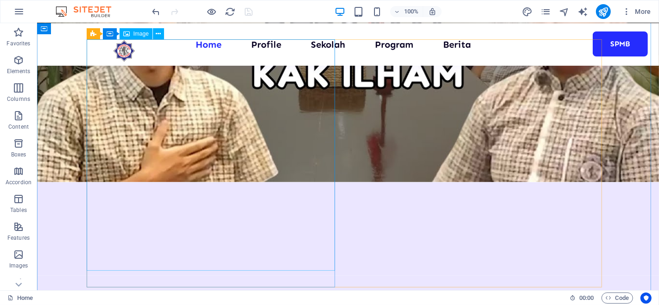
scroll to position [887, 0]
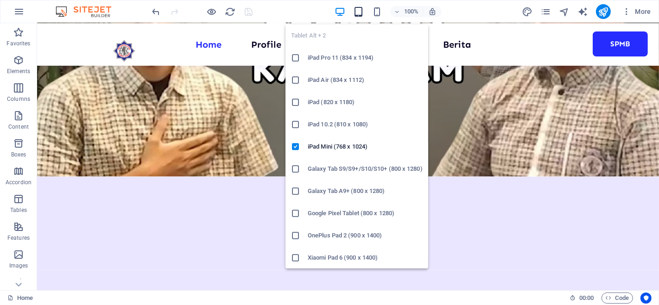
click at [364, 10] on icon "button" at bounding box center [358, 11] width 11 height 11
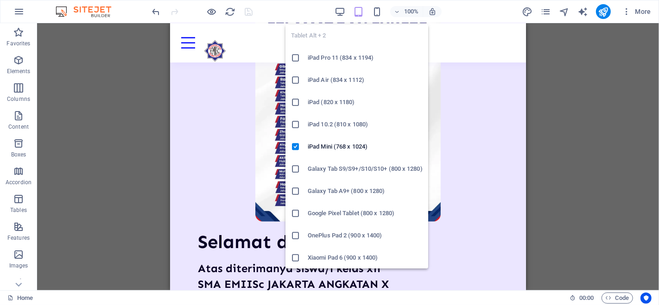
scroll to position [884, 0]
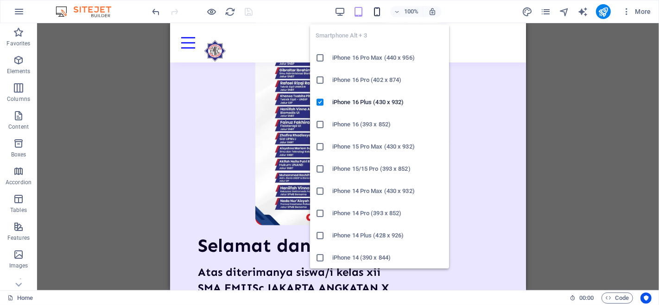
click at [381, 16] on icon "button" at bounding box center [377, 11] width 11 height 11
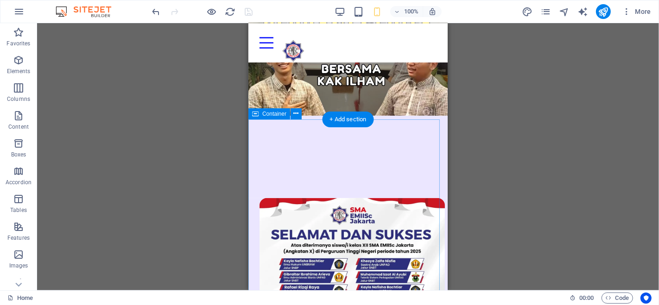
scroll to position [439, 0]
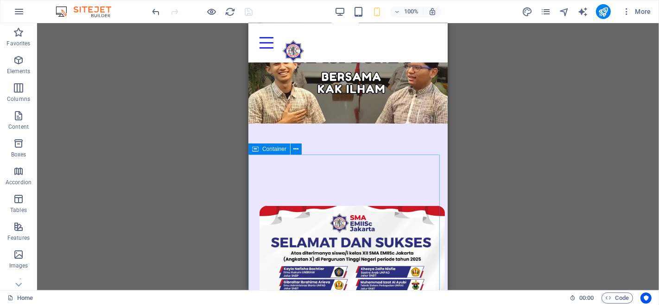
click at [258, 150] on icon at bounding box center [255, 149] width 6 height 11
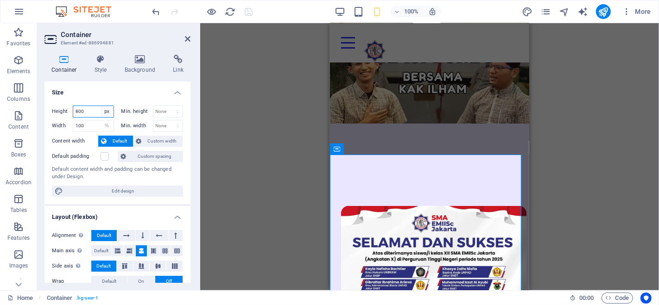
click at [104, 112] on select "Default px rem % vh vw" at bounding box center [107, 111] width 13 height 11
click at [101, 106] on select "Default px rem % vh vw" at bounding box center [107, 111] width 13 height 11
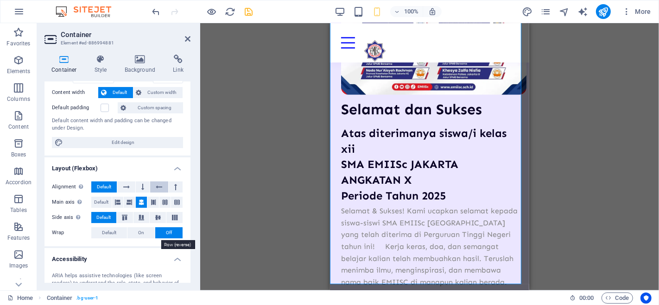
scroll to position [59, 0]
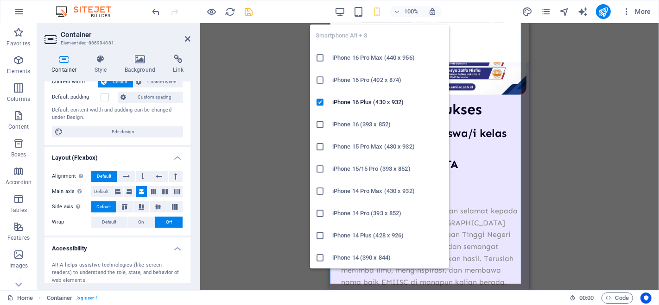
click at [382, 7] on icon "button" at bounding box center [377, 11] width 11 height 11
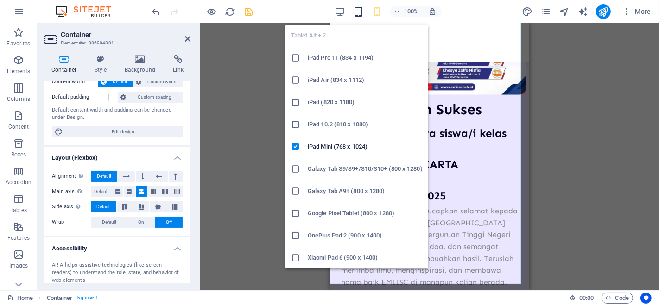
click at [357, 11] on icon "button" at bounding box center [358, 11] width 11 height 11
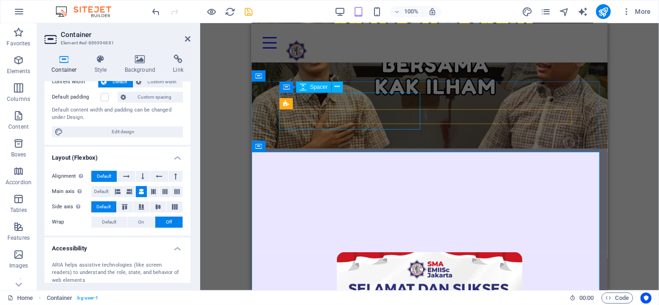
scroll to position [625, 0]
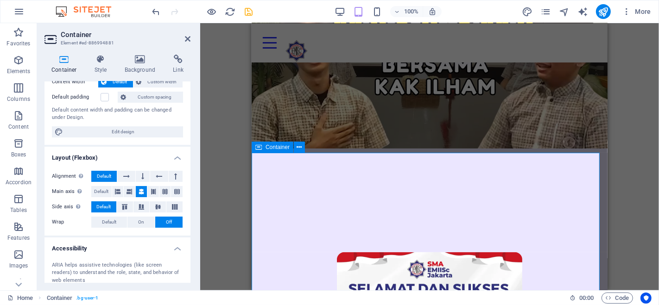
click at [261, 145] on icon at bounding box center [258, 147] width 6 height 11
click at [139, 63] on icon at bounding box center [140, 59] width 45 height 9
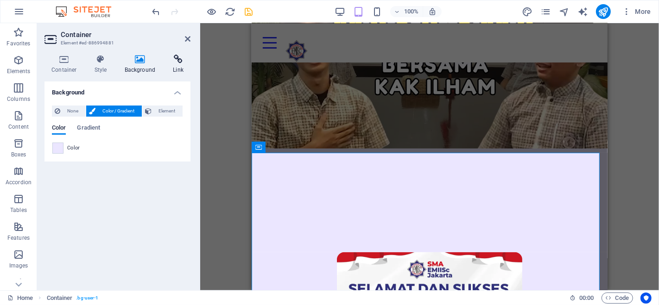
click at [173, 63] on icon at bounding box center [178, 59] width 25 height 9
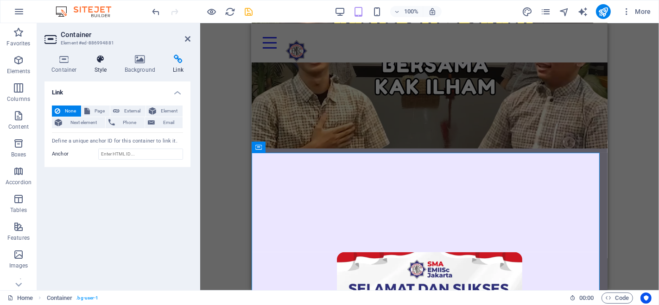
click at [96, 63] on icon at bounding box center [101, 59] width 26 height 9
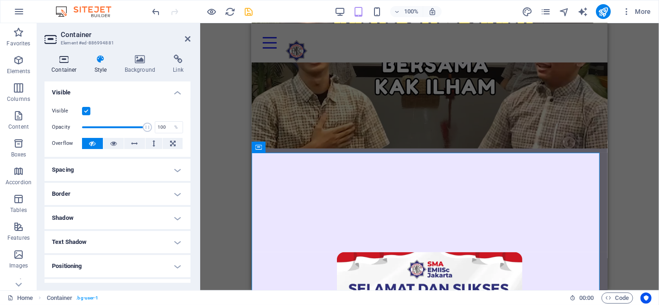
click at [68, 67] on h4 "Container" at bounding box center [66, 64] width 43 height 19
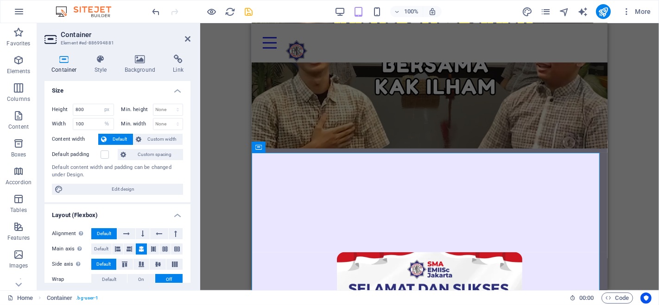
scroll to position [0, 0]
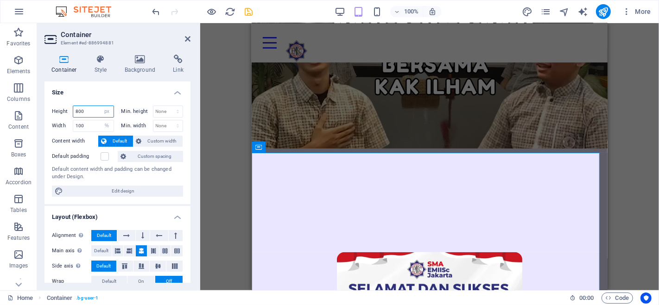
click at [89, 109] on input "800" at bounding box center [93, 111] width 40 height 11
click at [106, 112] on select "Default px rem % vh vw" at bounding box center [107, 111] width 13 height 11
click at [101, 106] on select "Default px rem % vh vw" at bounding box center [107, 111] width 13 height 11
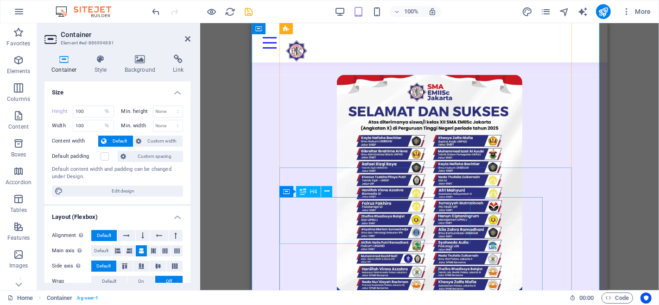
scroll to position [778, 0]
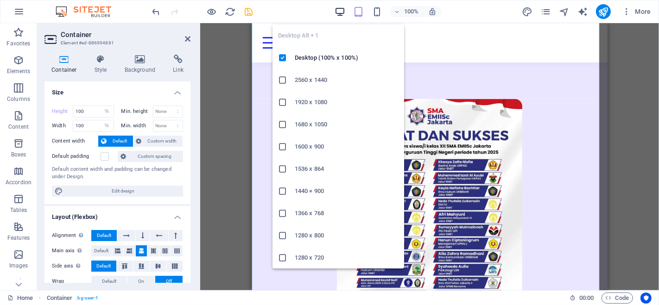
click at [336, 7] on icon "button" at bounding box center [340, 11] width 11 height 11
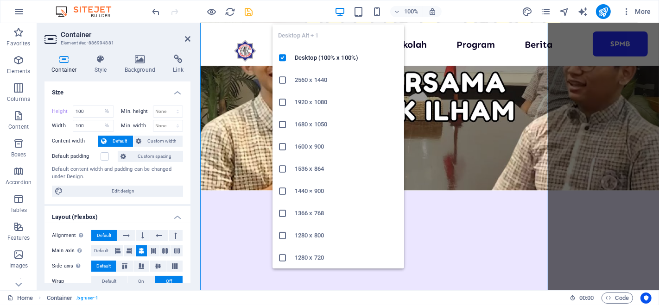
scroll to position [781, 0]
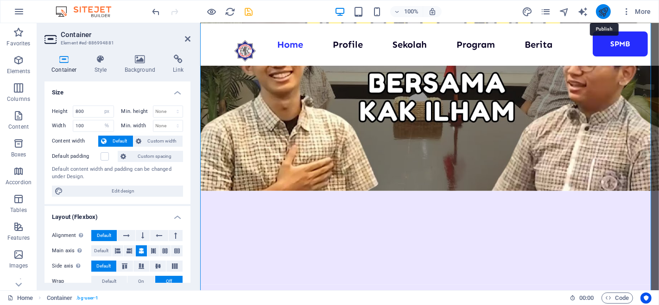
click at [604, 11] on icon "publish" at bounding box center [603, 11] width 11 height 11
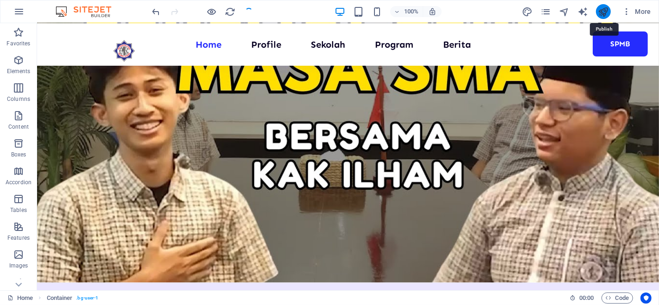
scroll to position [873, 0]
